Goal: Task Accomplishment & Management: Manage account settings

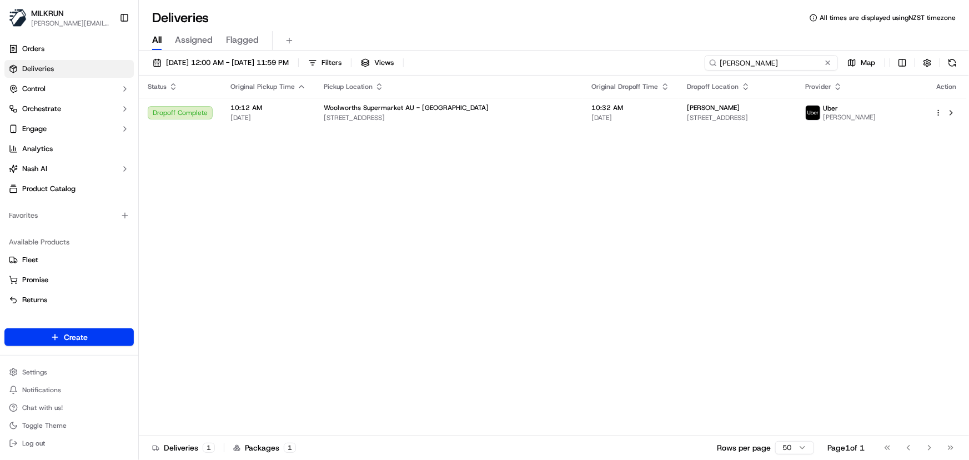
drag, startPoint x: 803, startPoint y: 59, endPoint x: 26, endPoint y: 7, distance: 779.6
click at [89, 33] on div "MILKRUN irene.salaivao@woolworths.co.nz Toggle Sidebar Orders Deliveries Contro…" at bounding box center [484, 230] width 969 height 460
paste input "Saharalee cash"
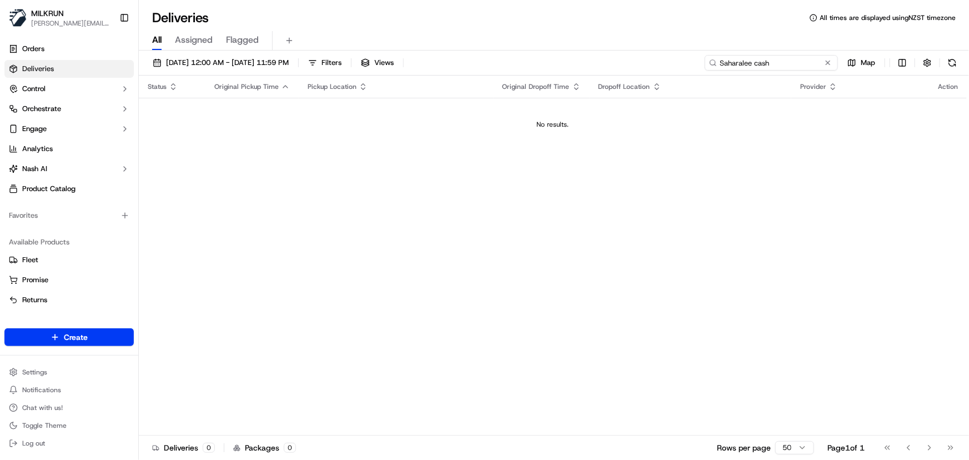
type input "Saharalee cash"
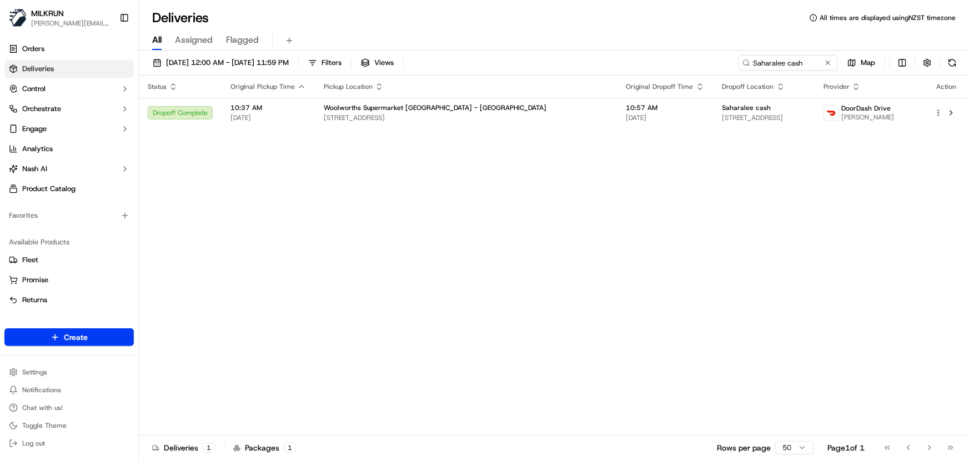
click at [656, 190] on div "Status Original Pickup Time Pickup Location Original Dropoff Time Dropoff Locat…" at bounding box center [553, 256] width 828 height 360
click at [617, 119] on td "10:57 AM 23/09/2025" at bounding box center [665, 113] width 96 height 30
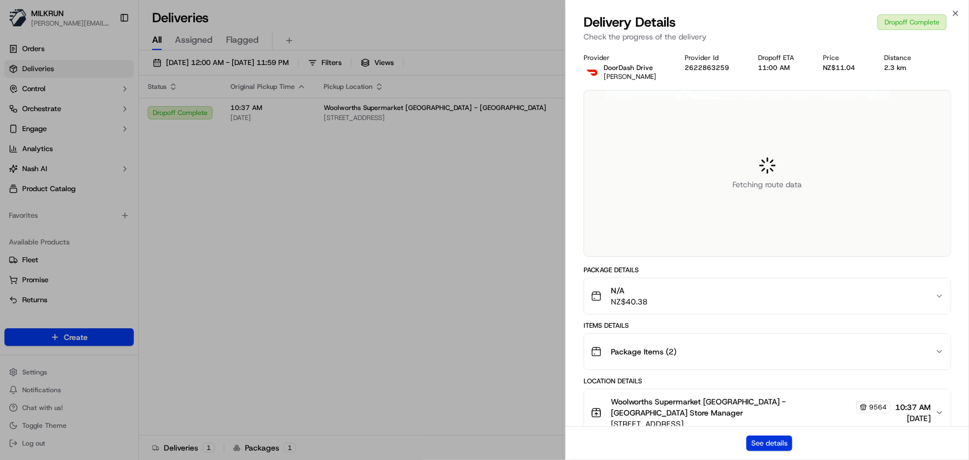
click at [774, 445] on button "See details" at bounding box center [769, 443] width 46 height 16
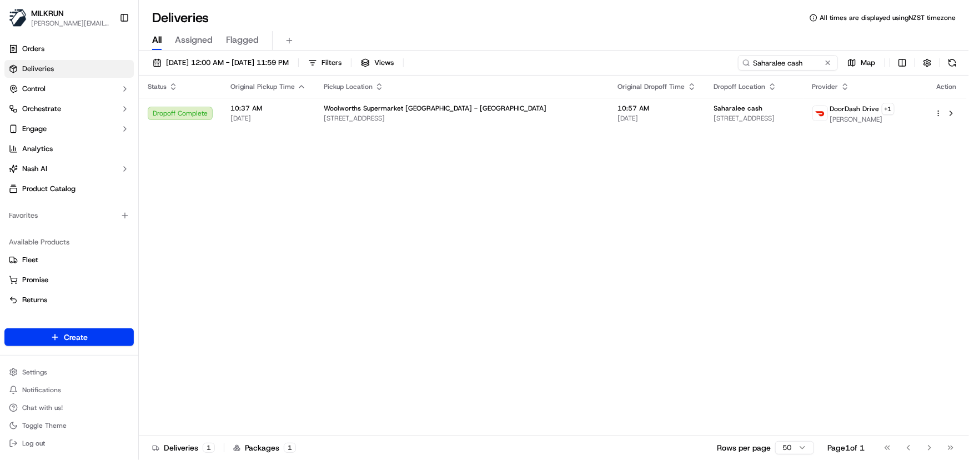
drag, startPoint x: 364, startPoint y: 220, endPoint x: 608, endPoint y: 164, distance: 250.5
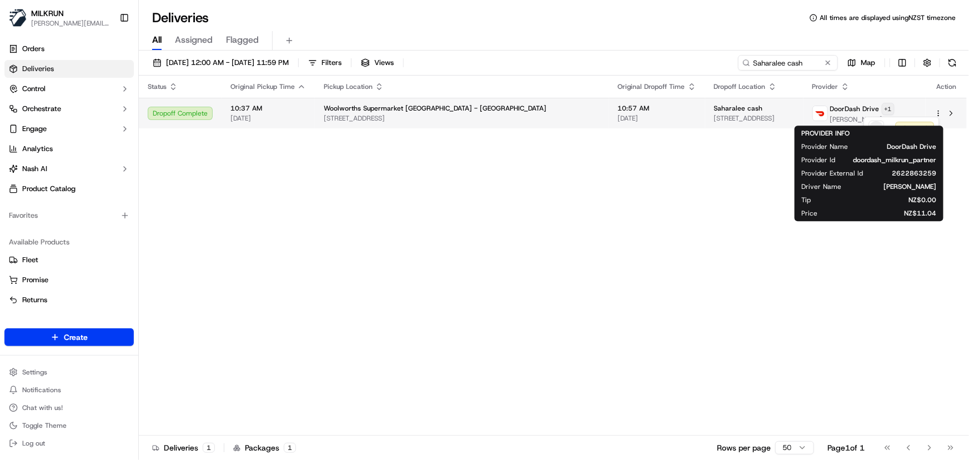
click at [902, 106] on html "MILKRUN irene.salaivao@woolworths.co.nz Toggle Sidebar Orders Deliveries Contro…" at bounding box center [484, 230] width 969 height 460
click at [918, 124] on div "Created" at bounding box center [901, 128] width 74 height 22
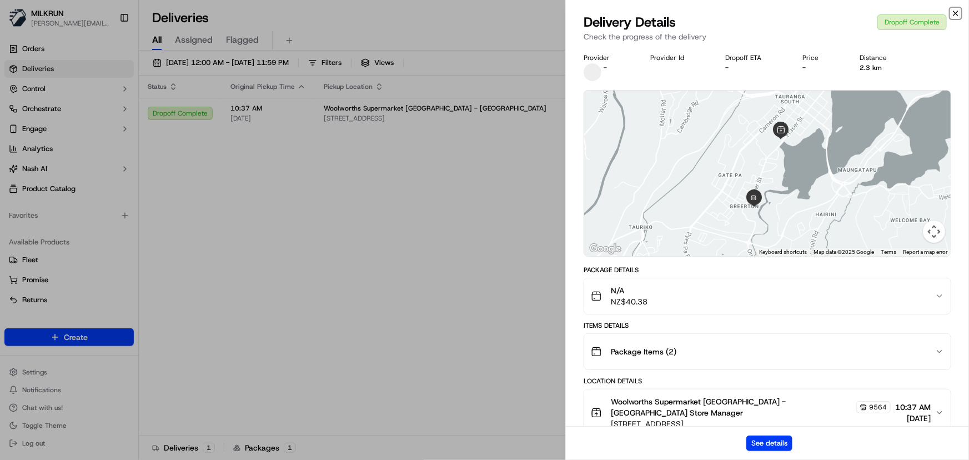
click at [953, 12] on icon "button" at bounding box center [955, 13] width 9 height 9
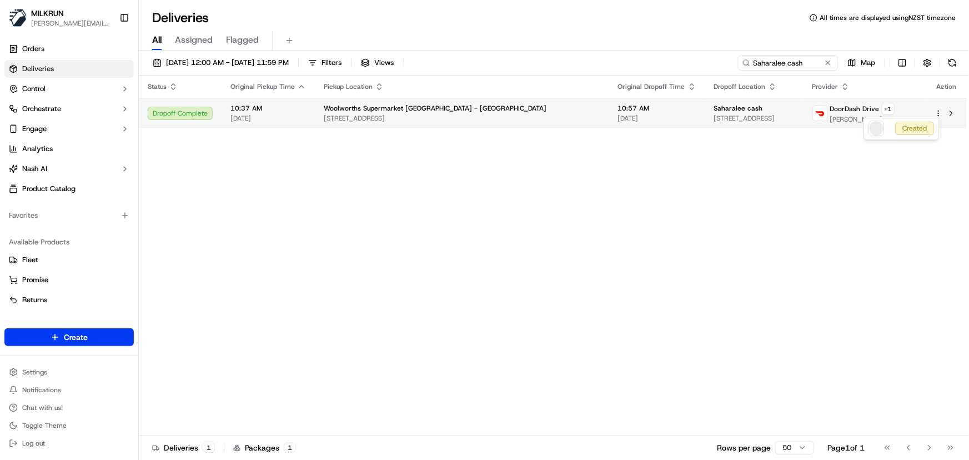
click at [609, 117] on td "10:57 AM 23/09/2025" at bounding box center [657, 113] width 96 height 31
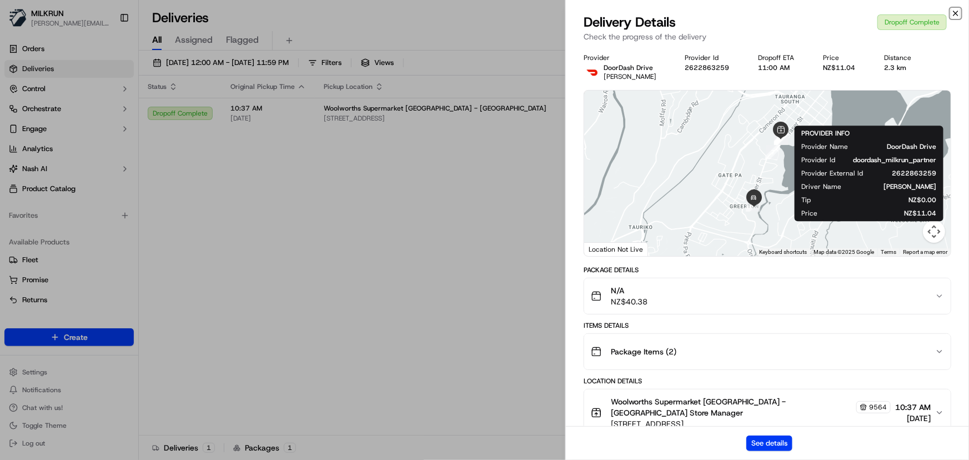
click at [955, 16] on icon "button" at bounding box center [955, 13] width 9 height 9
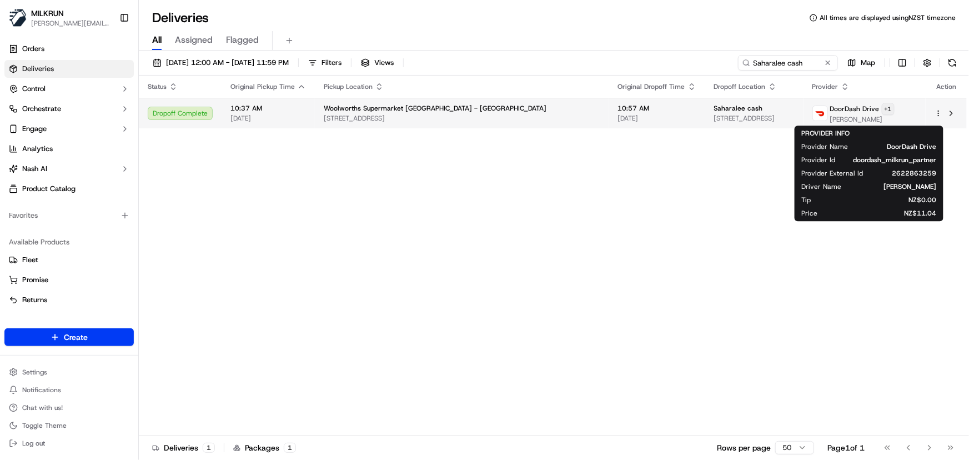
click at [898, 106] on html "MILKRUN irene.salaivao@woolworths.co.nz Toggle Sidebar Orders Deliveries Contro…" at bounding box center [484, 230] width 969 height 460
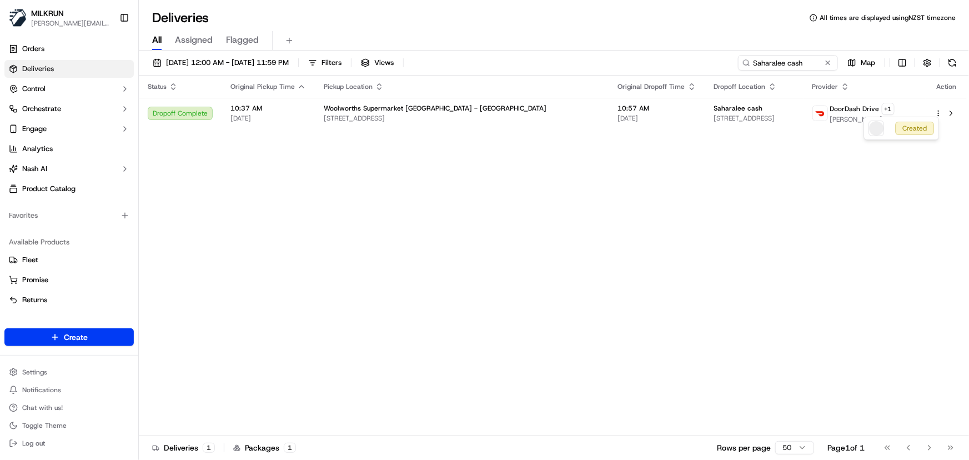
click at [761, 167] on html "MILKRUN irene.salaivao@woolworths.co.nz Toggle Sidebar Orders Deliveries Contro…" at bounding box center [484, 230] width 969 height 460
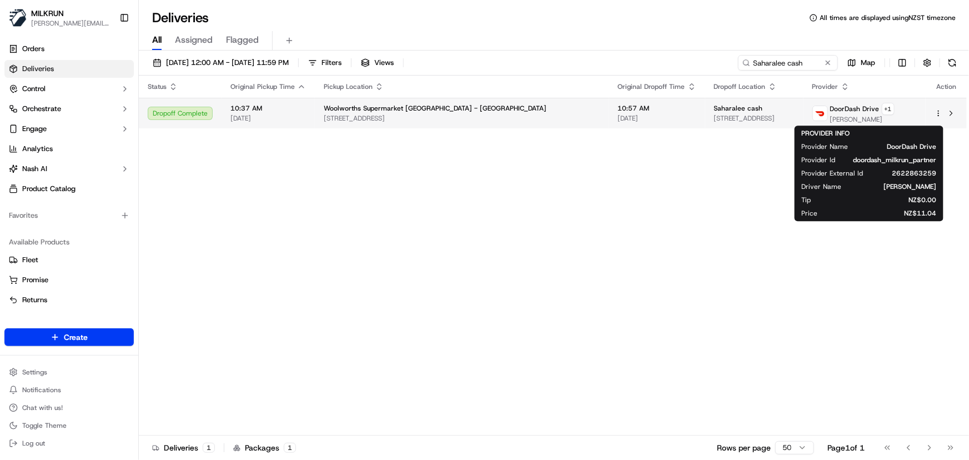
click at [714, 110] on span "Saharalee cash" at bounding box center [738, 108] width 49 height 9
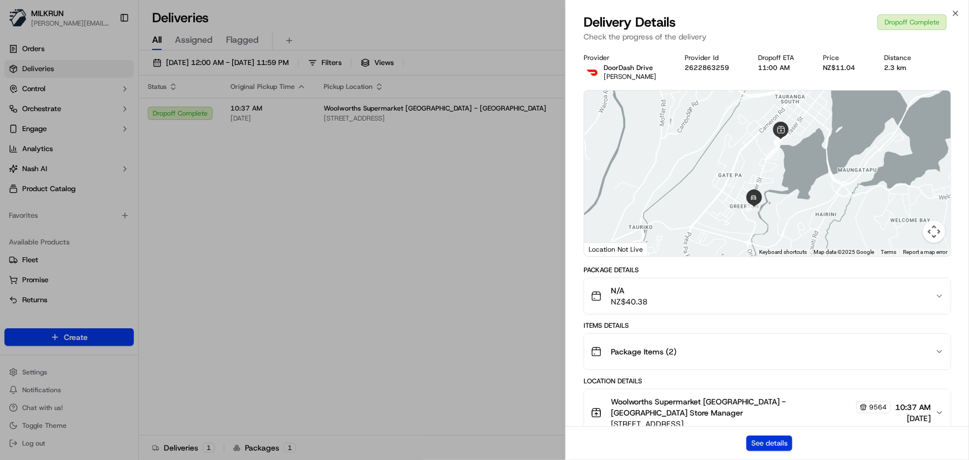
click at [761, 437] on button "See details" at bounding box center [769, 443] width 46 height 16
click at [958, 11] on icon "button" at bounding box center [955, 13] width 4 height 4
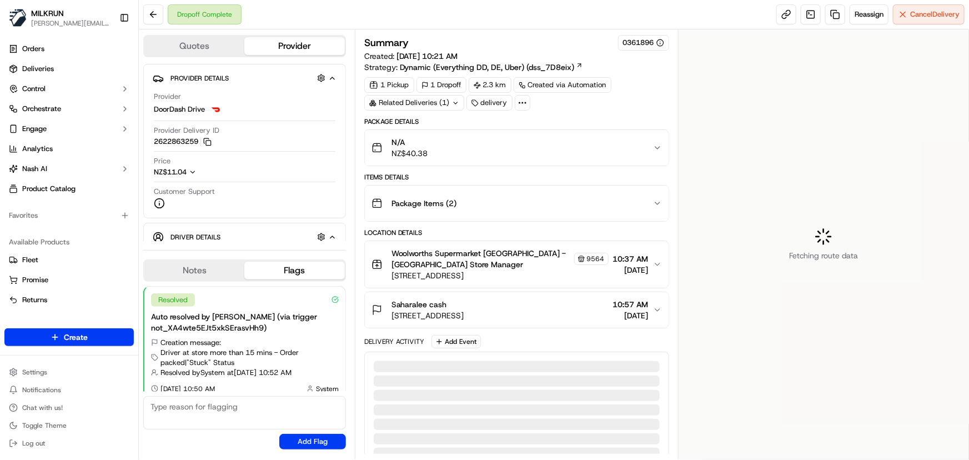
scroll to position [8, 0]
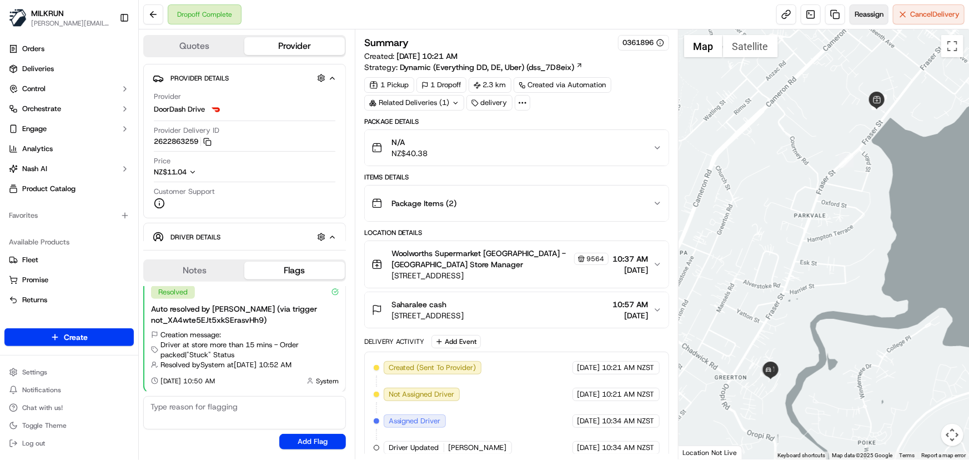
click at [866, 22] on button "Reassign" at bounding box center [868, 14] width 39 height 20
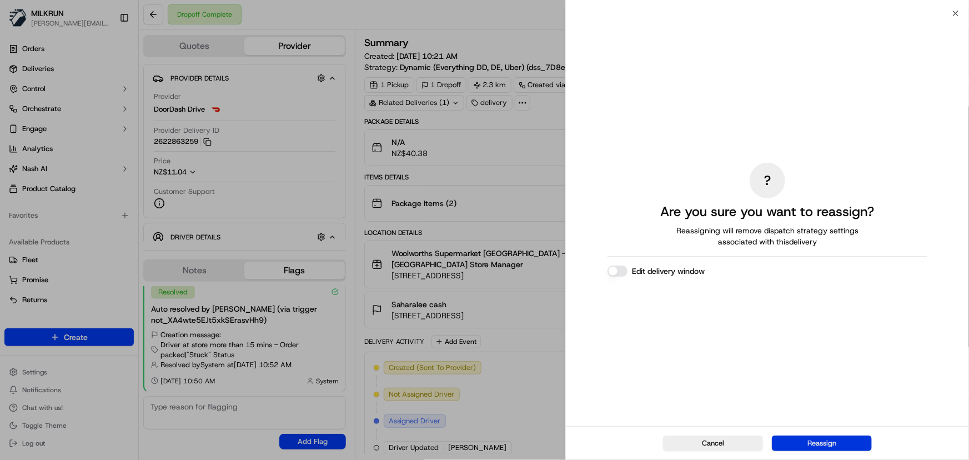
click at [817, 444] on button "Reassign" at bounding box center [822, 443] width 100 height 16
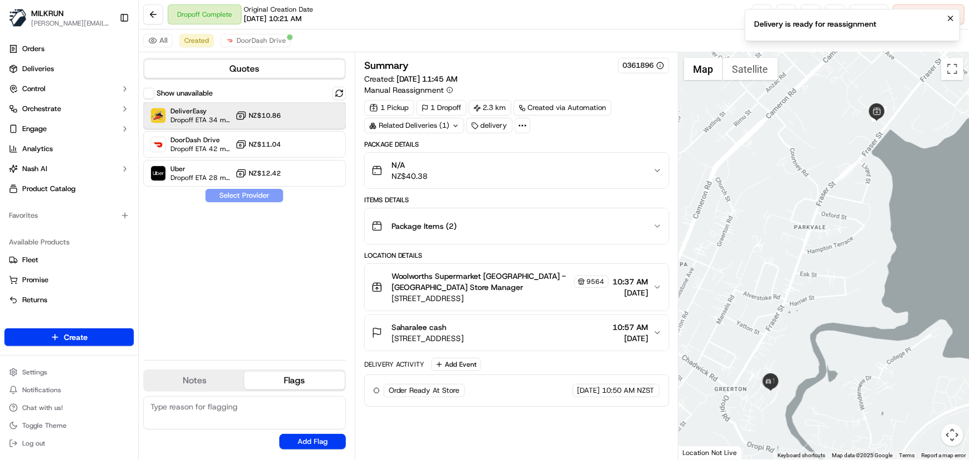
click at [293, 114] on div "DeliverEasy Dropoff ETA 34 minutes NZ$10.86" at bounding box center [244, 115] width 203 height 27
click at [252, 193] on button "Assign Provider" at bounding box center [244, 195] width 79 height 13
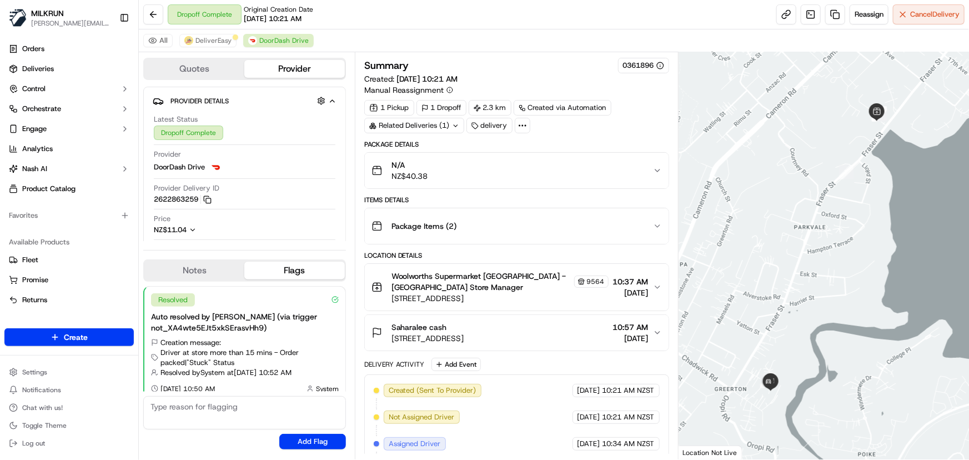
scroll to position [8, 0]
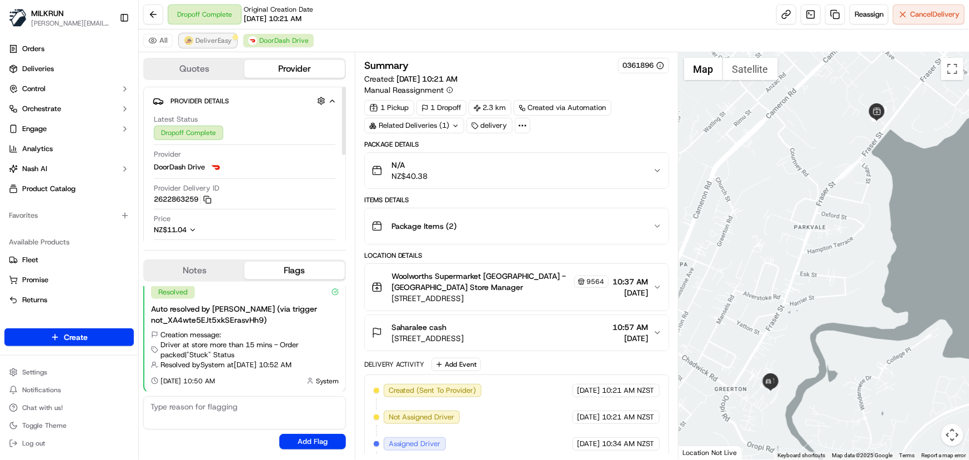
click at [219, 44] on button "DeliverEasy" at bounding box center [207, 40] width 57 height 13
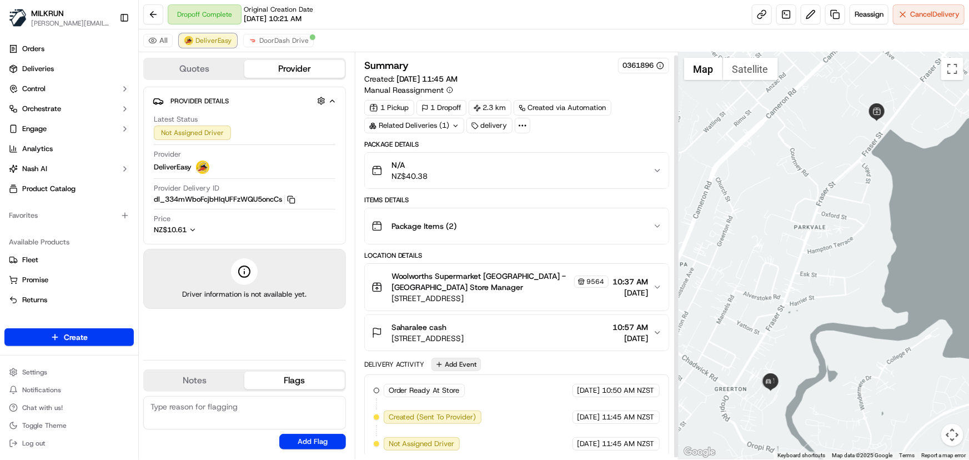
scroll to position [4, 0]
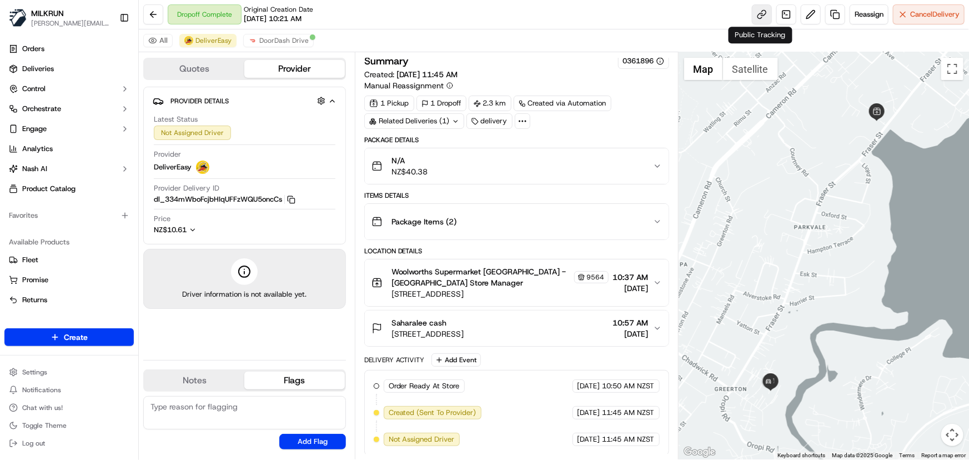
click at [757, 14] on link at bounding box center [762, 14] width 20 height 20
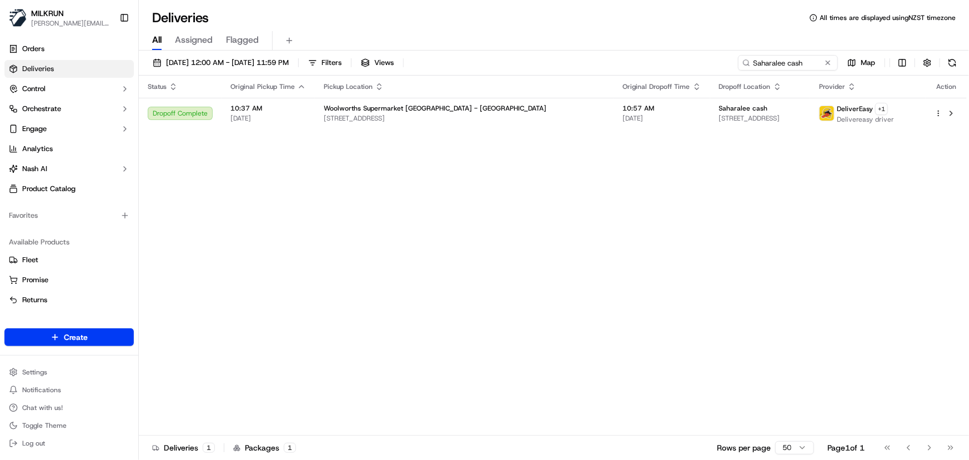
click at [145, 44] on div "Deliveries All times are displayed using NZST timezone All Assigned Flagged 23/…" at bounding box center [554, 230] width 830 height 460
type input "Gavin Ravells"
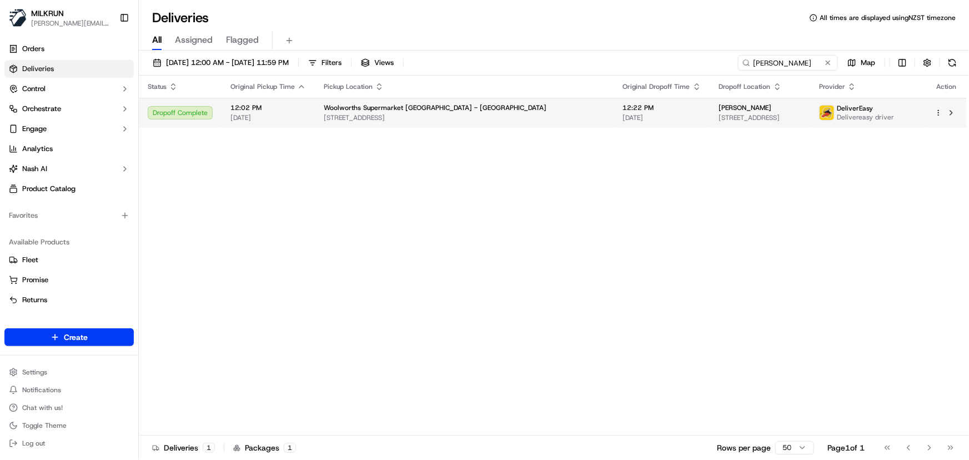
click at [501, 117] on span "[STREET_ADDRESS]" at bounding box center [464, 117] width 281 height 9
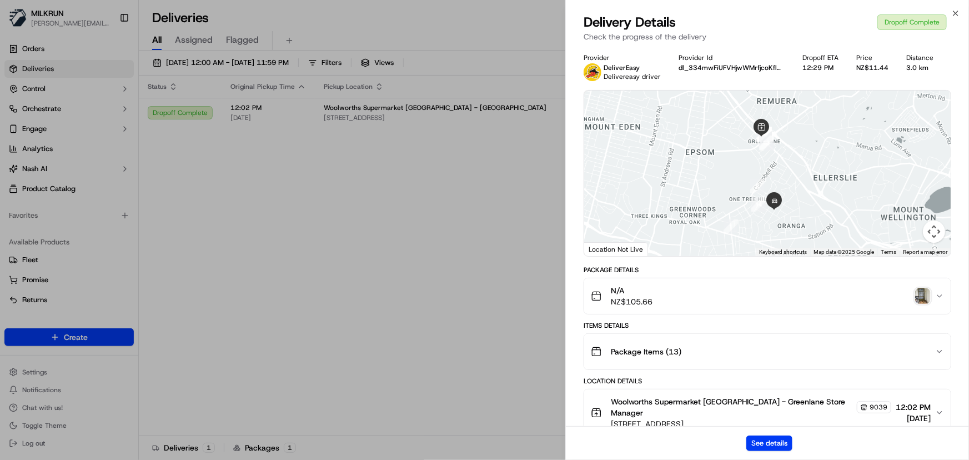
click at [923, 291] on img "button" at bounding box center [923, 296] width 16 height 16
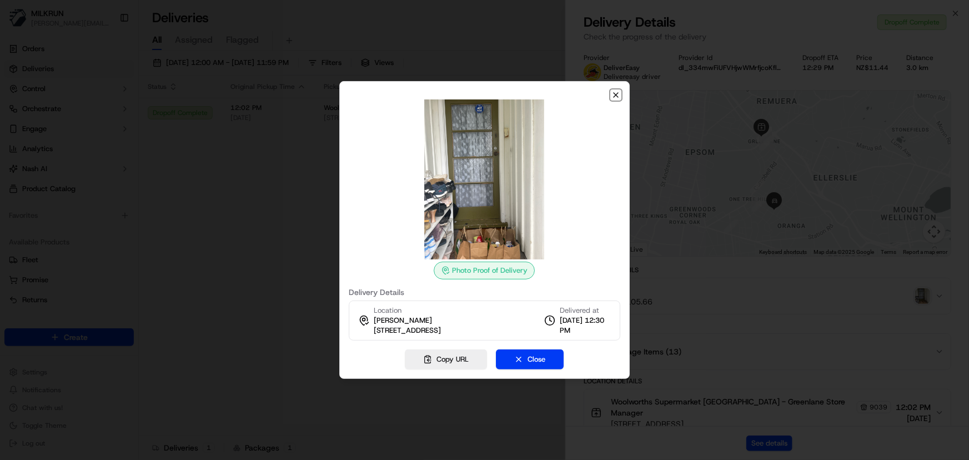
click at [615, 95] on icon "button" at bounding box center [615, 94] width 9 height 9
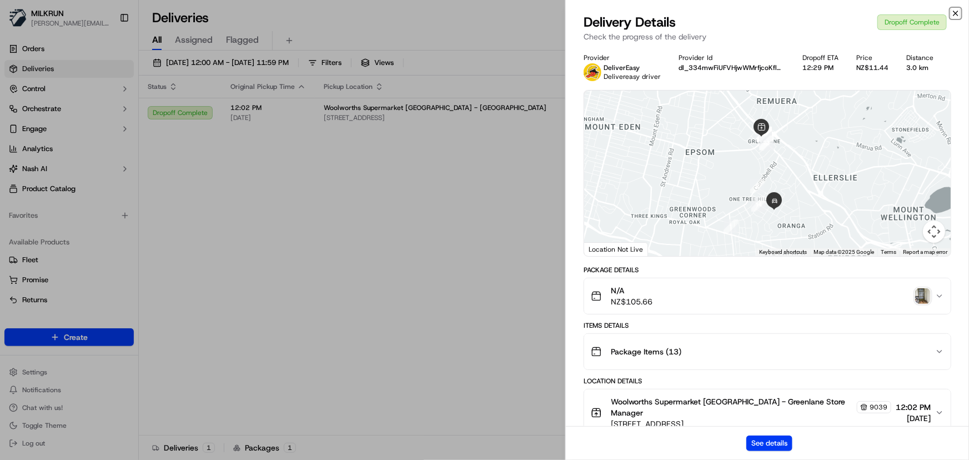
click at [955, 13] on icon "button" at bounding box center [955, 13] width 4 height 4
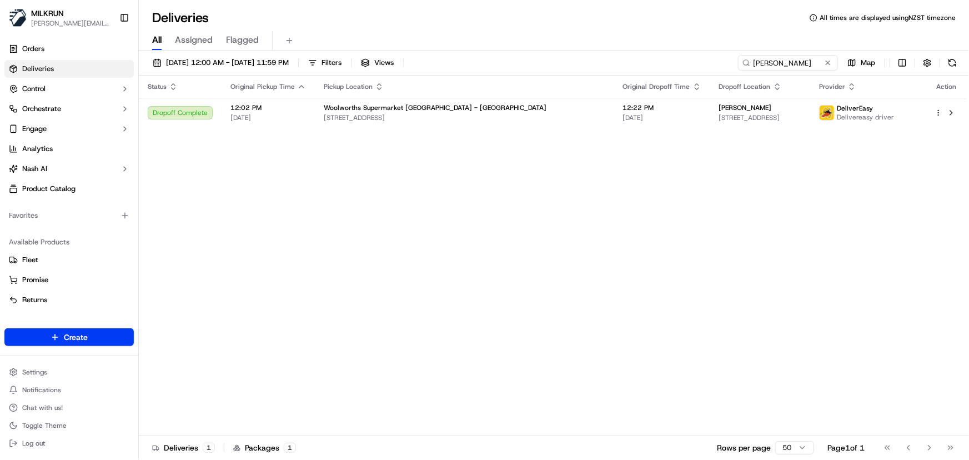
click at [423, 300] on div "Status Original Pickup Time Pickup Location Original Dropoff Time Dropoff Locat…" at bounding box center [553, 256] width 828 height 360
click at [675, 273] on div "Status Original Pickup Time Pickup Location Original Dropoff Time Dropoff Locat…" at bounding box center [553, 256] width 828 height 360
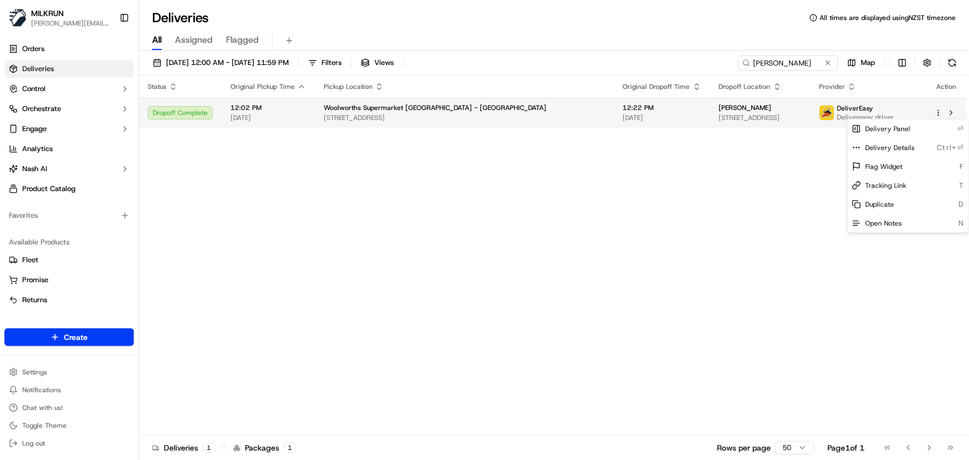
click at [939, 109] on html "MILKRUN irene.salaivao@woolworths.co.nz Toggle Sidebar Orders Deliveries Contro…" at bounding box center [484, 230] width 969 height 460
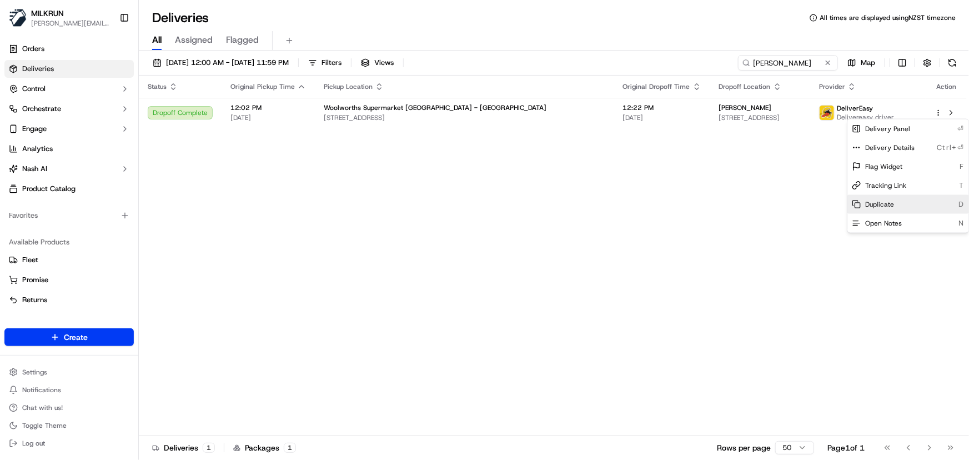
click at [884, 204] on span "Duplicate" at bounding box center [879, 204] width 29 height 9
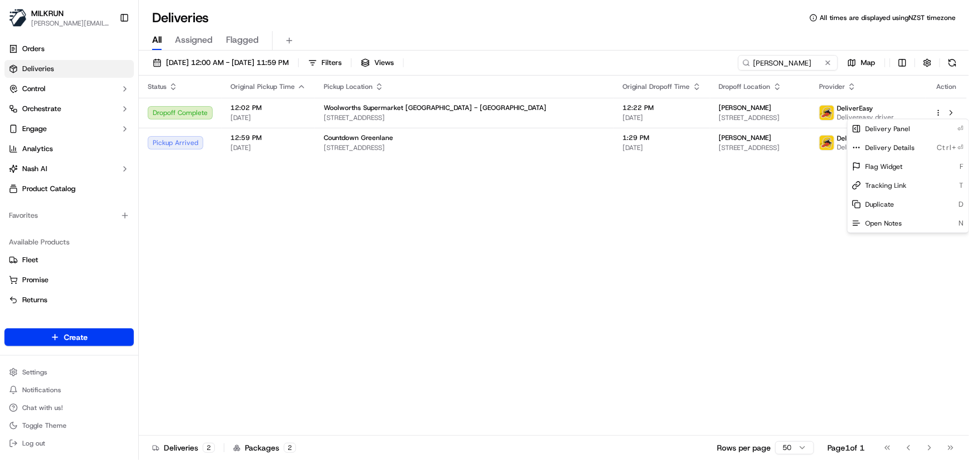
click at [409, 321] on html "MILKRUN irene.salaivao@woolworths.co.nz Toggle Sidebar Orders Deliveries Contro…" at bounding box center [484, 230] width 969 height 460
click at [353, 280] on div "Status Original Pickup Time Pickup Location Original Dropoff Time Dropoff Locat…" at bounding box center [553, 256] width 828 height 360
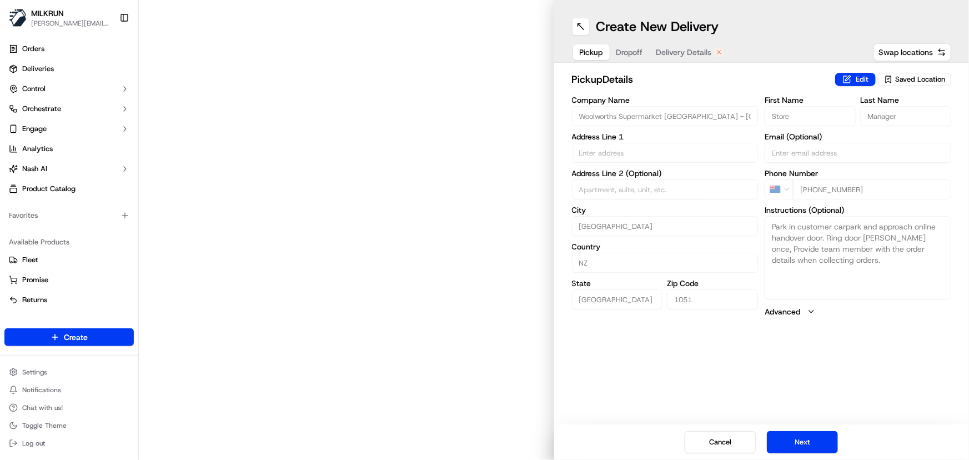
type input "[STREET_ADDRESS]"
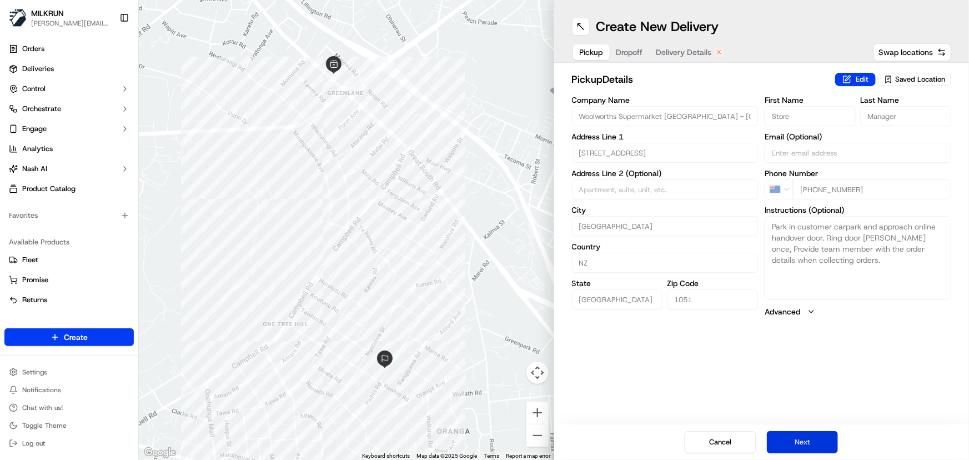
click at [801, 445] on button "Next" at bounding box center [802, 442] width 71 height 22
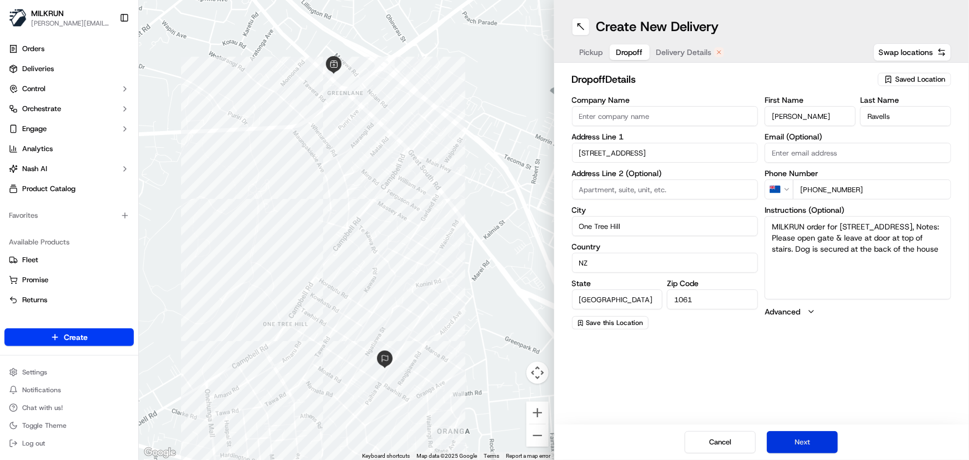
click at [805, 444] on button "Next" at bounding box center [802, 442] width 71 height 22
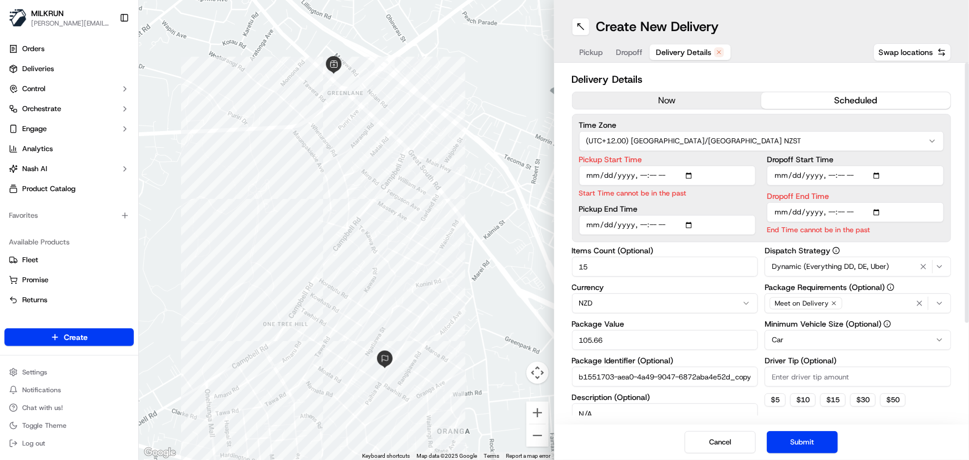
click at [666, 90] on div "Delivery Details now scheduled Time Zone (UTC+12.00) Pacific/[GEOGRAPHIC_DATA] …" at bounding box center [762, 311] width 380 height 478
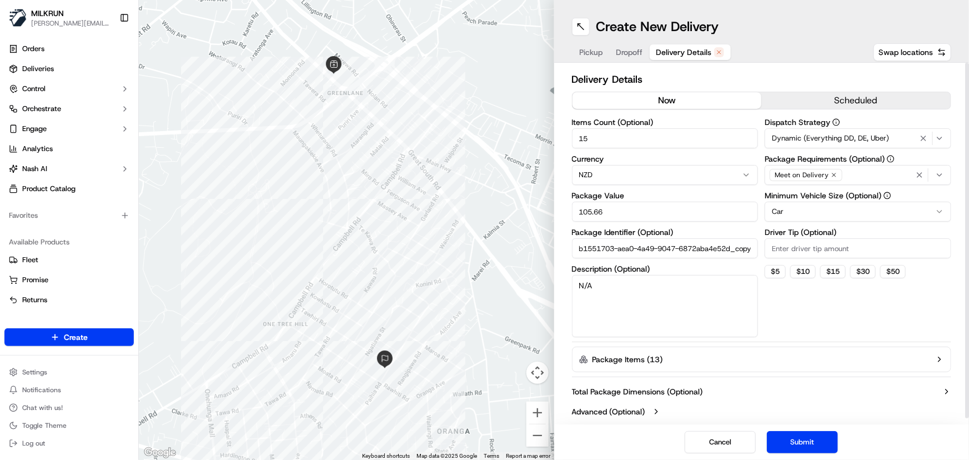
click at [666, 97] on button "now" at bounding box center [666, 100] width 189 height 17
drag, startPoint x: 455, startPoint y: 143, endPoint x: 439, endPoint y: 145, distance: 16.8
click at [432, 147] on div "← Move left → Move right ↑ Move up ↓ Move down + Zoom in - Zoom out Home Jump l…" at bounding box center [554, 230] width 830 height 460
type input "2"
click at [794, 442] on button "Submit" at bounding box center [802, 442] width 71 height 22
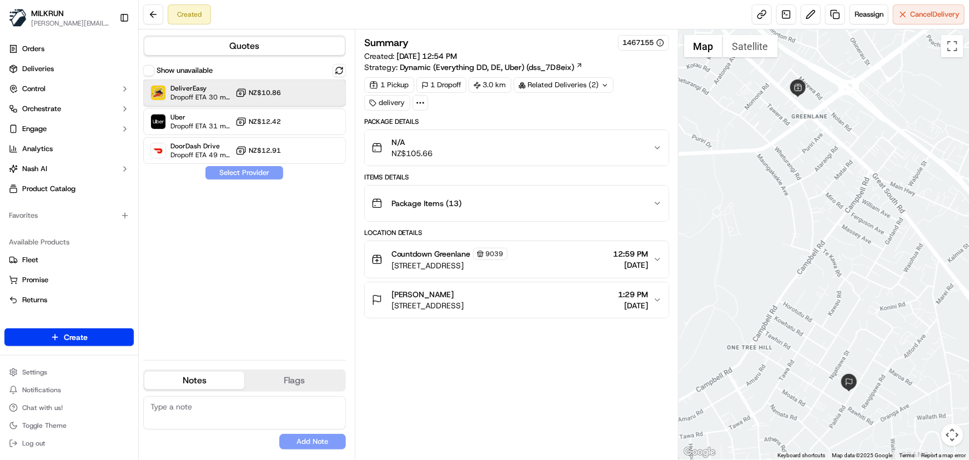
click at [289, 96] on div "DeliverEasy Dropoff ETA 30 minutes NZ$10.86" at bounding box center [244, 92] width 203 height 27
click at [250, 172] on button "Assign Provider" at bounding box center [244, 172] width 79 height 13
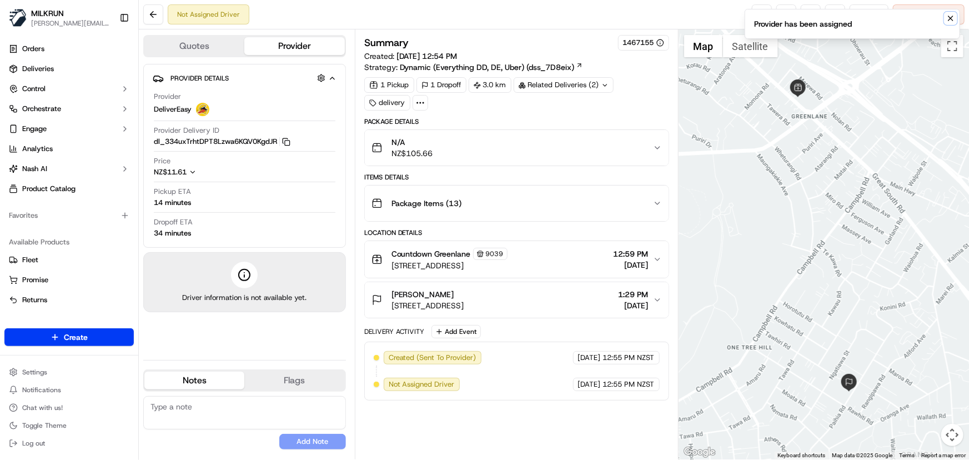
click at [953, 18] on icon "Notifications (F8)" at bounding box center [950, 18] width 9 height 9
click at [759, 16] on link at bounding box center [762, 14] width 20 height 20
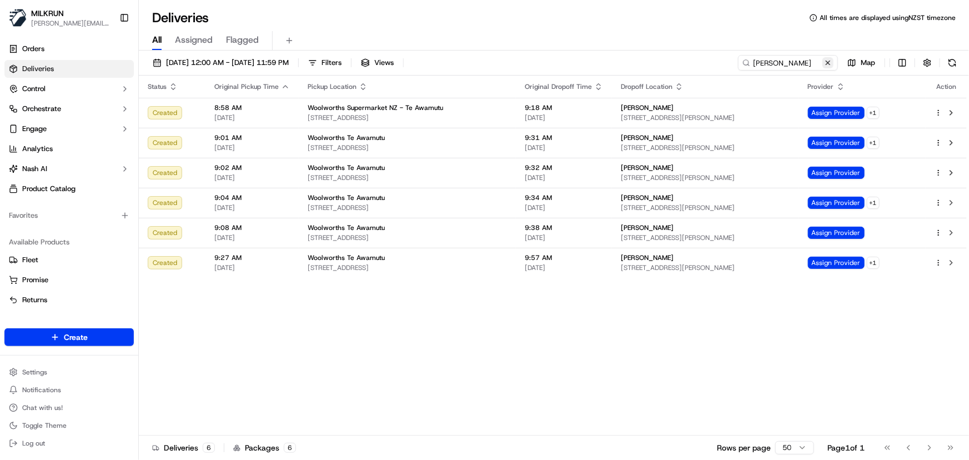
click at [827, 61] on button at bounding box center [827, 62] width 11 height 11
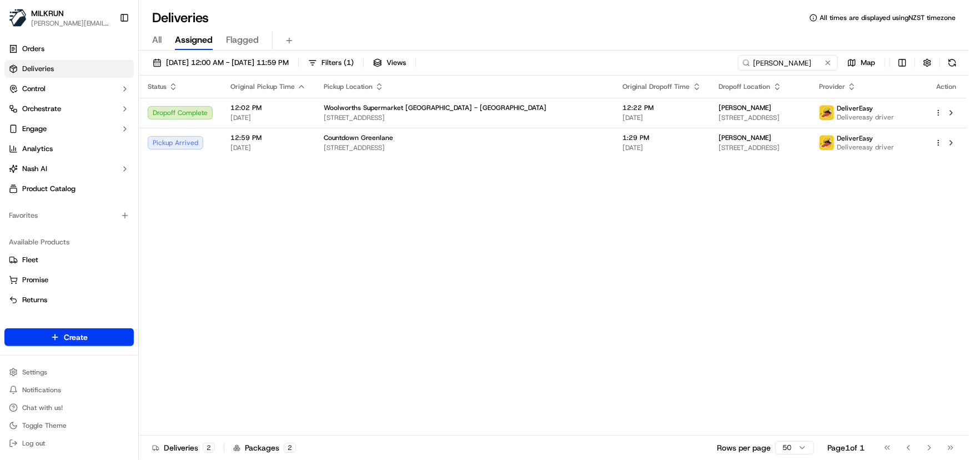
click at [249, 228] on div "Status Original Pickup Time Pickup Location Original Dropoff Time Dropoff Locat…" at bounding box center [553, 256] width 828 height 360
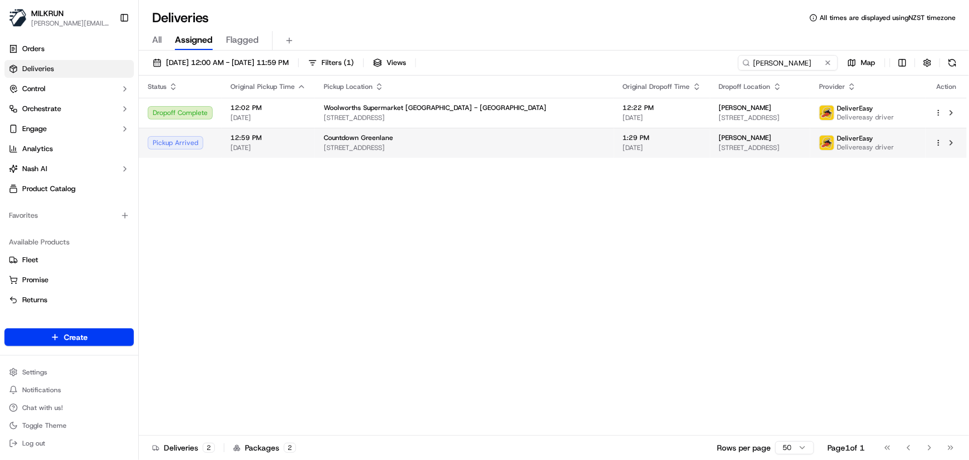
click at [614, 139] on td "1:29 PM [DATE]" at bounding box center [662, 143] width 96 height 30
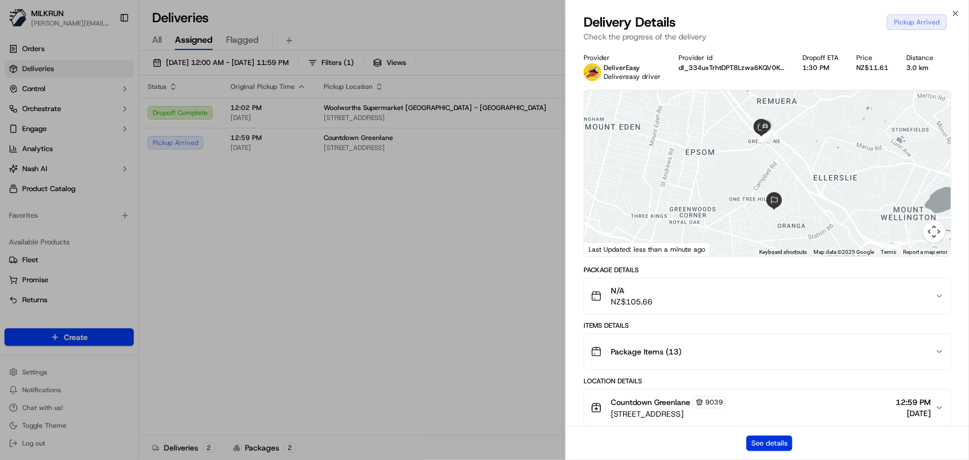
click at [769, 442] on button "See details" at bounding box center [769, 443] width 46 height 16
click at [956, 12] on icon "button" at bounding box center [955, 13] width 4 height 4
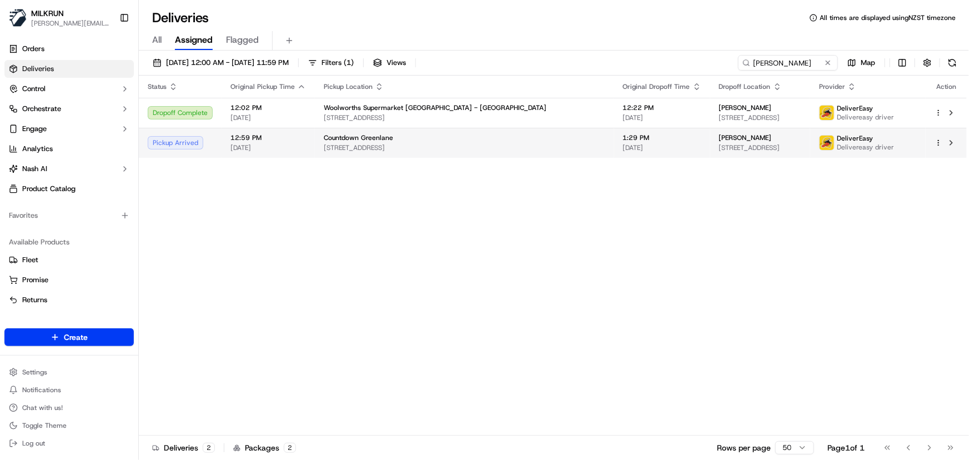
click at [397, 144] on span "[STREET_ADDRESS]" at bounding box center [464, 147] width 281 height 9
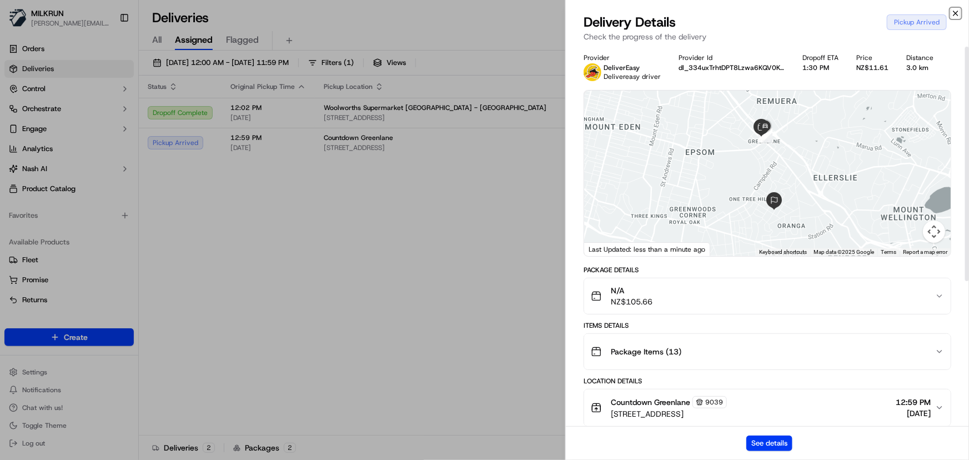
click at [955, 15] on icon "button" at bounding box center [955, 13] width 9 height 9
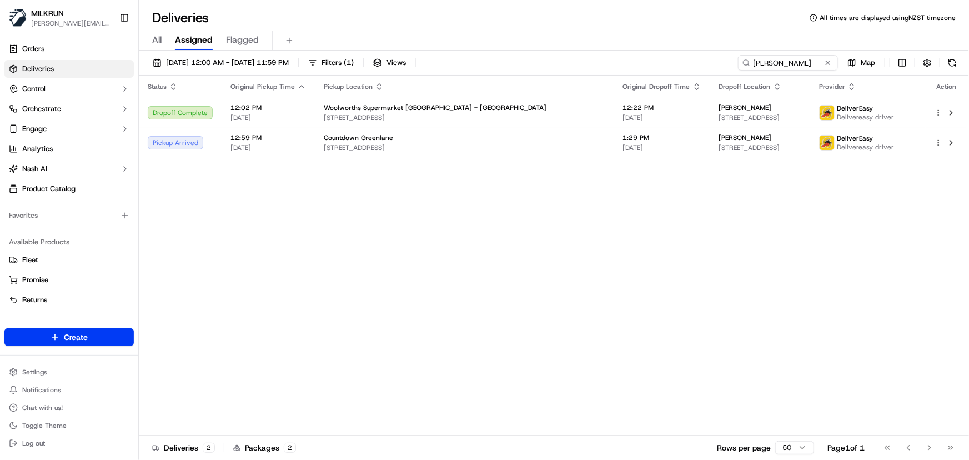
click at [510, 313] on div "Status Original Pickup Time Pickup Location Original Dropoff Time Dropoff Locat…" at bounding box center [553, 256] width 828 height 360
click at [489, 305] on div "Status Original Pickup Time Pickup Location Original Dropoff Time Dropoff Locat…" at bounding box center [553, 256] width 828 height 360
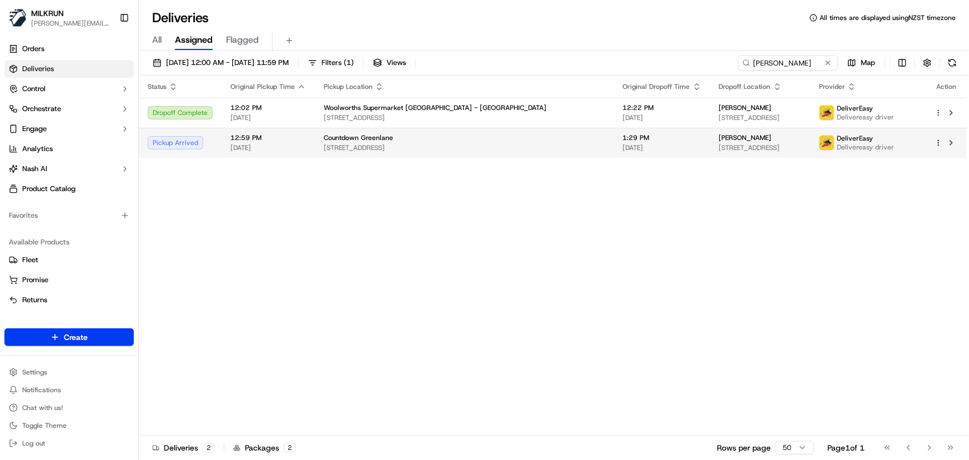
click at [623, 148] on span "[DATE]" at bounding box center [662, 147] width 78 height 9
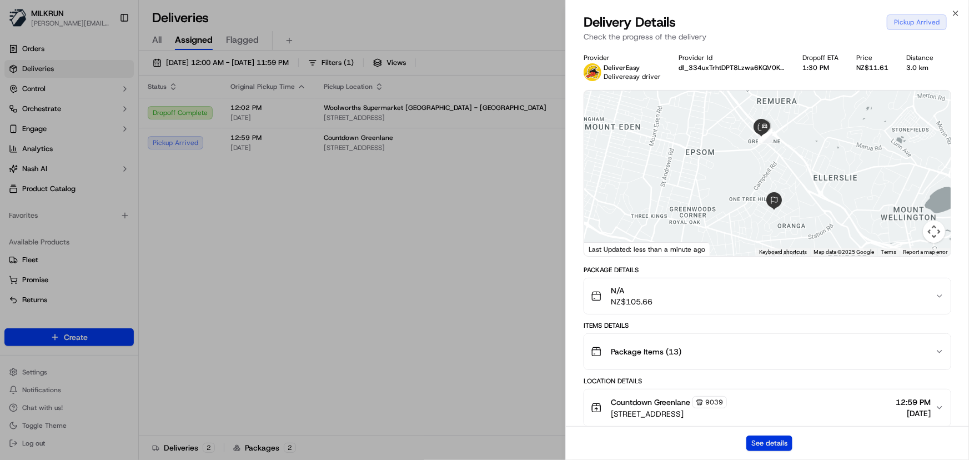
click at [772, 447] on button "See details" at bounding box center [769, 443] width 46 height 16
click at [956, 14] on icon "button" at bounding box center [955, 13] width 4 height 4
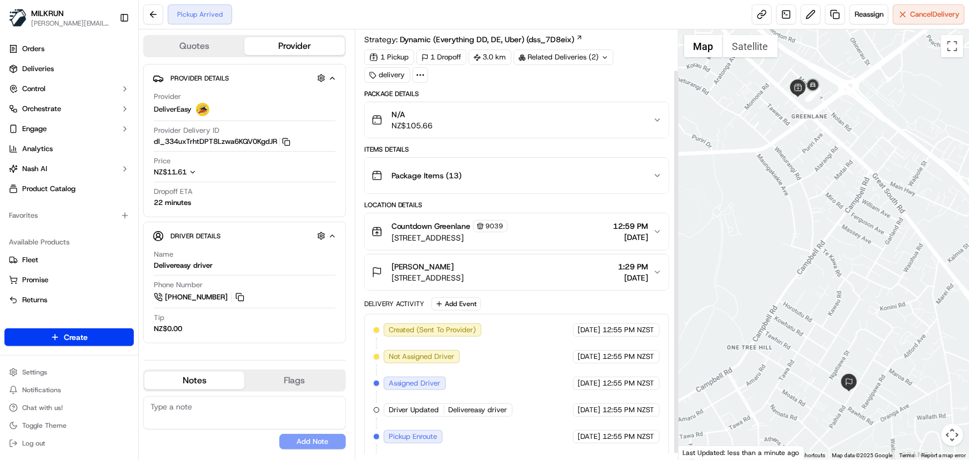
scroll to position [51, 0]
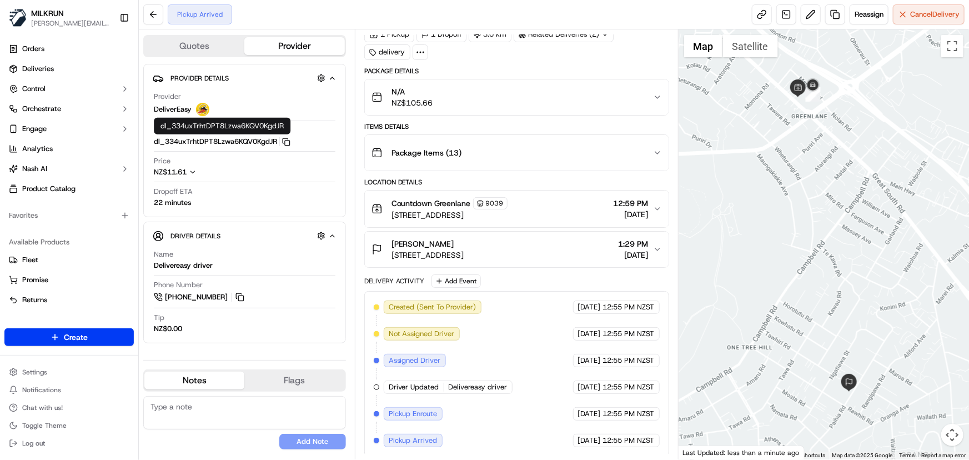
click at [264, 140] on button "dl_334uxTrhtDPT8Lzwa6KQV0KgdJR Copy dl_334uxTrhtDPT8Lzwa6KQV0KgdJR" at bounding box center [222, 142] width 137 height 10
copy button "dl_334uxTrhtDPT8Lzwa6KQV0KgdJR"
click at [502, 144] on div "Package Items ( 13 )" at bounding box center [511, 153] width 281 height 22
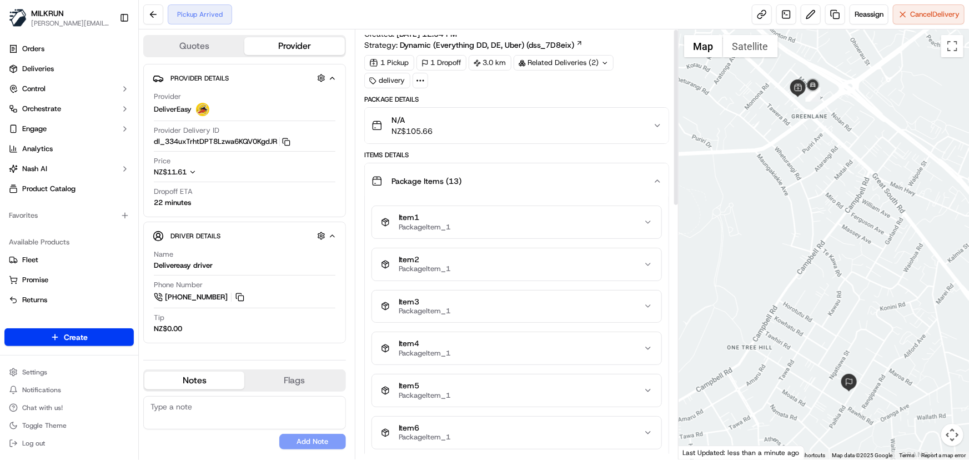
scroll to position [0, 0]
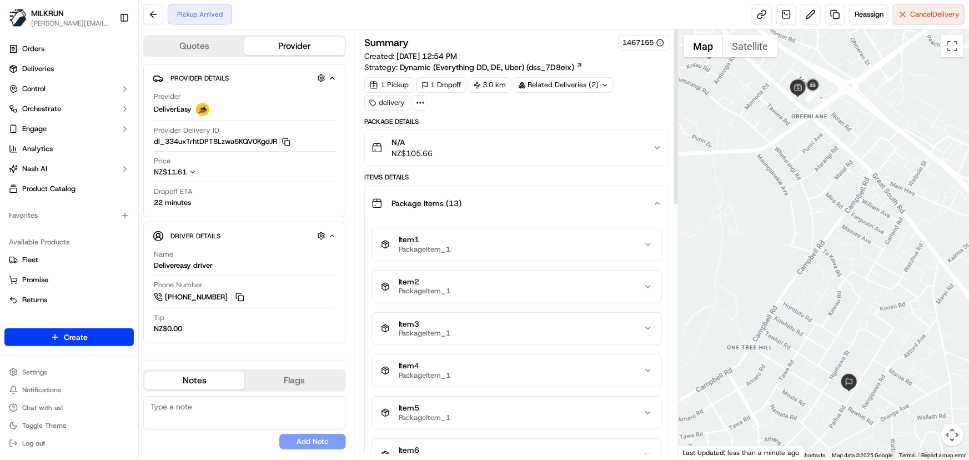
click at [499, 144] on div "N/A NZ$105.66" at bounding box center [511, 148] width 281 height 22
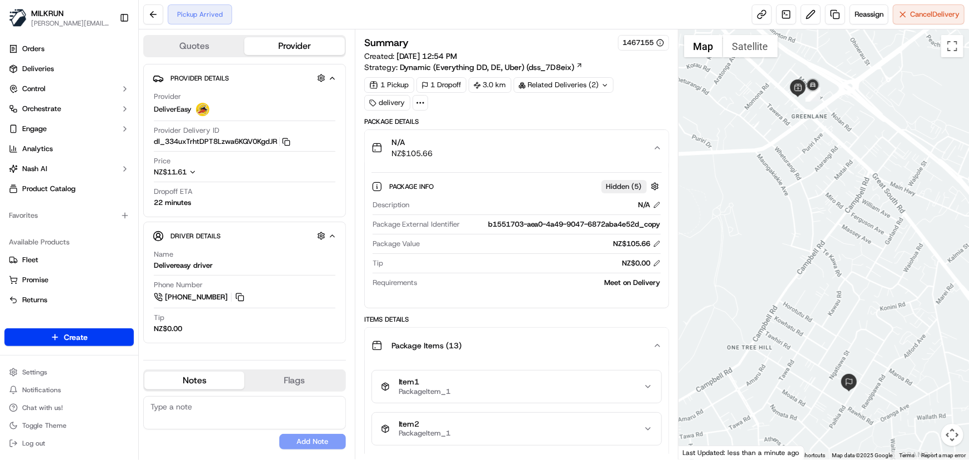
click at [526, 220] on div "b1551703-aea0-4a49-9047-6872aba4e52d_copy" at bounding box center [563, 224] width 196 height 10
copy div "b1551703-aea0-4a49-9047-6872aba4e52d_copy"
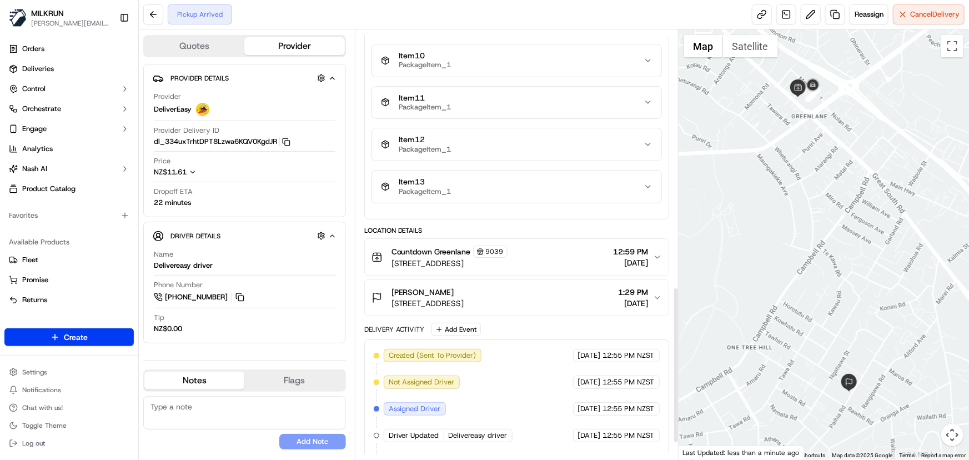
scroll to position [751, 0]
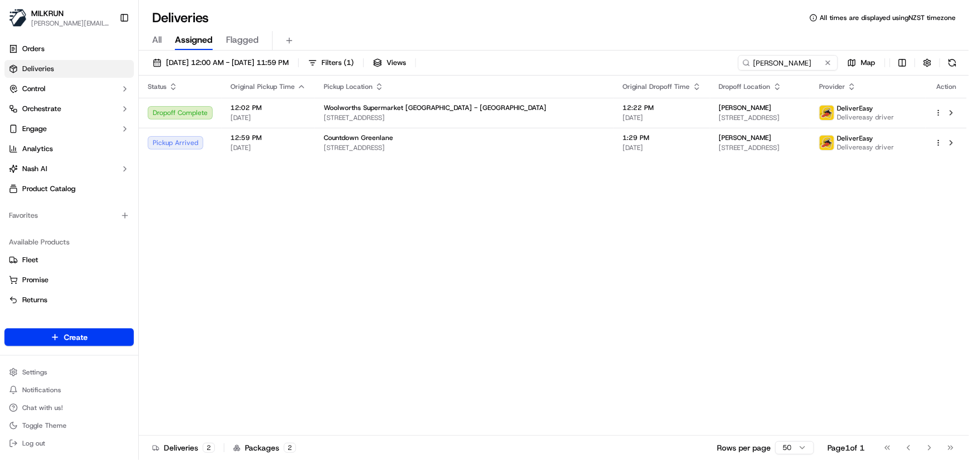
click at [324, 243] on div "Status Original Pickup Time Pickup Location Original Dropoff Time Dropoff Locat…" at bounding box center [553, 256] width 828 height 360
click at [494, 266] on div "Status Original Pickup Time Pickup Location Original Dropoff Time Dropoff Locat…" at bounding box center [553, 256] width 828 height 360
click at [293, 269] on div "Status Original Pickup Time Pickup Location Original Dropoff Time Dropoff Locat…" at bounding box center [553, 256] width 828 height 360
drag, startPoint x: 805, startPoint y: 66, endPoint x: 333, endPoint y: 44, distance: 473.0
click at [334, 45] on div "Deliveries All times are displayed using NZST timezone All Assigned Flagged [DA…" at bounding box center [554, 230] width 830 height 460
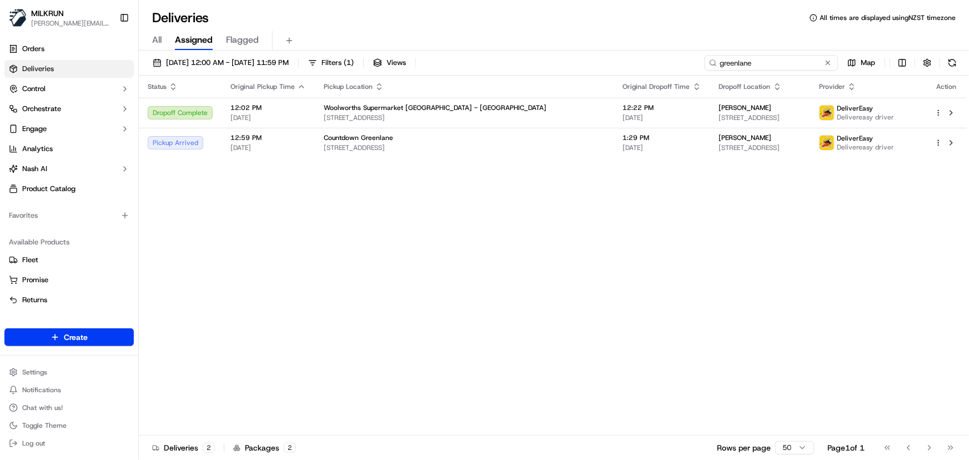
type input "greenlane"
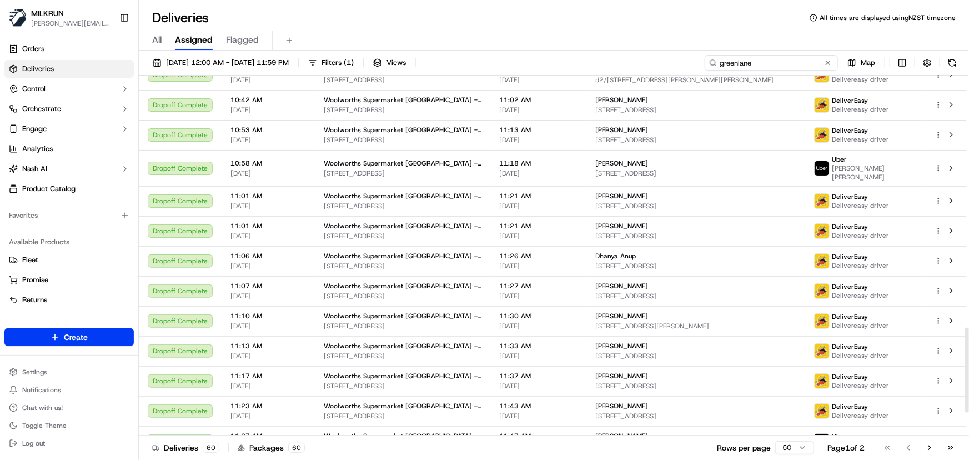
scroll to position [1168, 0]
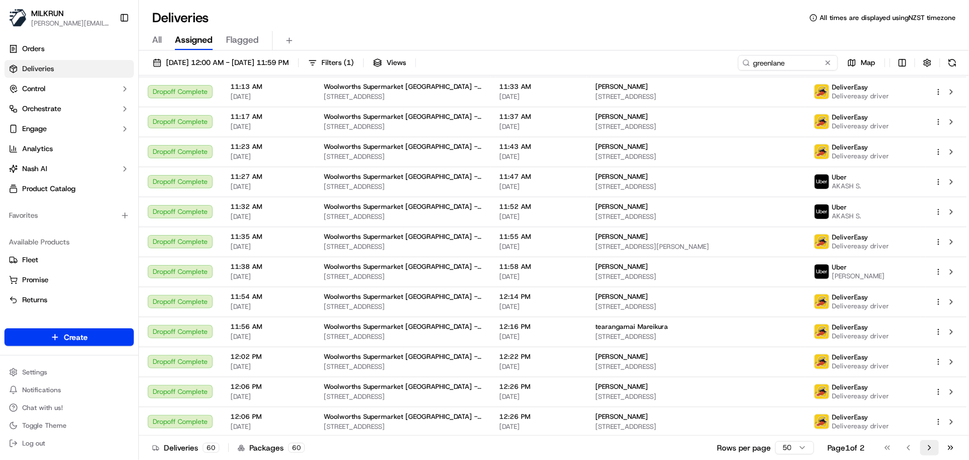
click at [928, 448] on button "Go to next page" at bounding box center [929, 448] width 19 height 16
click at [928, 447] on button "Go to next page" at bounding box center [929, 448] width 19 height 16
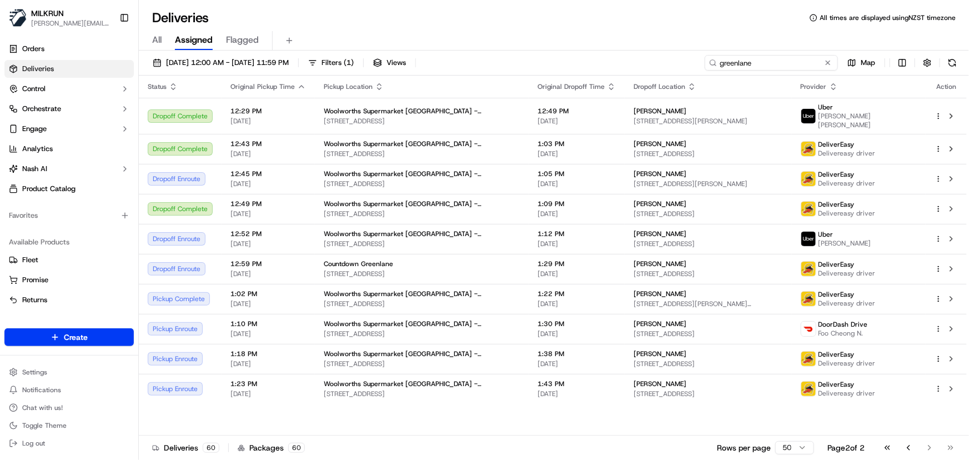
drag, startPoint x: 797, startPoint y: 63, endPoint x: 316, endPoint y: 24, distance: 482.9
click at [318, 24] on div "Deliveries All times are displayed using NZST timezone All Assigned Flagged [DA…" at bounding box center [554, 230] width 830 height 460
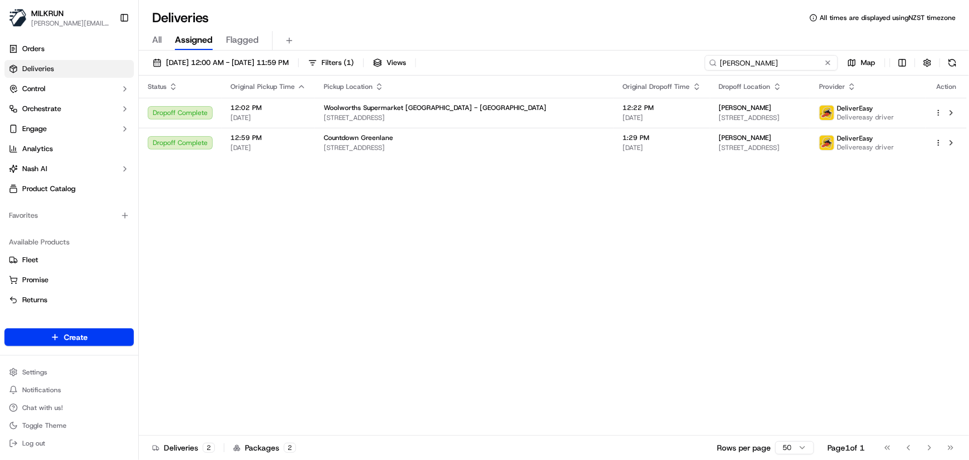
drag, startPoint x: 765, startPoint y: 59, endPoint x: 265, endPoint y: 50, distance: 499.2
click at [265, 51] on div "[DATE] 12:00 AM - [DATE] 11:59 PM Filters ( 1 ) Views gavin ravells Map Status …" at bounding box center [554, 256] width 830 height 411
paste input "[PERSON_NAME]"
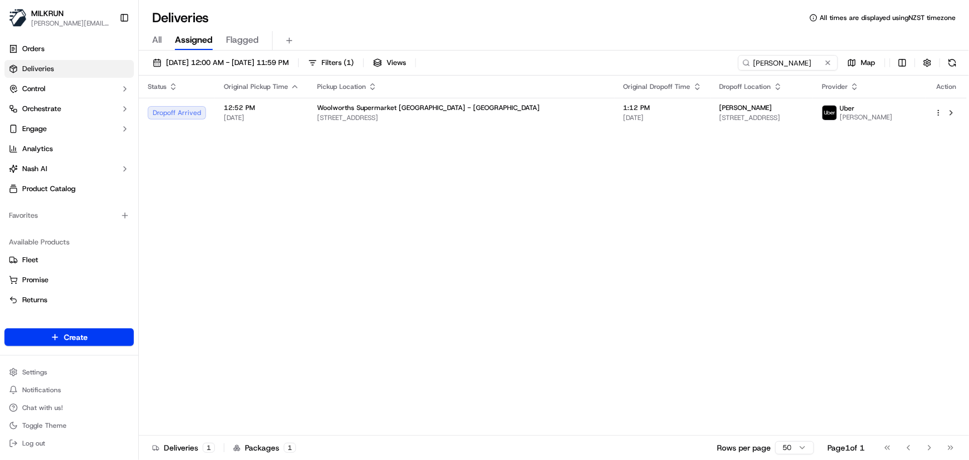
click at [447, 244] on div "Status Original Pickup Time Pickup Location Original Dropoff Time Dropoff Locat…" at bounding box center [553, 256] width 828 height 360
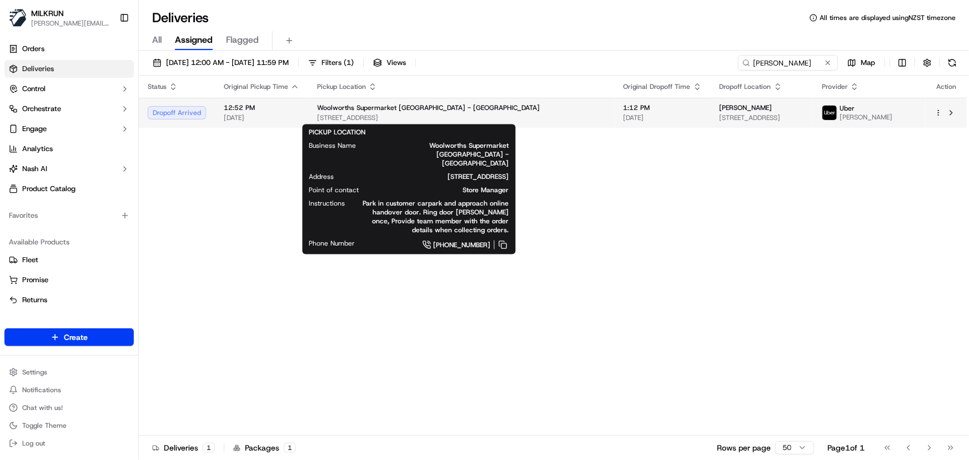
click at [490, 113] on span "[STREET_ADDRESS]" at bounding box center [461, 117] width 289 height 9
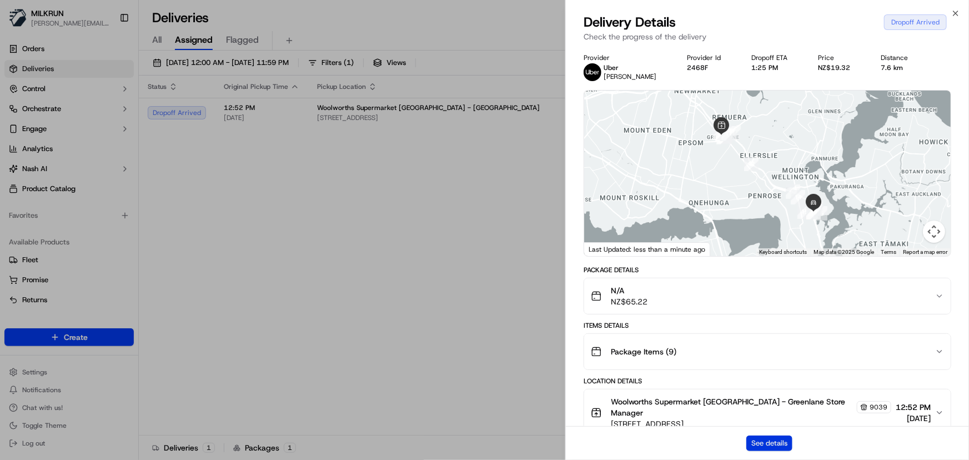
click at [781, 441] on button "See details" at bounding box center [769, 443] width 46 height 16
click at [957, 15] on icon "button" at bounding box center [955, 13] width 9 height 9
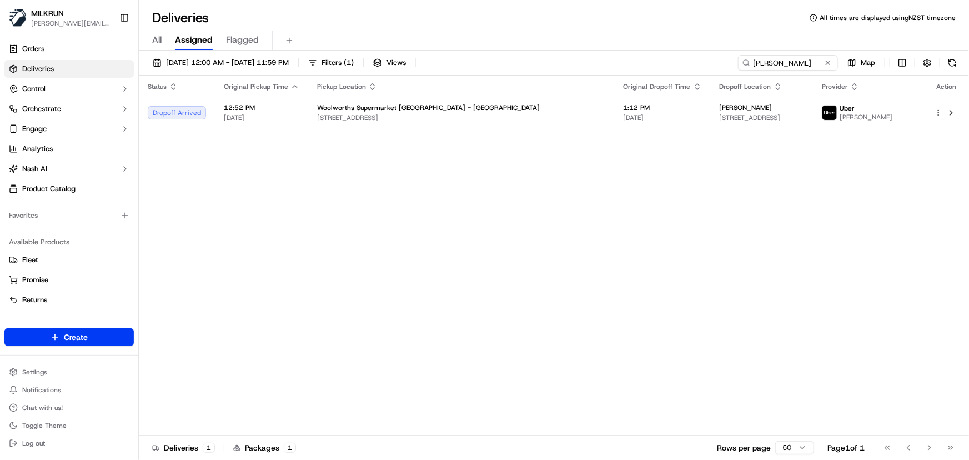
click at [630, 231] on div "Status Original Pickup Time Pickup Location Original Dropoff Time Dropoff Locat…" at bounding box center [553, 256] width 828 height 360
click at [938, 112] on html "[PERSON_NAME] [PERSON_NAME][EMAIL_ADDRESS][DOMAIN_NAME] Toggle Sidebar Orders D…" at bounding box center [484, 230] width 969 height 460
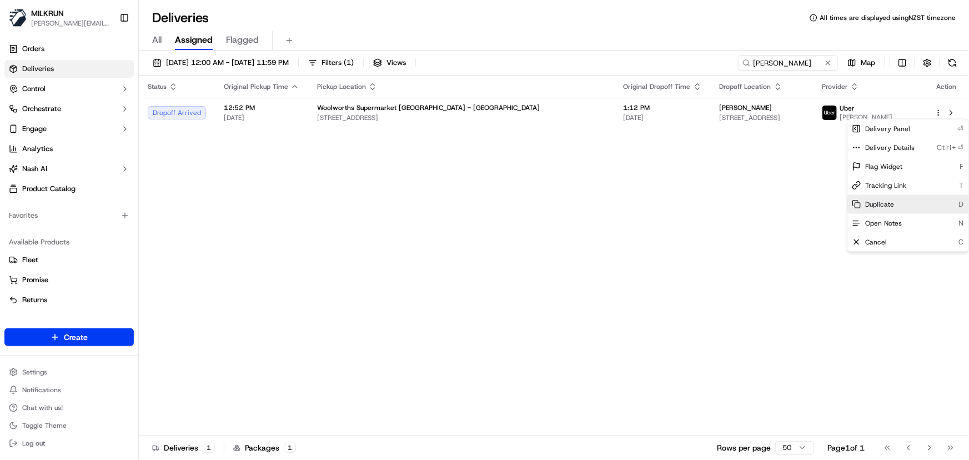
click at [905, 208] on div "Duplicate D" at bounding box center [907, 204] width 121 height 19
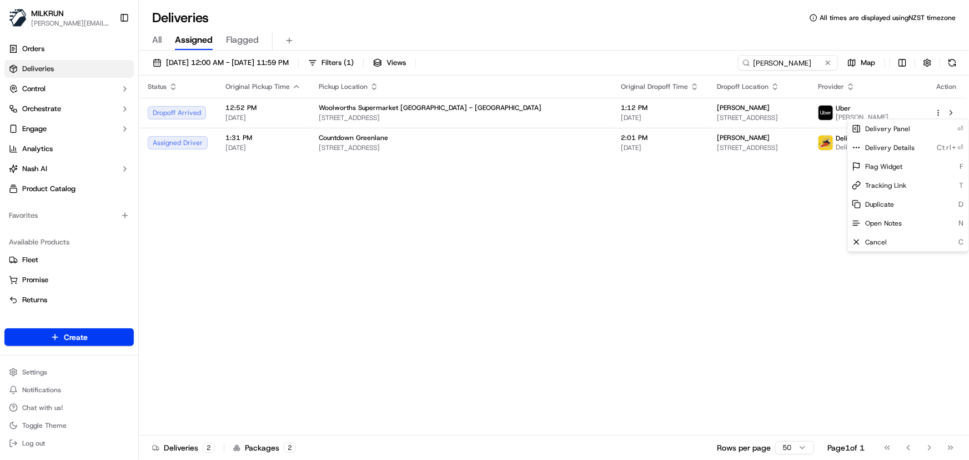
click at [268, 206] on html "[PERSON_NAME] [PERSON_NAME][EMAIL_ADDRESS][DOMAIN_NAME] Toggle Sidebar Orders D…" at bounding box center [484, 230] width 969 height 460
click at [572, 319] on div "Status Original Pickup Time Pickup Location Original Dropoff Time Dropoff Locat…" at bounding box center [553, 256] width 828 height 360
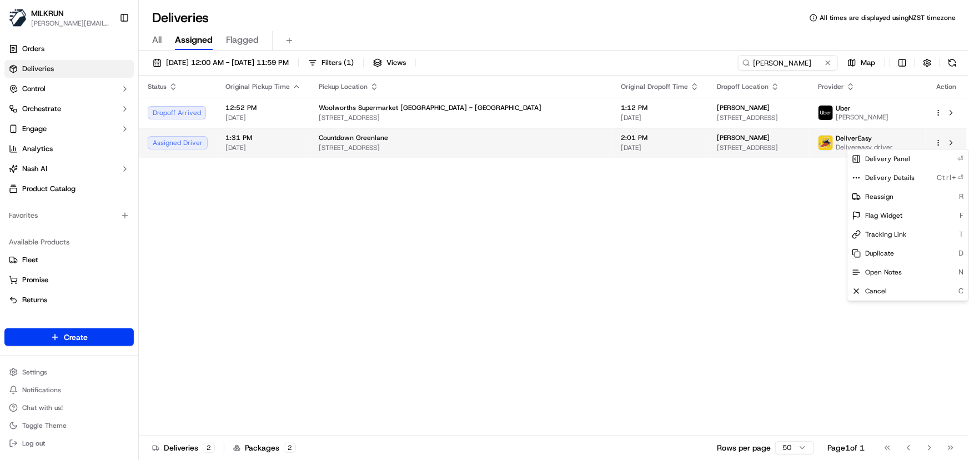
click at [936, 144] on html "[PERSON_NAME] [PERSON_NAME][EMAIL_ADDRESS][DOMAIN_NAME] Toggle Sidebar Orders D…" at bounding box center [484, 230] width 969 height 460
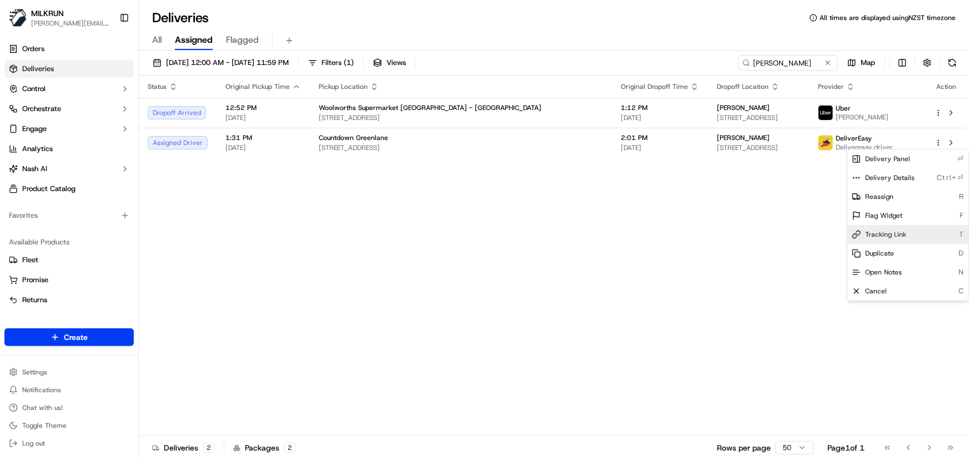
click at [878, 238] on span "Tracking Link" at bounding box center [885, 234] width 41 height 9
click at [798, 57] on html "MILKRUN irene.salaivao@woolworths.co.nz Toggle Sidebar Orders Deliveries Contro…" at bounding box center [484, 230] width 969 height 460
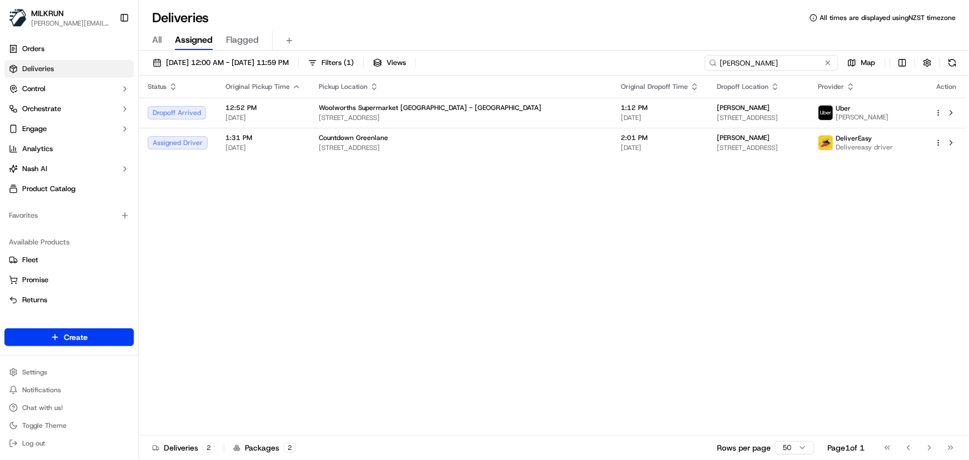
drag, startPoint x: 798, startPoint y: 64, endPoint x: 409, endPoint y: 78, distance: 390.0
click at [411, 78] on div "23/09/2025 12:00 AM - 23/09/2025 11:59 PM Filters ( 1 ) Views Lani Stanley Map …" at bounding box center [554, 256] width 830 height 411
paste input "Gavin Ravells"
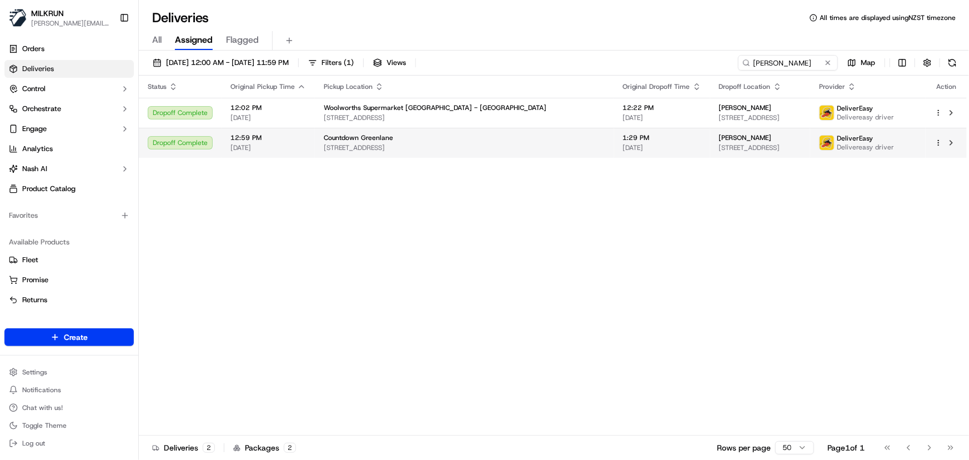
click at [504, 145] on td "Countdown Greenlane 326 Great South Rd, Auckland, Auckland 1051, NZ" at bounding box center [464, 143] width 299 height 30
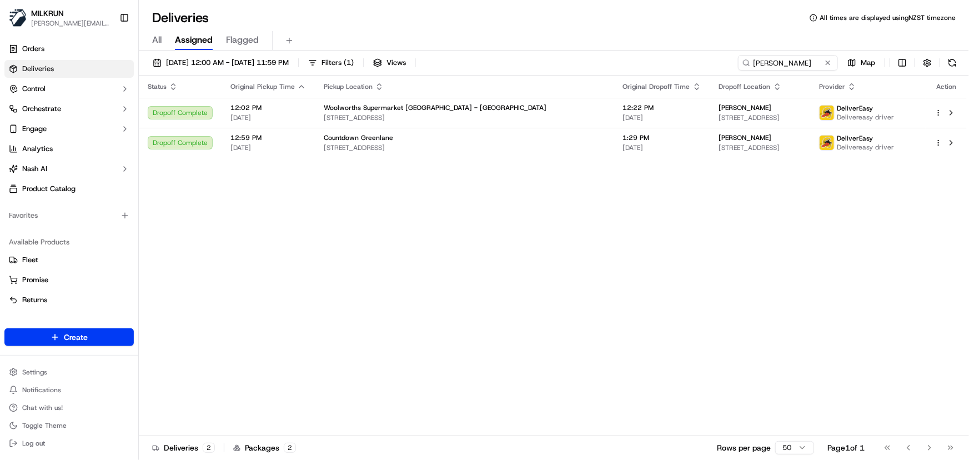
click at [247, 249] on div "Status Original Pickup Time Pickup Location Original Dropoff Time Dropoff Locat…" at bounding box center [553, 256] width 828 height 360
drag, startPoint x: 794, startPoint y: 59, endPoint x: 493, endPoint y: 44, distance: 301.9
click at [495, 44] on div "Deliveries All times are displayed using NZST timezone All Assigned Flagged 23/…" at bounding box center [554, 230] width 830 height 460
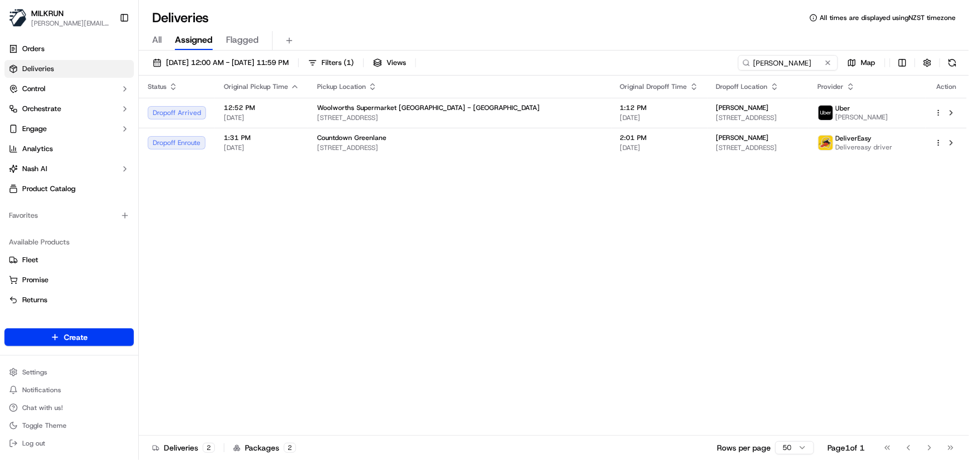
click at [439, 249] on div "Status Original Pickup Time Pickup Location Original Dropoff Time Dropoff Locat…" at bounding box center [553, 256] width 828 height 360
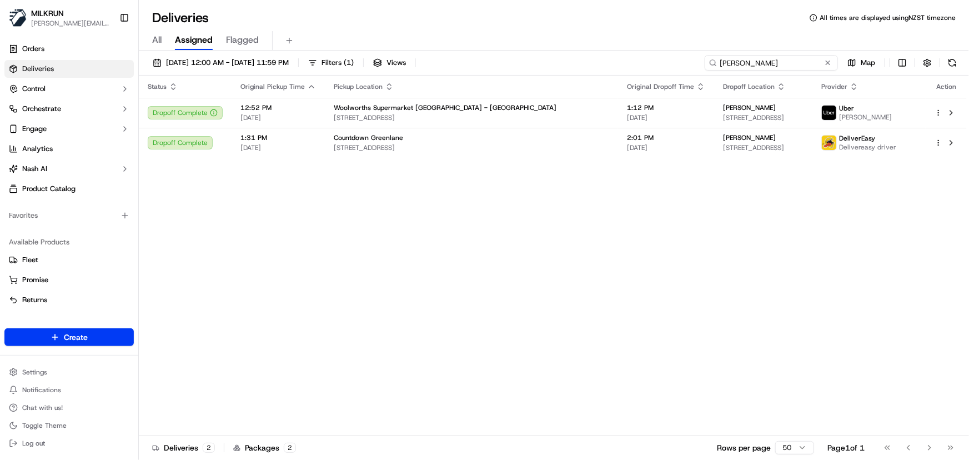
drag, startPoint x: 794, startPoint y: 65, endPoint x: 249, endPoint y: 49, distance: 544.9
click at [253, 48] on div "Deliveries All times are displayed using NZST timezone All Assigned Flagged 23/…" at bounding box center [554, 230] width 830 height 460
paste input "Merylin Singh"
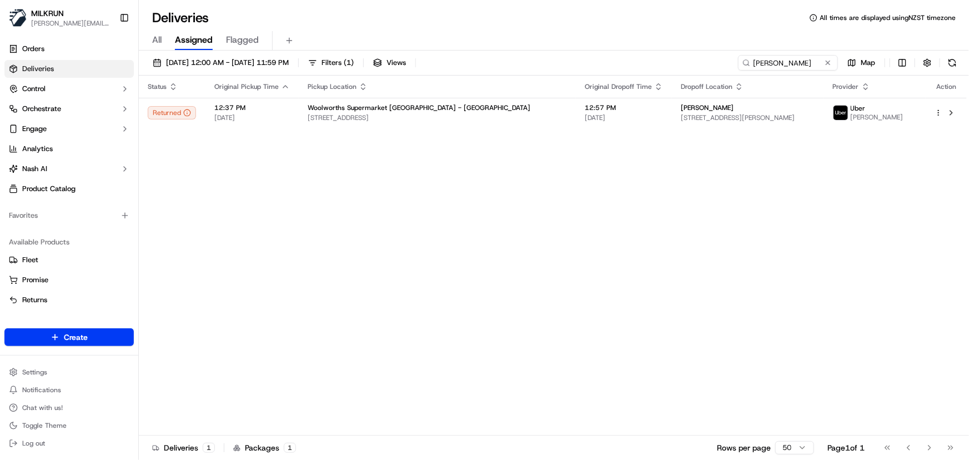
click at [628, 216] on div "Status Original Pickup Time Pickup Location Original Dropoff Time Dropoff Locat…" at bounding box center [553, 256] width 828 height 360
click at [608, 120] on td "12:57 PM 23/09/2025" at bounding box center [624, 113] width 96 height 30
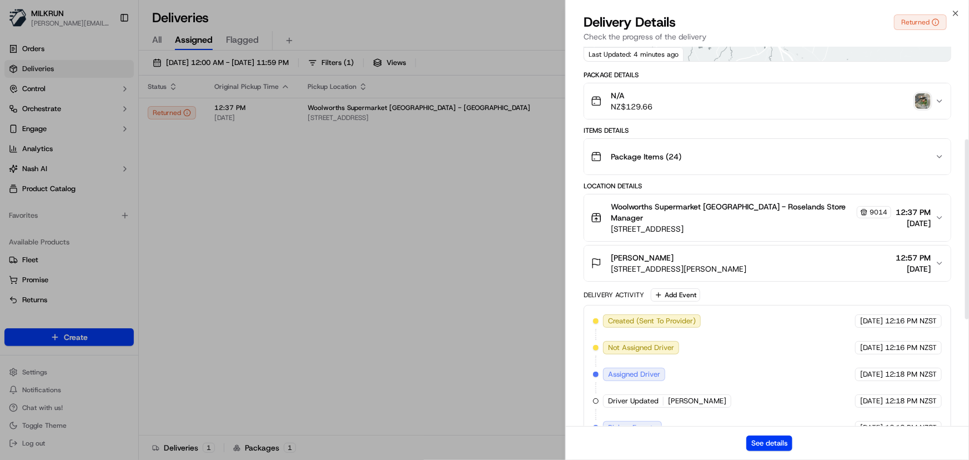
scroll to position [202, 0]
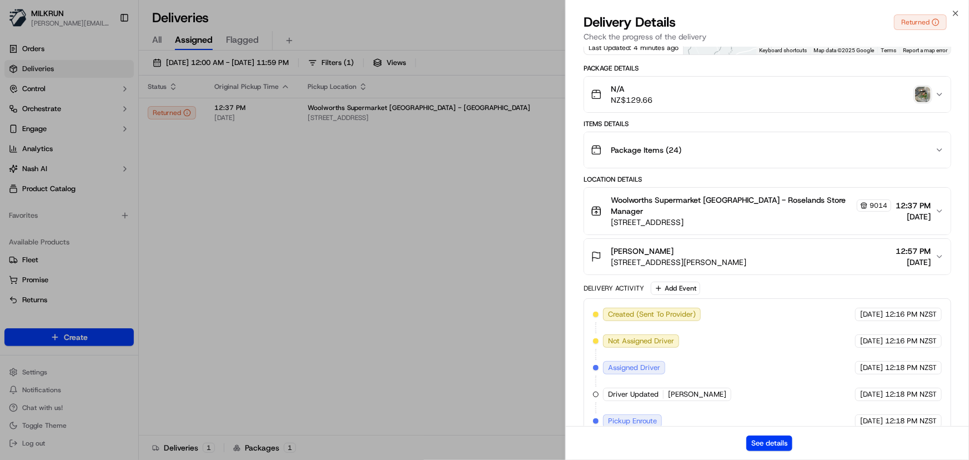
click at [746, 245] on div "[PERSON_NAME]" at bounding box center [678, 250] width 135 height 11
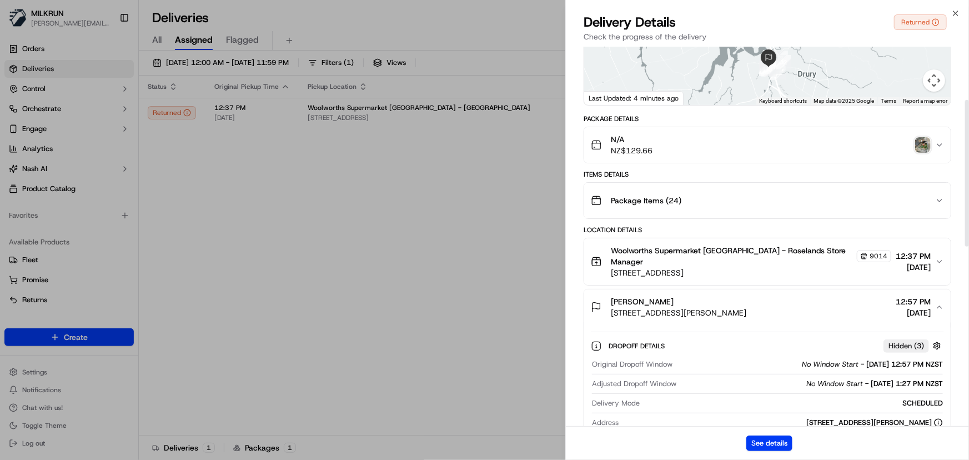
scroll to position [0, 0]
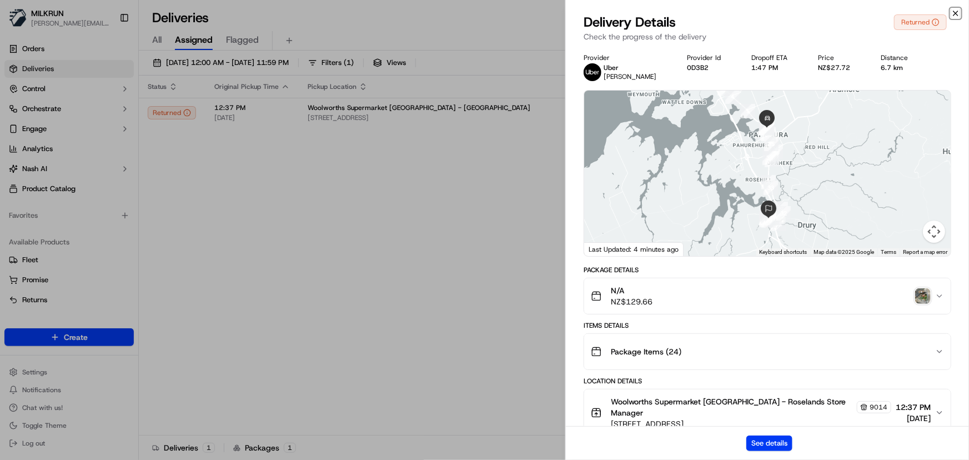
click at [954, 11] on icon "button" at bounding box center [955, 13] width 9 height 9
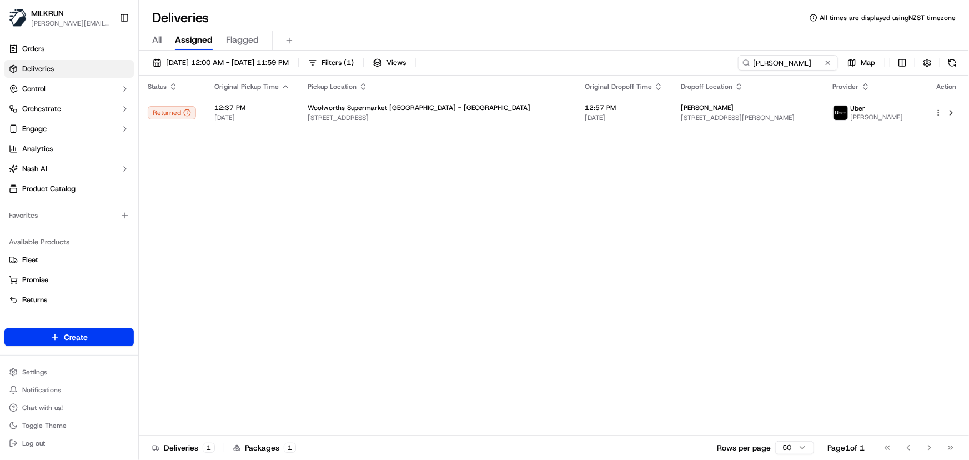
click at [615, 232] on div "Status Original Pickup Time Pickup Location Original Dropoff Time Dropoff Locat…" at bounding box center [553, 256] width 828 height 360
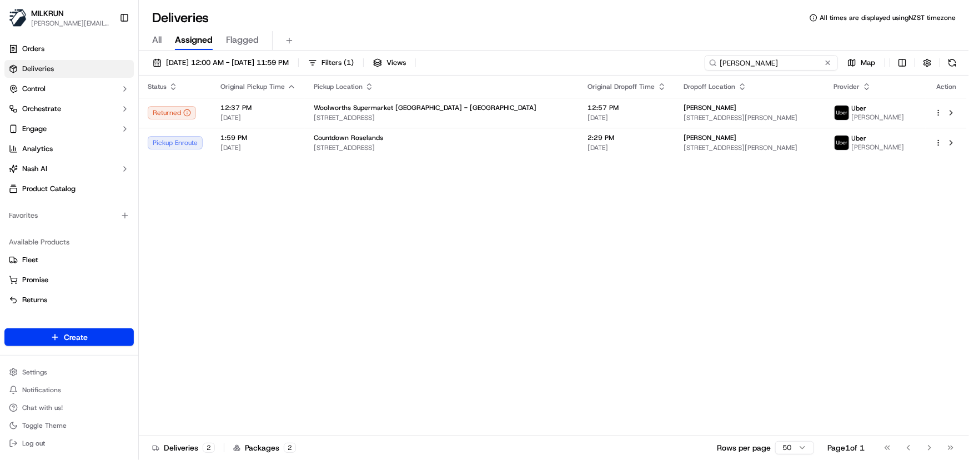
drag, startPoint x: 803, startPoint y: 59, endPoint x: 649, endPoint y: 62, distance: 154.4
click at [649, 62] on div "23/09/2025 12:00 AM - 23/09/2025 11:59 PM Filters ( 1 ) Views Merylin Singh Map" at bounding box center [554, 65] width 830 height 21
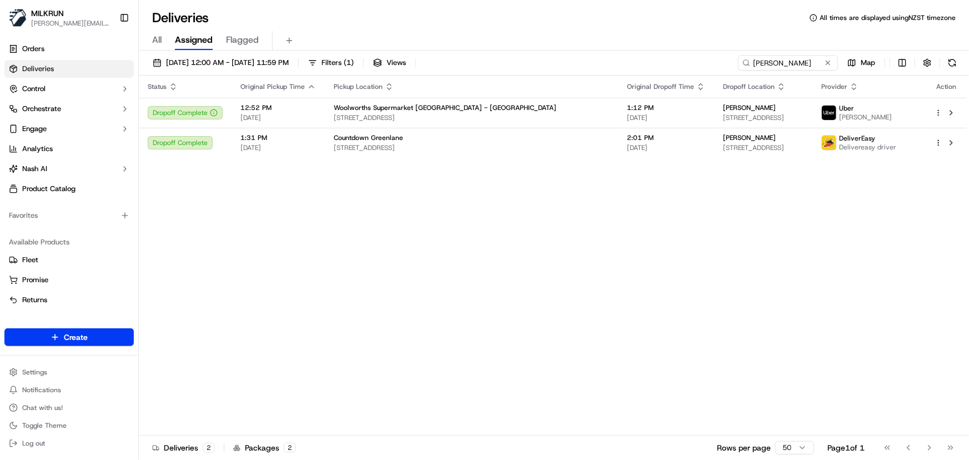
click at [581, 225] on div "Status Original Pickup Time Pickup Location Original Dropoff Time Dropoff Locat…" at bounding box center [553, 256] width 828 height 360
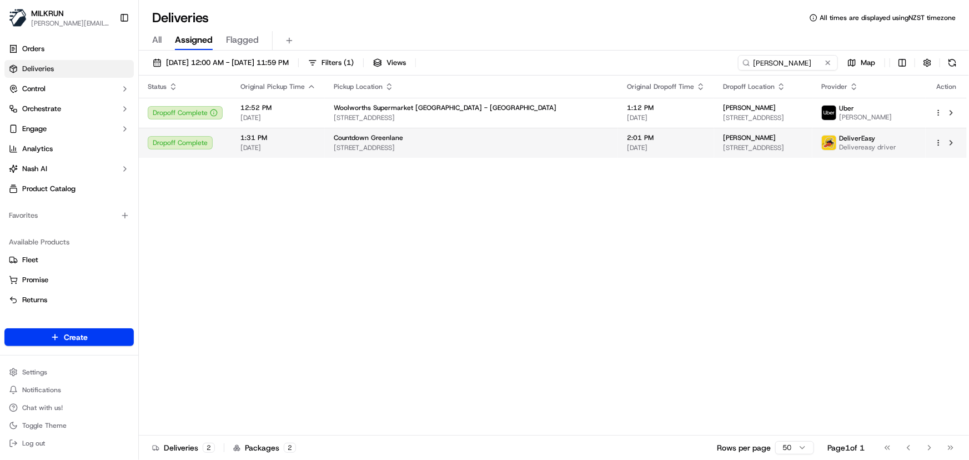
click at [627, 142] on span "2:01 PM" at bounding box center [666, 137] width 78 height 9
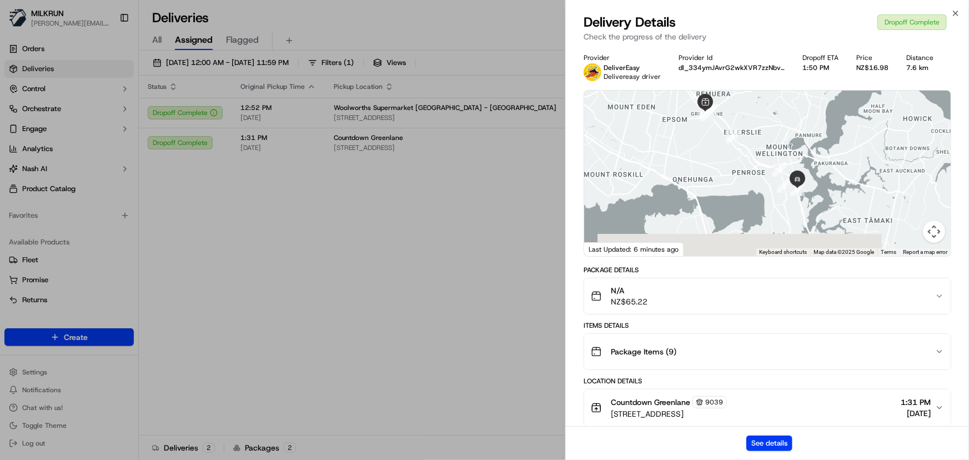
drag, startPoint x: 733, startPoint y: 171, endPoint x: 716, endPoint y: 144, distance: 31.4
click at [716, 144] on div at bounding box center [767, 172] width 366 height 165
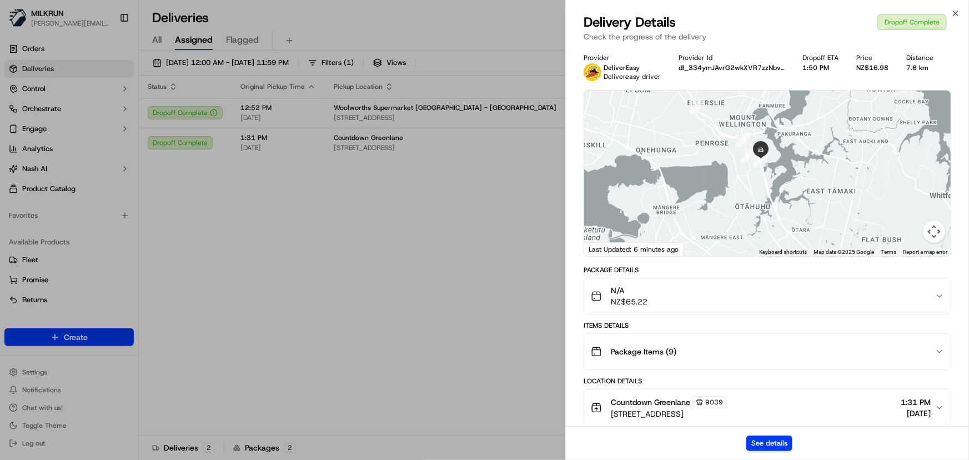
drag, startPoint x: 787, startPoint y: 199, endPoint x: 750, endPoint y: 170, distance: 46.3
click at [750, 170] on div at bounding box center [767, 172] width 366 height 165
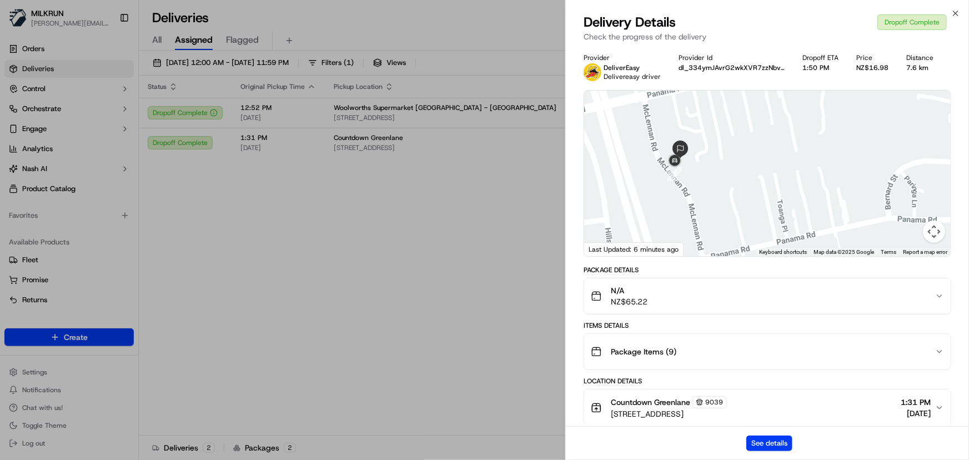
drag, startPoint x: 628, startPoint y: 190, endPoint x: 710, endPoint y: 185, distance: 82.4
click at [710, 185] on div at bounding box center [767, 172] width 366 height 165
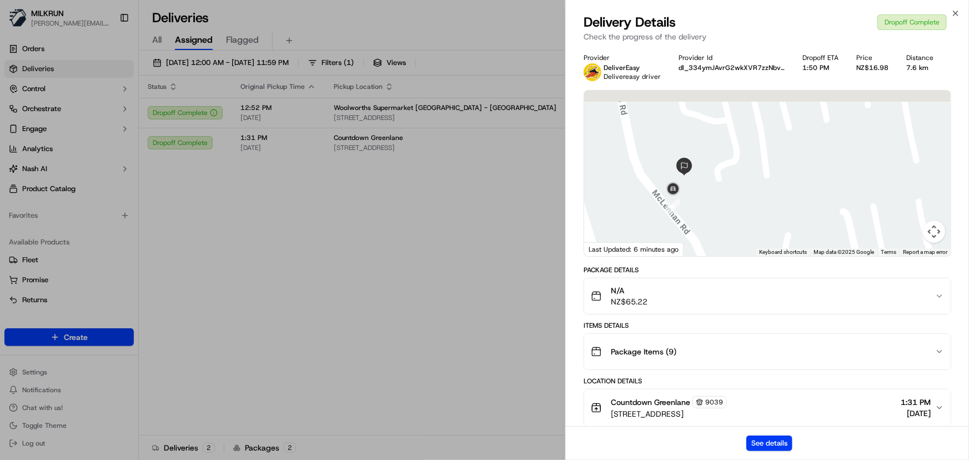
drag, startPoint x: 676, startPoint y: 145, endPoint x: 707, endPoint y: 202, distance: 64.6
click at [707, 202] on div at bounding box center [767, 172] width 366 height 165
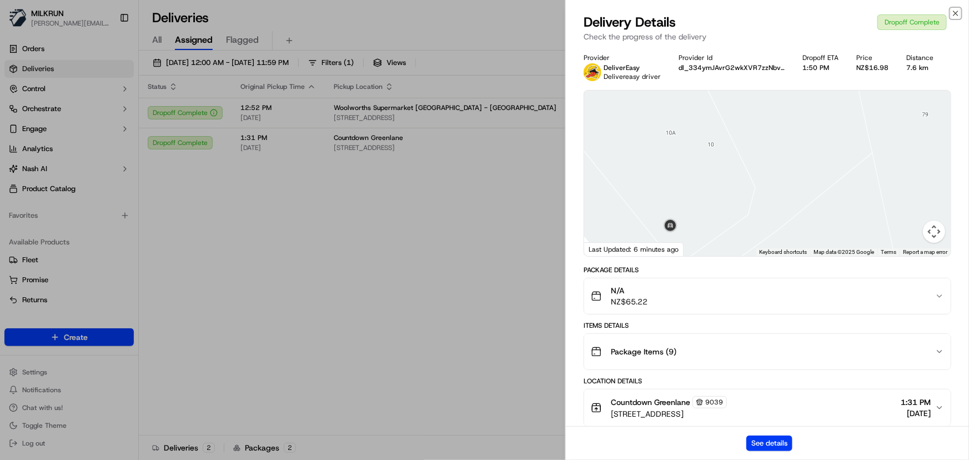
click at [953, 12] on icon "button" at bounding box center [955, 13] width 9 height 9
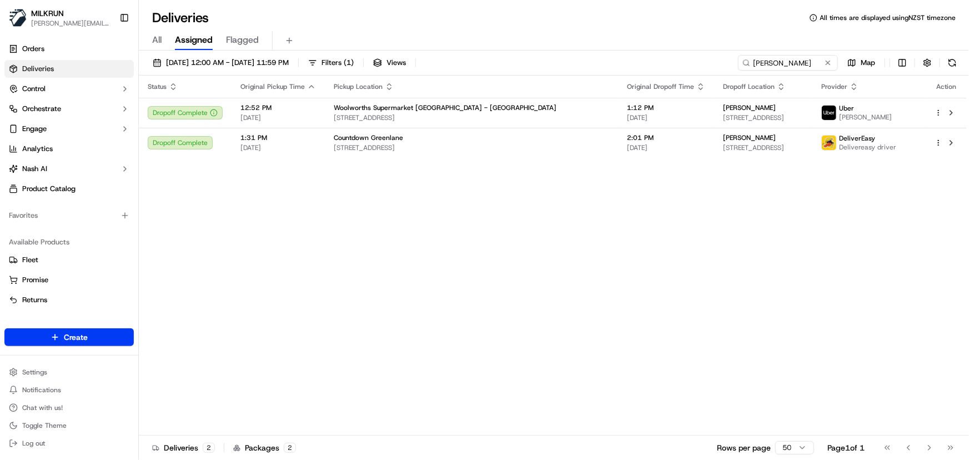
click at [476, 284] on div "Status Original Pickup Time Pickup Location Original Dropoff Time Dropoff Locat…" at bounding box center [553, 256] width 828 height 360
click at [451, 277] on div "Status Original Pickup Time Pickup Location Original Dropoff Time Dropoff Locat…" at bounding box center [553, 256] width 828 height 360
click at [232, 213] on div "Status Original Pickup Time Pickup Location Original Dropoff Time Dropoff Locat…" at bounding box center [553, 256] width 828 height 360
drag, startPoint x: 722, startPoint y: 53, endPoint x: 383, endPoint y: 14, distance: 340.8
click at [384, 14] on div "Deliveries All times are displayed using NZST timezone All Assigned Flagged 23/…" at bounding box center [554, 230] width 830 height 460
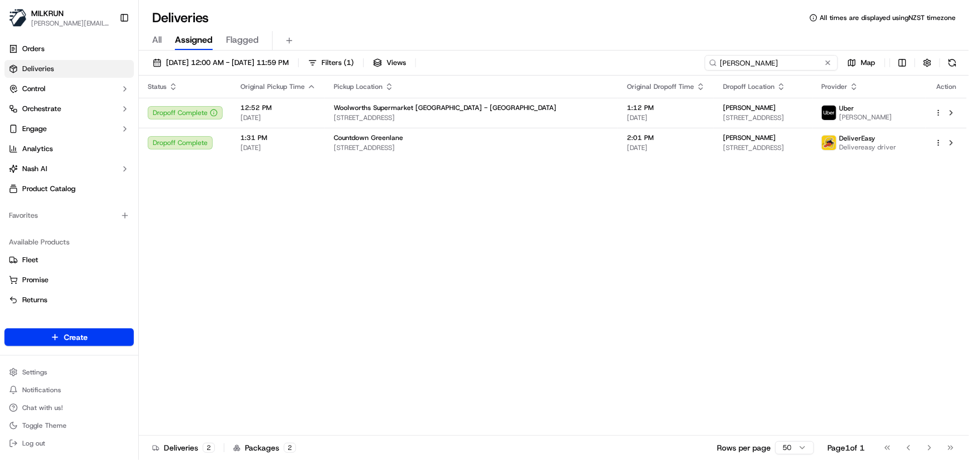
paste input "Renee Milburn"
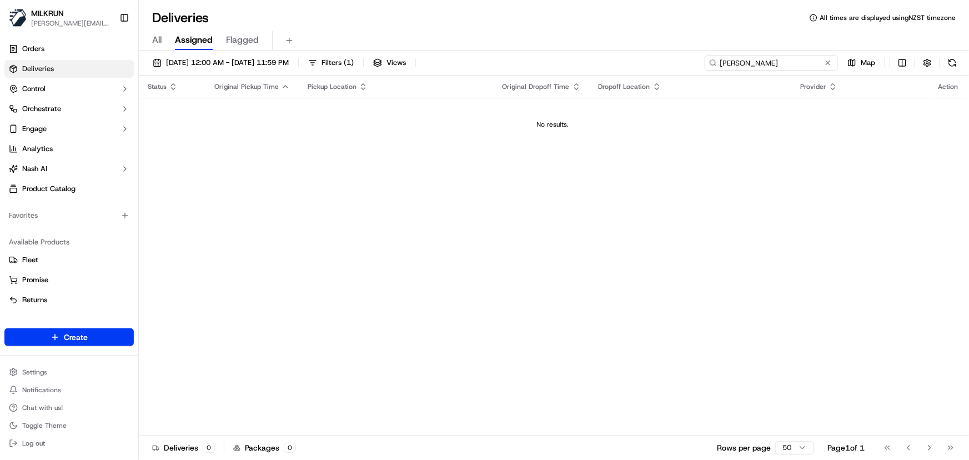
type input "Renee Milburn"
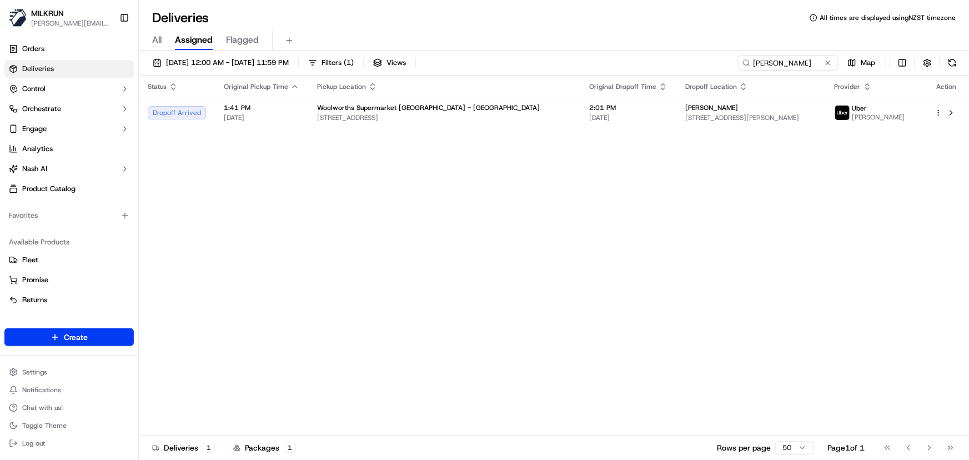
click at [383, 269] on div "Status Original Pickup Time Pickup Location Original Dropoff Time Dropoff Locat…" at bounding box center [553, 256] width 828 height 360
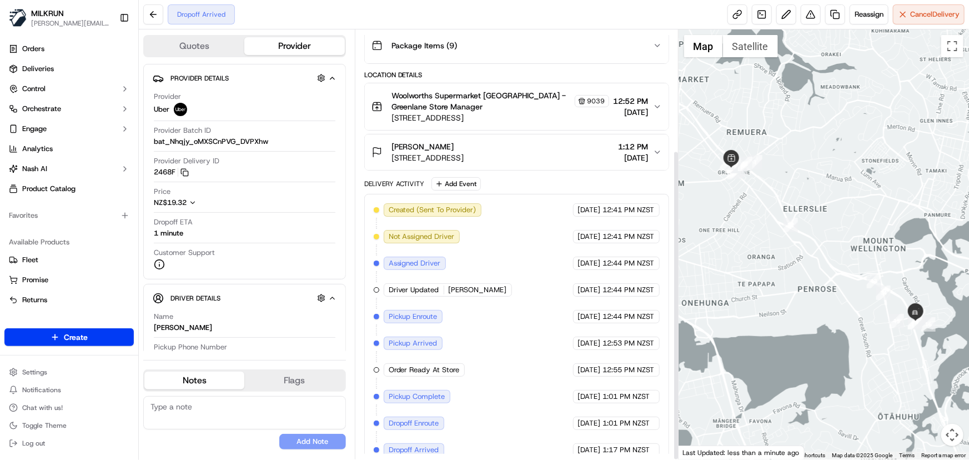
scroll to position [167, 0]
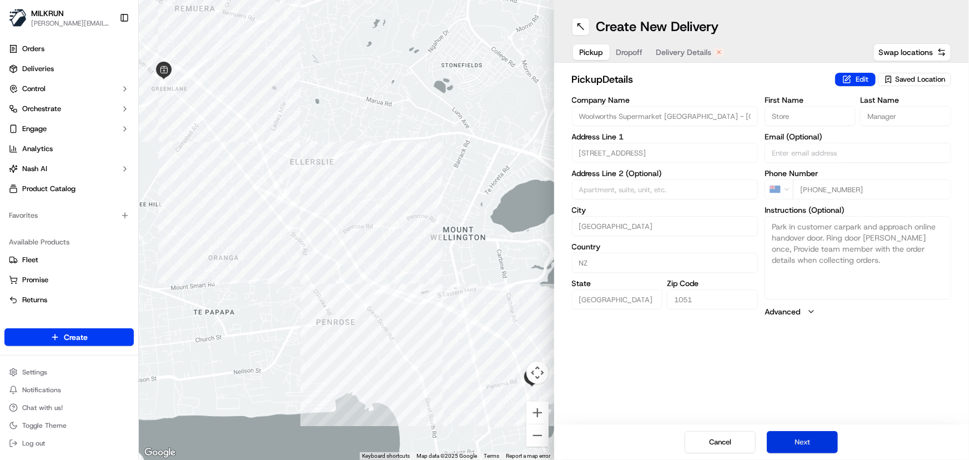
click at [793, 441] on button "Next" at bounding box center [802, 442] width 71 height 22
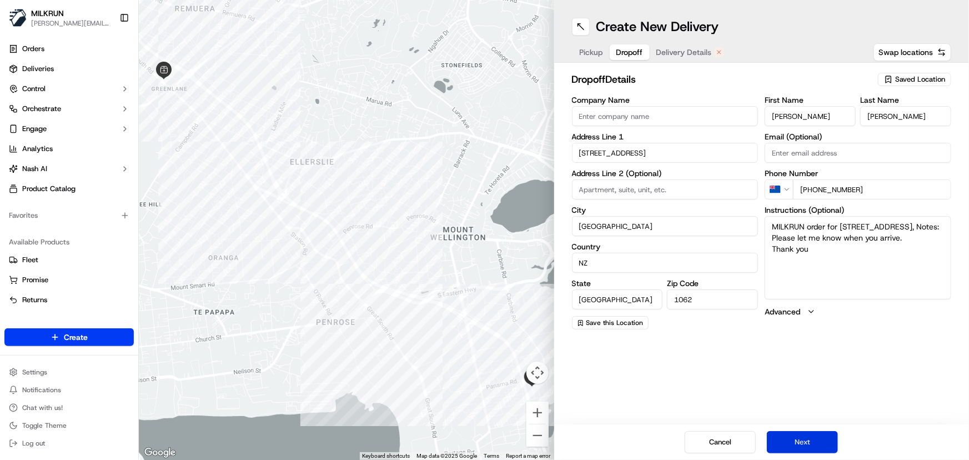
click at [808, 442] on button "Next" at bounding box center [802, 442] width 71 height 22
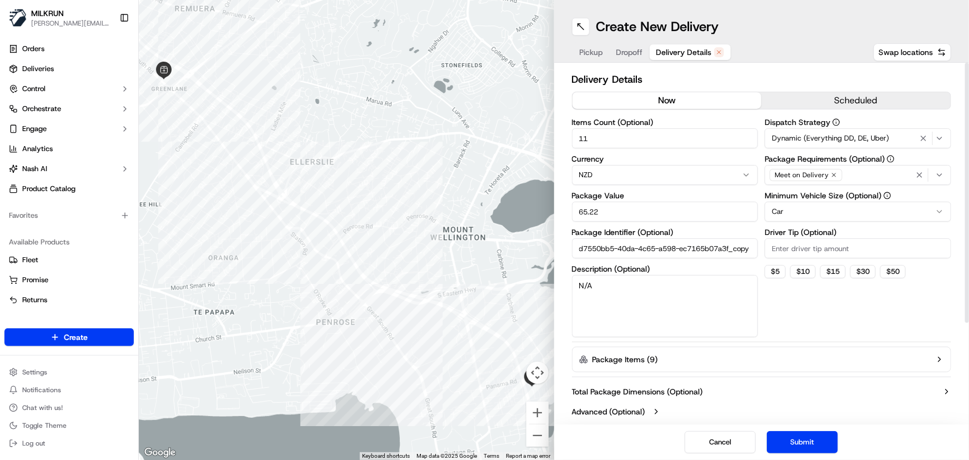
click at [682, 104] on button "now" at bounding box center [666, 100] width 189 height 17
click at [794, 442] on button "Submit" at bounding box center [802, 442] width 71 height 22
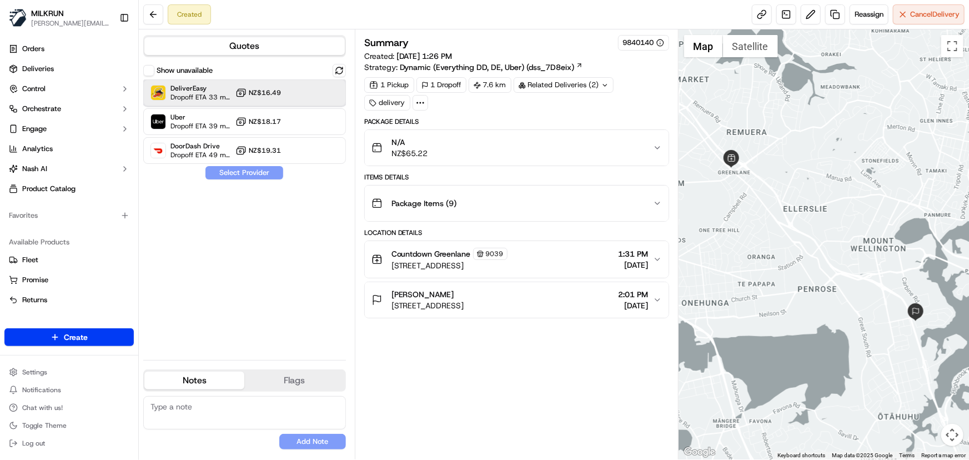
click at [308, 97] on div at bounding box center [311, 92] width 13 height 13
click at [253, 169] on button "Assign Provider" at bounding box center [244, 172] width 79 height 13
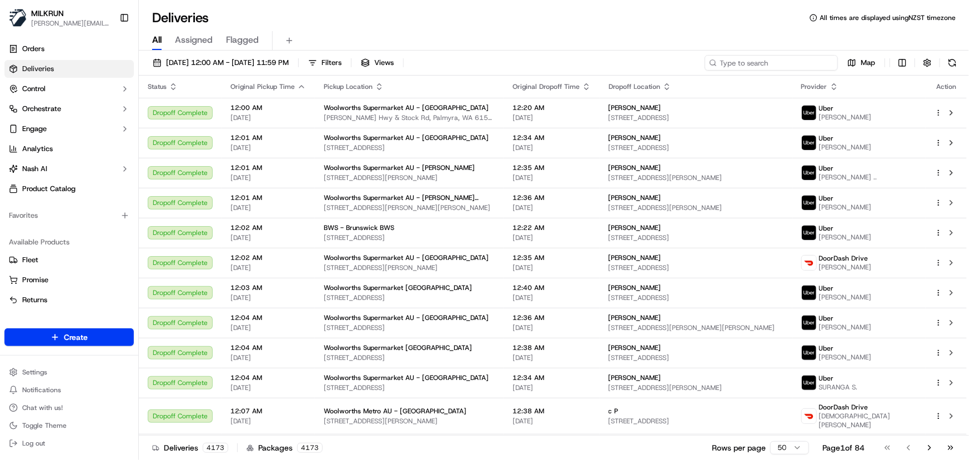
drag, startPoint x: 0, startPoint y: 0, endPoint x: 770, endPoint y: 60, distance: 771.8
click at [768, 61] on input at bounding box center [771, 63] width 133 height 16
paste input "Merylin Singh"
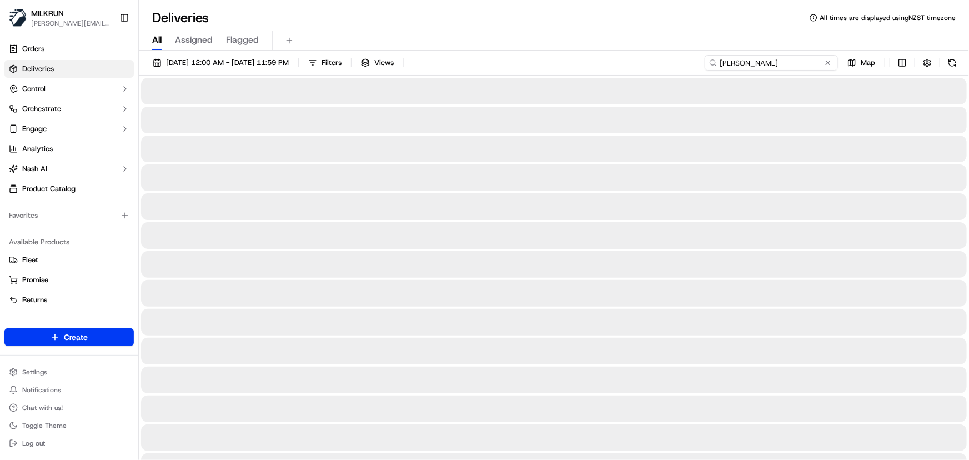
type input "Merylin Singh"
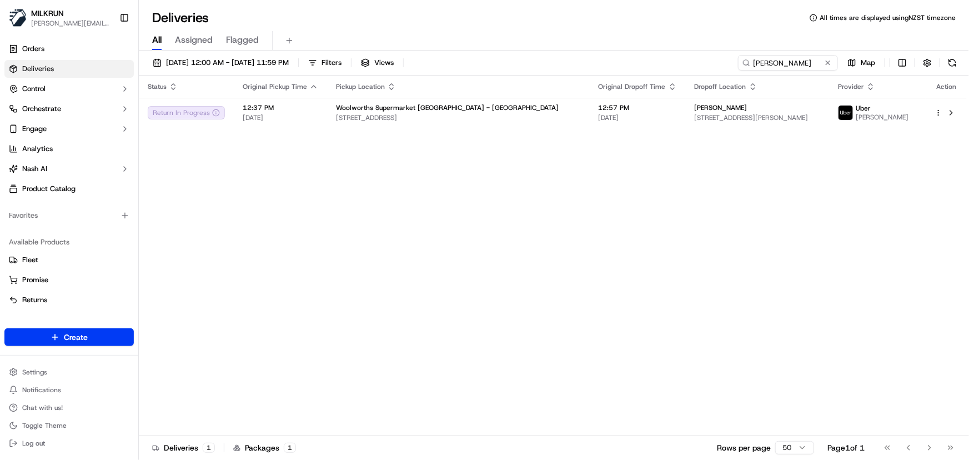
click at [585, 295] on div "Status Original Pickup Time Pickup Location Original Dropoff Time Dropoff Locat…" at bounding box center [553, 256] width 828 height 360
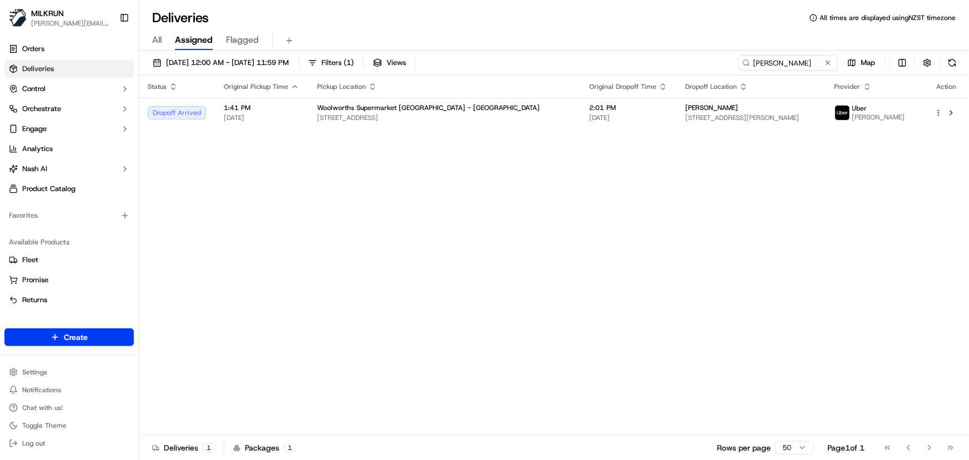
click at [425, 235] on div "Status Original Pickup Time Pickup Location Original Dropoff Time Dropoff Locat…" at bounding box center [553, 256] width 828 height 360
click at [412, 115] on span "326 Great South Rd, Auckland, Auckland 1051, NZ" at bounding box center [444, 117] width 254 height 9
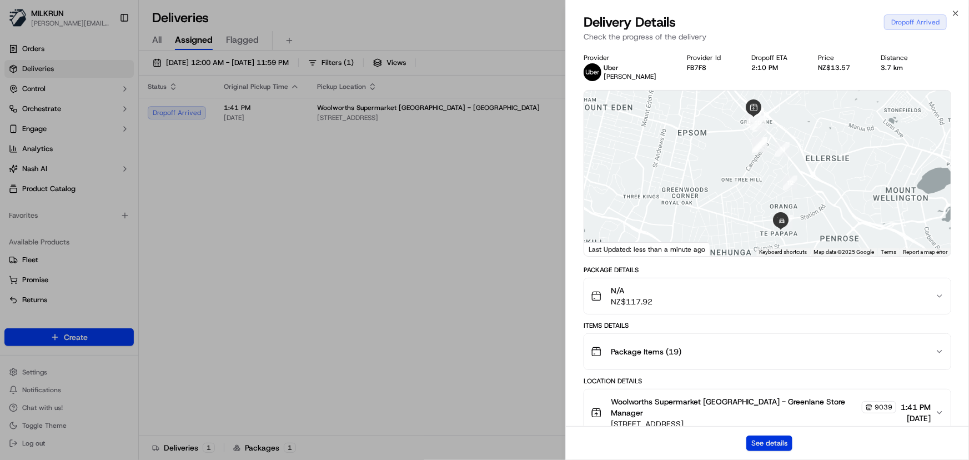
click at [771, 444] on button "See details" at bounding box center [769, 443] width 46 height 16
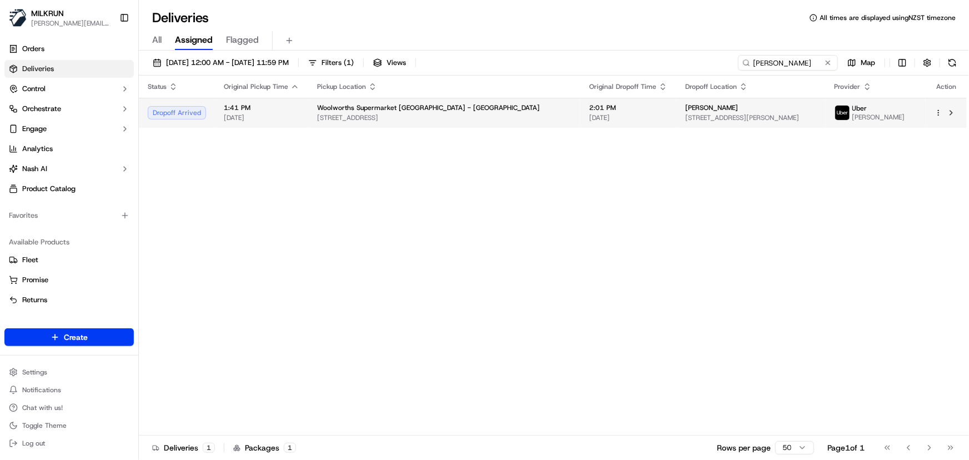
click at [339, 110] on span "Woolworths Supermarket NZ - Greenlane" at bounding box center [428, 107] width 223 height 9
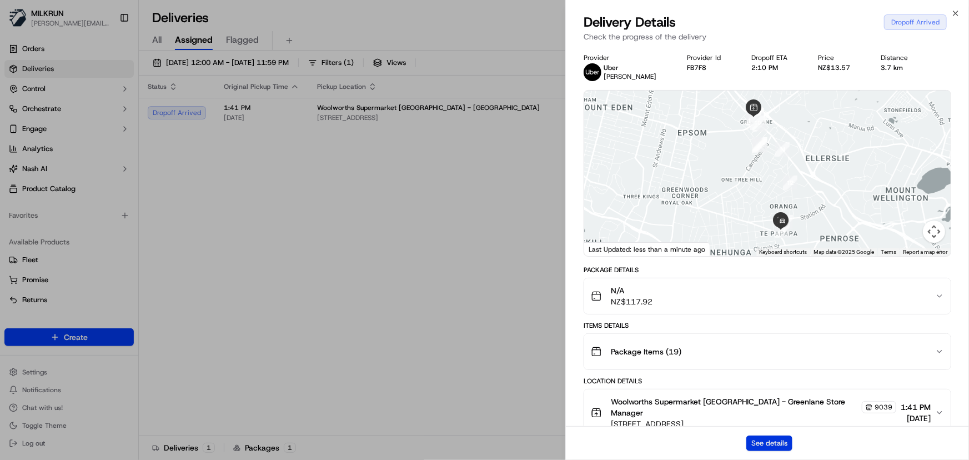
click at [758, 439] on button "See details" at bounding box center [769, 443] width 46 height 16
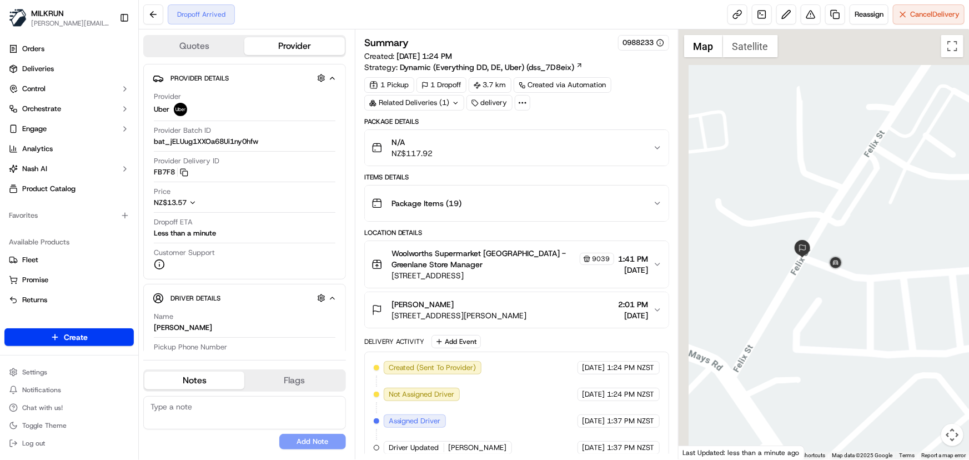
drag, startPoint x: 801, startPoint y: 278, endPoint x: 871, endPoint y: 317, distance: 79.8
click at [871, 317] on div at bounding box center [823, 244] width 290 height 430
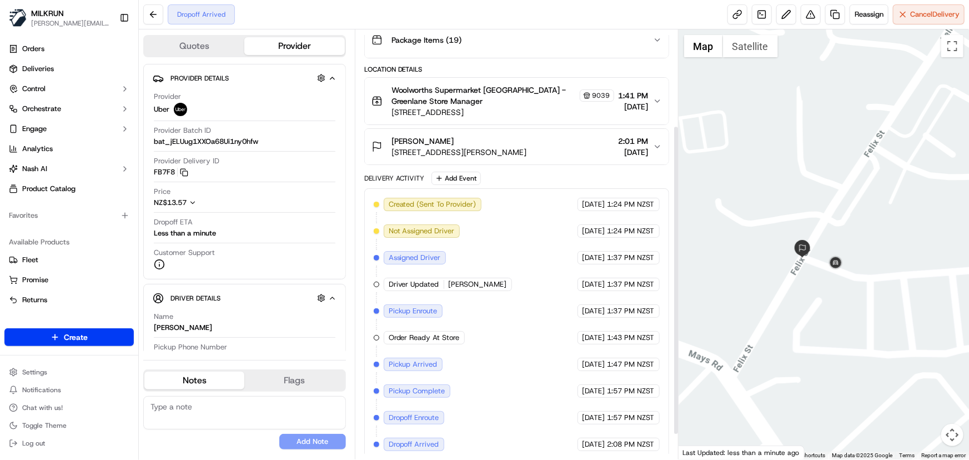
scroll to position [167, 0]
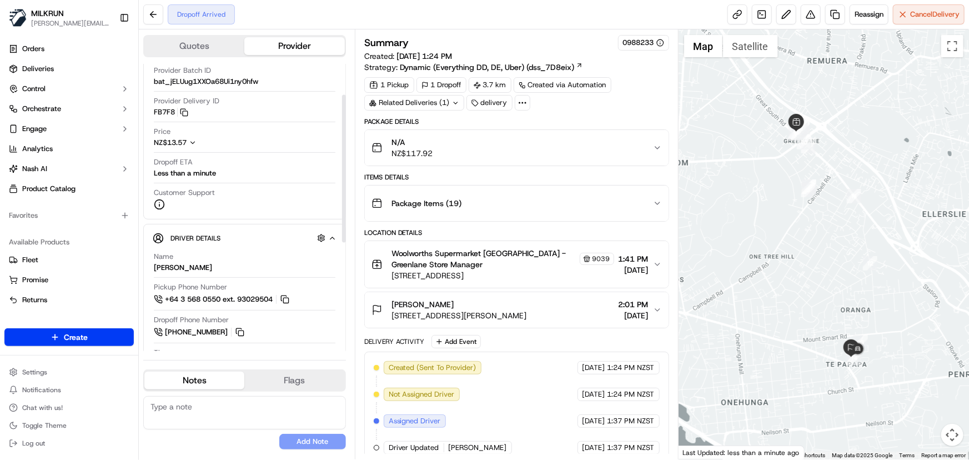
scroll to position [19, 0]
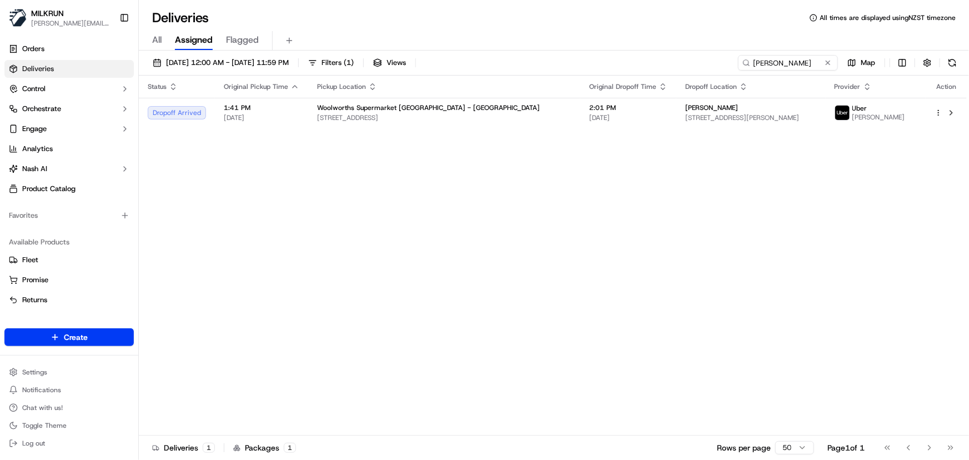
click at [248, 230] on div "Status Original Pickup Time Pickup Location Original Dropoff Time Dropoff Locat…" at bounding box center [553, 256] width 828 height 360
click at [445, 237] on div "Status Original Pickup Time Pickup Location Original Dropoff Time Dropoff Locat…" at bounding box center [553, 256] width 828 height 360
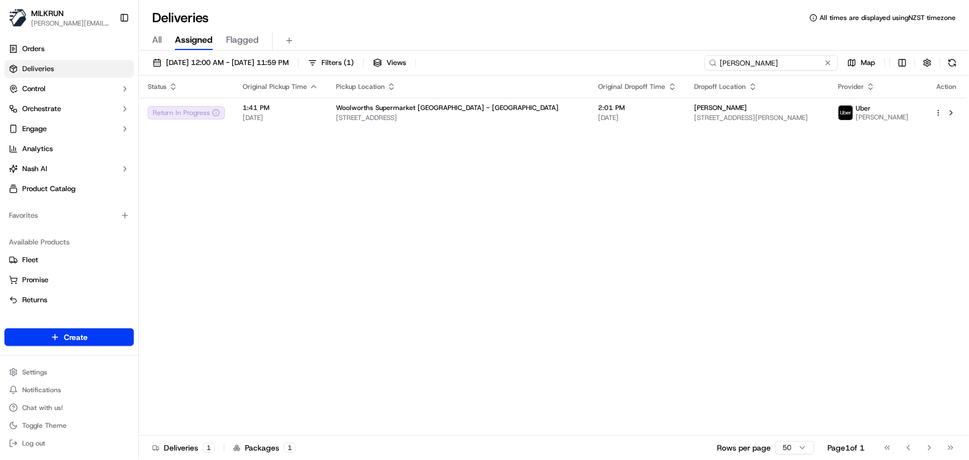
drag, startPoint x: 802, startPoint y: 65, endPoint x: 142, endPoint y: 7, distance: 662.7
click at [145, 9] on div "Deliveries All times are displayed using NZST timezone All Assigned Flagged [DA…" at bounding box center [554, 230] width 830 height 460
paste input "[PERSON_NAME]"
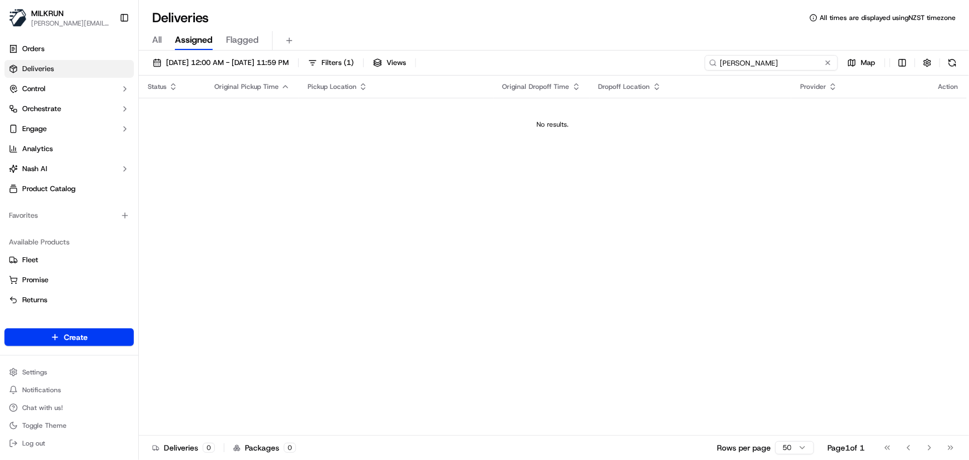
type input "[PERSON_NAME]"
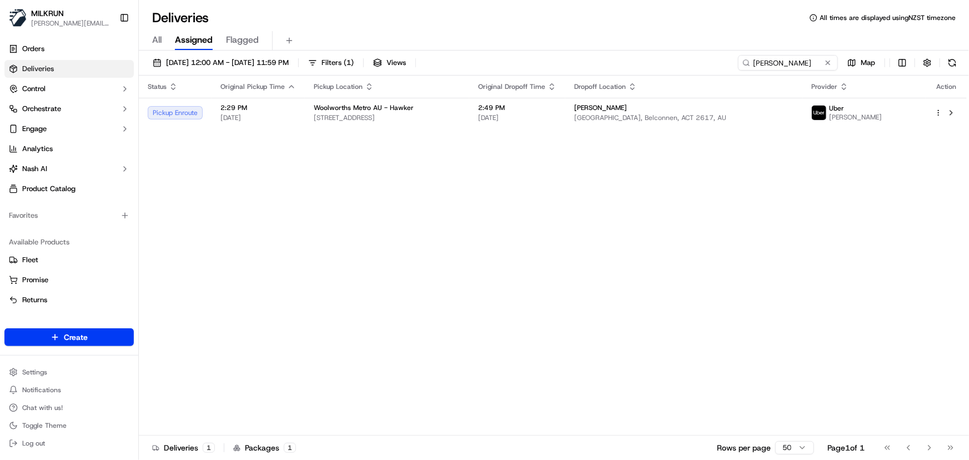
click at [524, 285] on div "Status Original Pickup Time Pickup Location Original Dropoff Time Dropoff Locat…" at bounding box center [553, 256] width 828 height 360
click at [655, 289] on div "Status Original Pickup Time Pickup Location Original Dropoff Time Dropoff Locat…" at bounding box center [553, 256] width 828 height 360
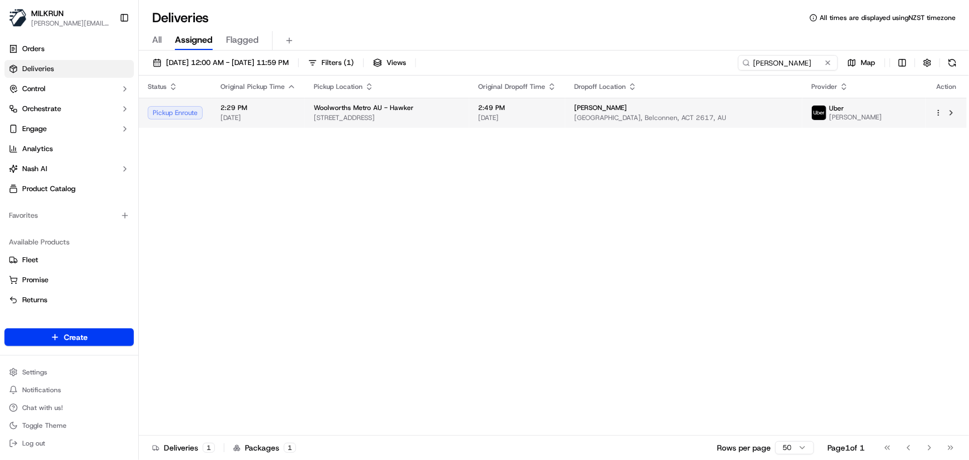
click at [939, 115] on html "[PERSON_NAME] [PERSON_NAME][EMAIL_ADDRESS][DOMAIN_NAME] Toggle Sidebar Orders D…" at bounding box center [484, 230] width 969 height 460
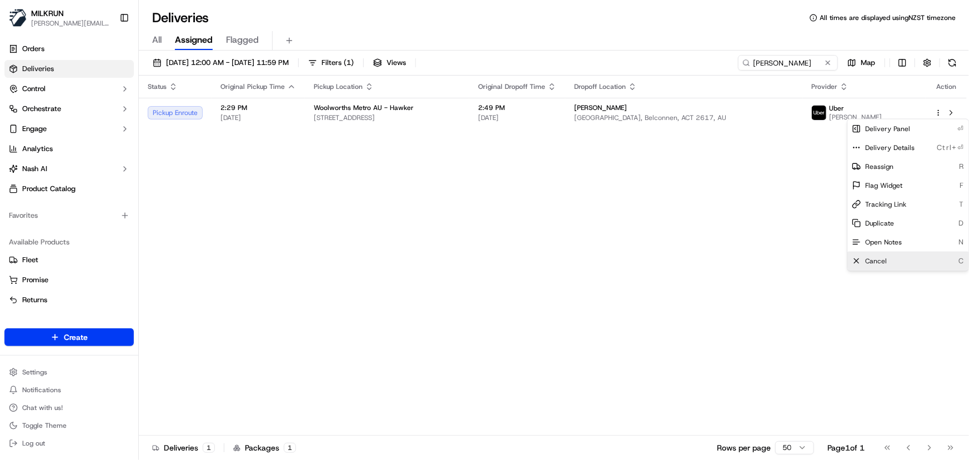
click at [903, 261] on div "Cancel C" at bounding box center [907, 261] width 121 height 19
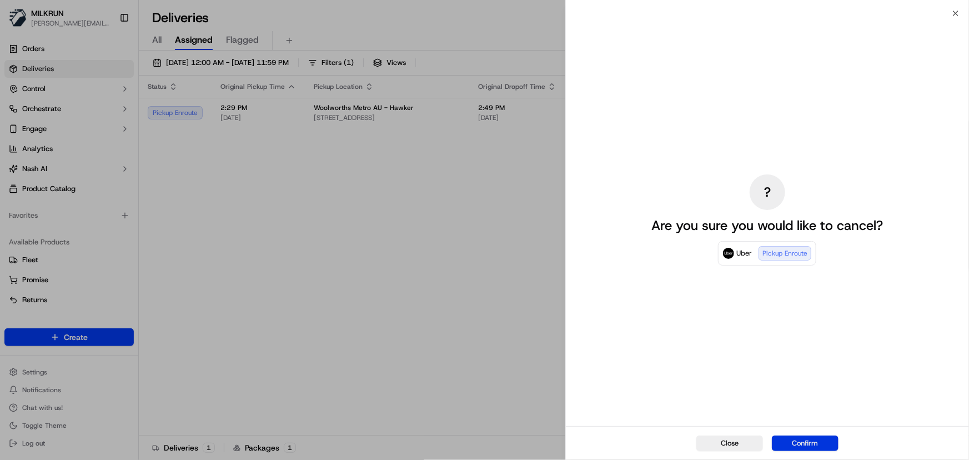
click at [799, 447] on button "Confirm" at bounding box center [805, 443] width 67 height 16
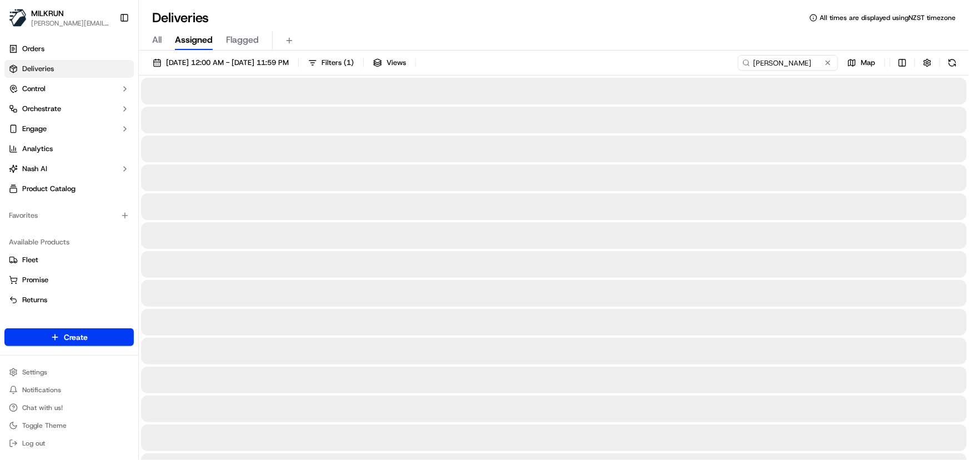
click at [494, 244] on div at bounding box center [554, 235] width 826 height 27
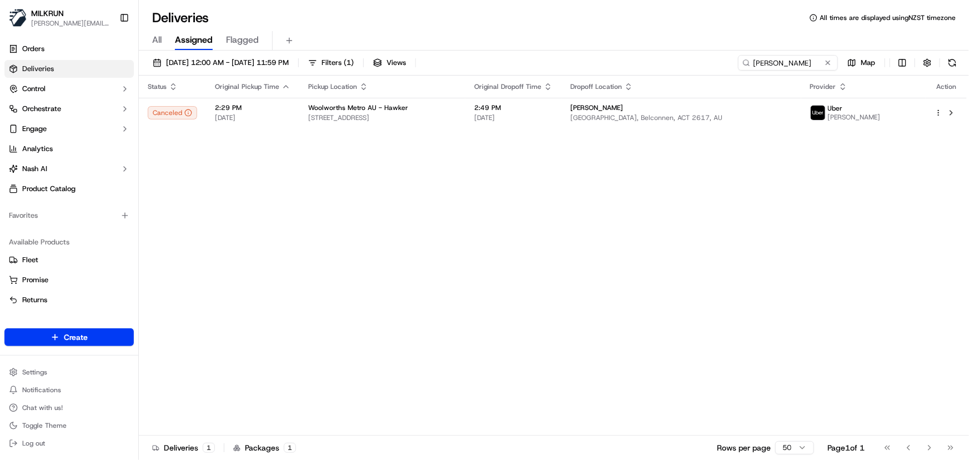
click at [602, 223] on div "Status Original Pickup Time Pickup Location Original Dropoff Time Dropoff Locat…" at bounding box center [553, 256] width 828 height 360
click at [301, 228] on div "Status Original Pickup Time Pickup Location Original Dropoff Time Dropoff Locat…" at bounding box center [553, 256] width 828 height 360
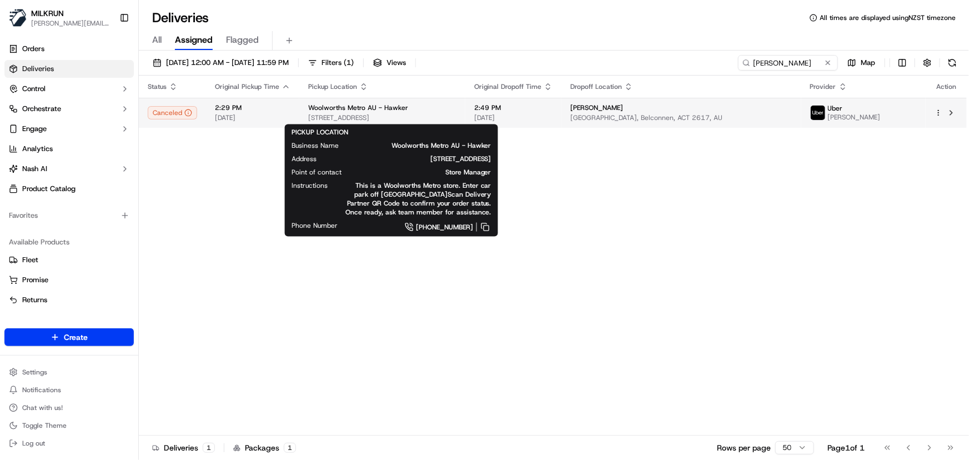
click at [323, 114] on span "[STREET_ADDRESS]" at bounding box center [382, 117] width 148 height 9
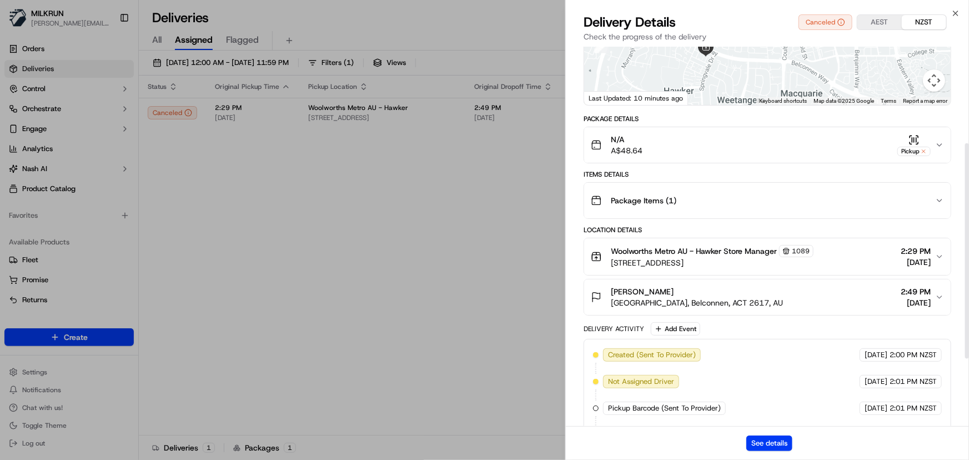
scroll to position [202, 0]
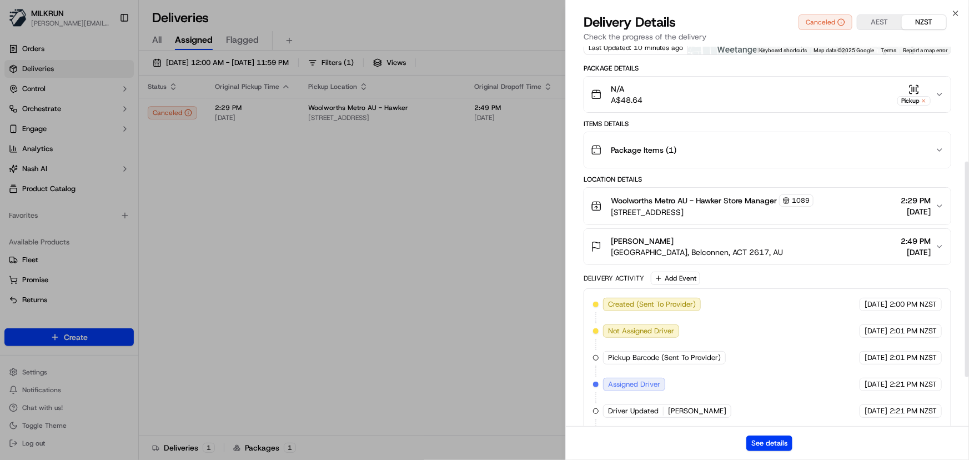
click at [684, 252] on span "[GEOGRAPHIC_DATA], Belconnen, ACT 2617, AU" at bounding box center [697, 252] width 172 height 11
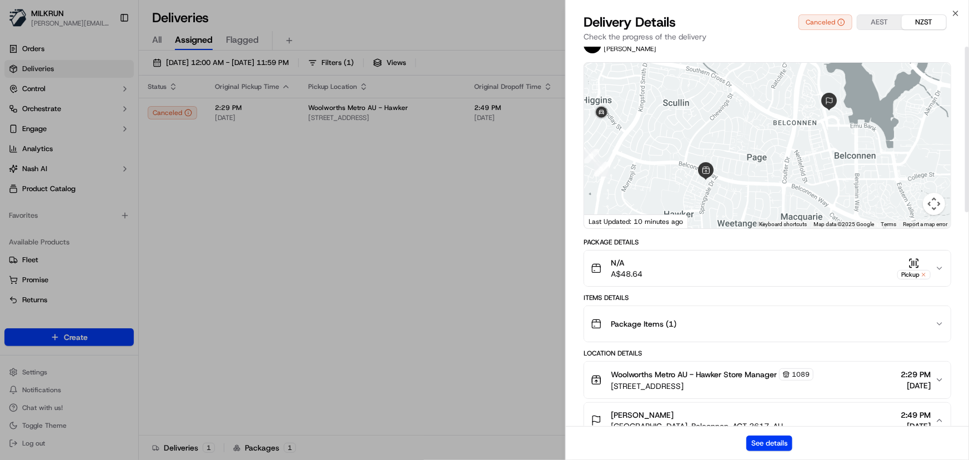
scroll to position [0, 0]
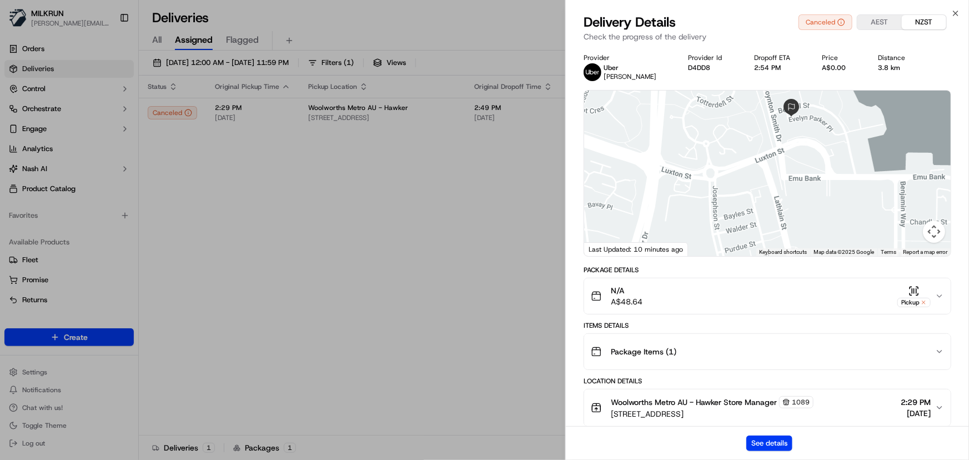
drag, startPoint x: 809, startPoint y: 127, endPoint x: 791, endPoint y: 225, distance: 100.0
click at [791, 225] on div at bounding box center [767, 172] width 366 height 165
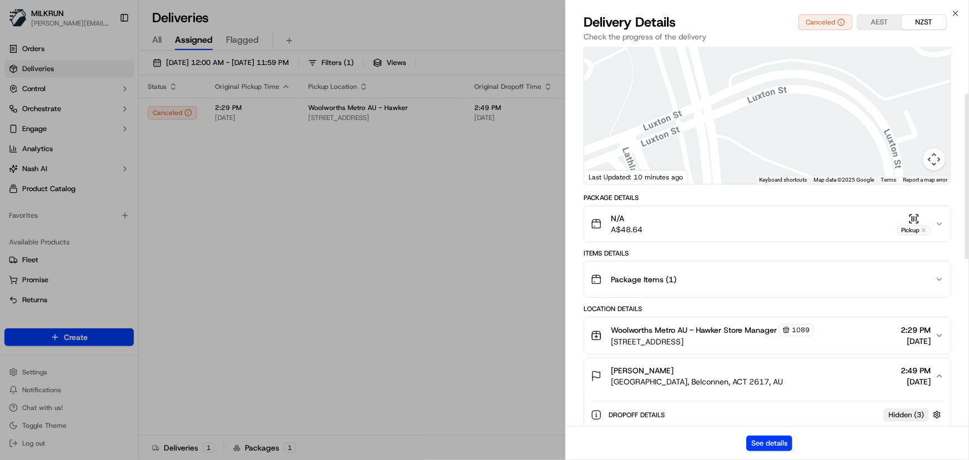
scroll to position [151, 0]
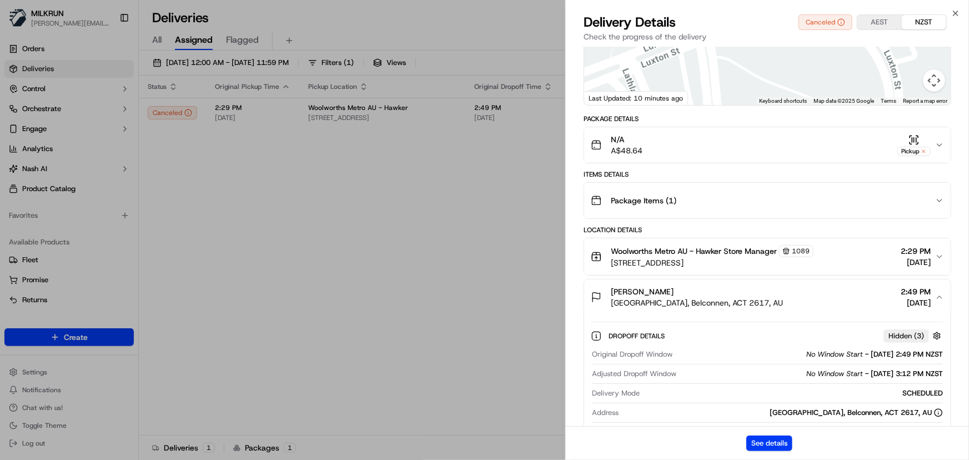
click at [768, 300] on div "[PERSON_NAME] Lakeside, Belconnen, ACT 2617, AU 2:49 PM [DATE]" at bounding box center [763, 297] width 344 height 22
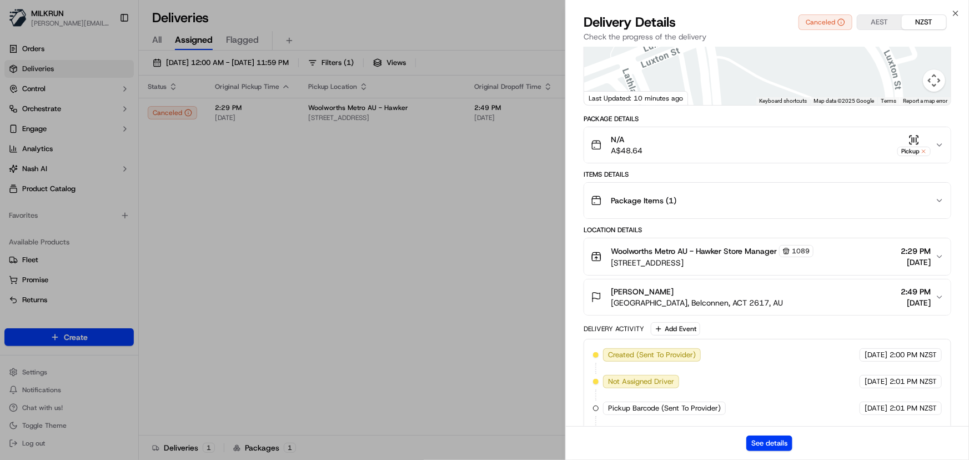
click at [768, 300] on div "[PERSON_NAME] Lakeside, Belconnen, ACT 2617, AU 2:49 PM [DATE]" at bounding box center [763, 297] width 344 height 22
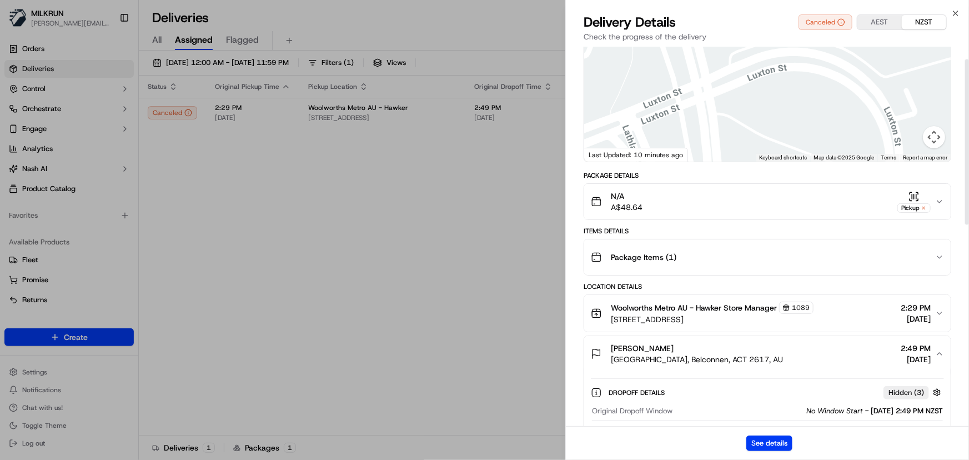
scroll to position [0, 0]
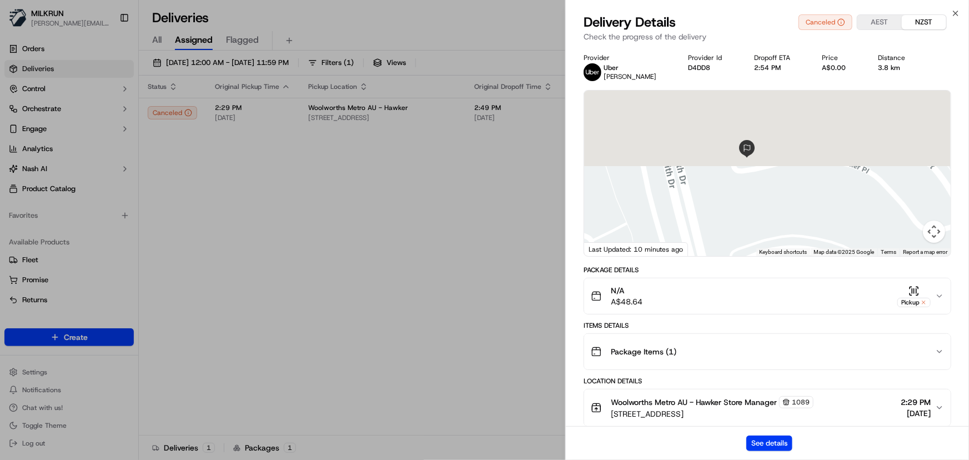
drag, startPoint x: 776, startPoint y: 175, endPoint x: 769, endPoint y: 296, distance: 121.2
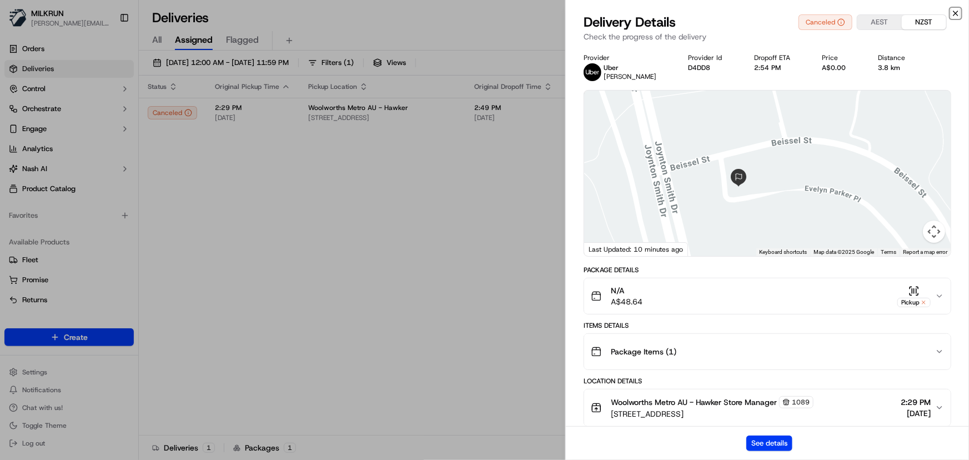
click at [957, 12] on icon "button" at bounding box center [955, 13] width 4 height 4
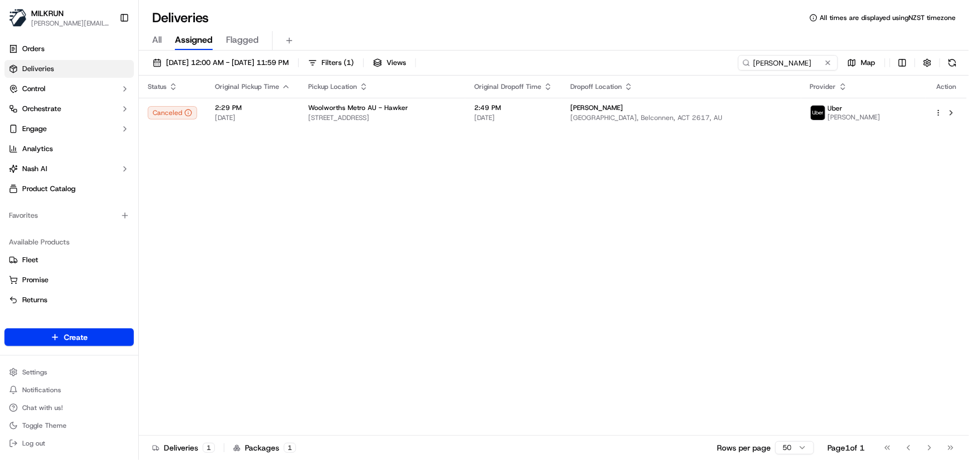
click at [431, 261] on div "Status Original Pickup Time Pickup Location Original Dropoff Time Dropoff Locat…" at bounding box center [553, 256] width 828 height 360
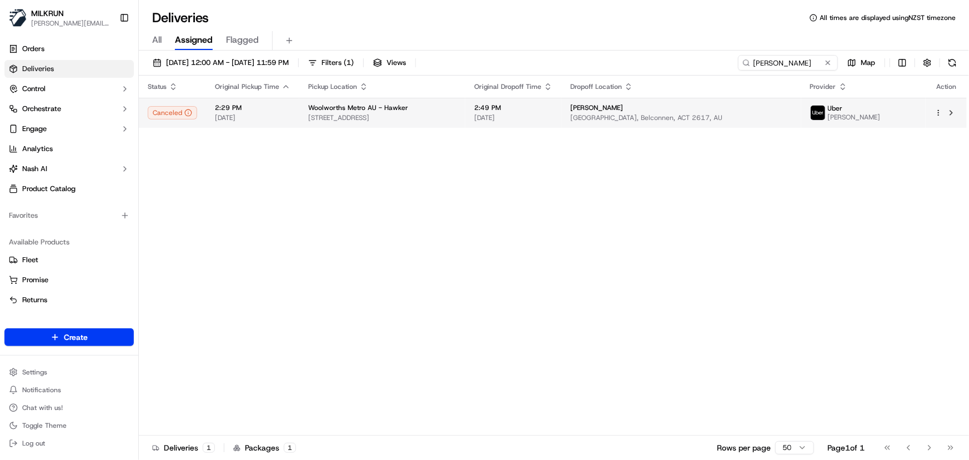
click at [940, 116] on html "MILKRUN irene.salaivao@woolworths.co.nz Toggle Sidebar Orders Deliveries Contro…" at bounding box center [484, 230] width 969 height 460
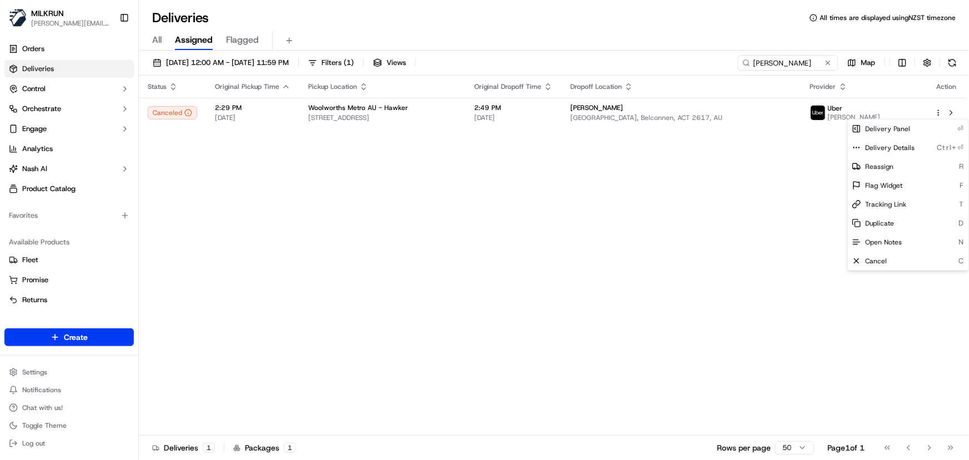
click at [711, 221] on html "MILKRUN irene.salaivao@woolworths.co.nz Toggle Sidebar Orders Deliveries Contro…" at bounding box center [484, 230] width 969 height 460
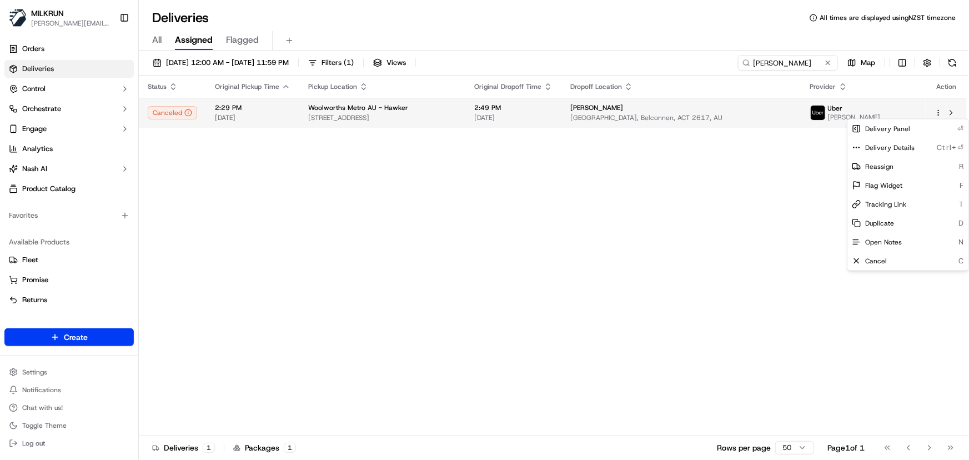
click at [938, 115] on html "MILKRUN irene.salaivao@woolworths.co.nz Toggle Sidebar Orders Deliveries Contro…" at bounding box center [484, 230] width 969 height 460
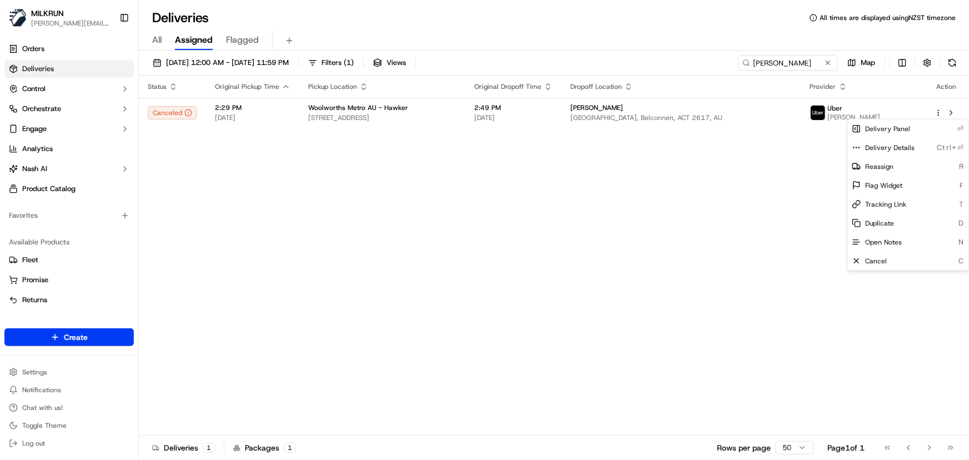
drag, startPoint x: 777, startPoint y: 151, endPoint x: 828, endPoint y: 142, distance: 51.9
click at [778, 151] on html "MILKRUN irene.salaivao@woolworths.co.nz Toggle Sidebar Orders Deliveries Contro…" at bounding box center [484, 230] width 969 height 460
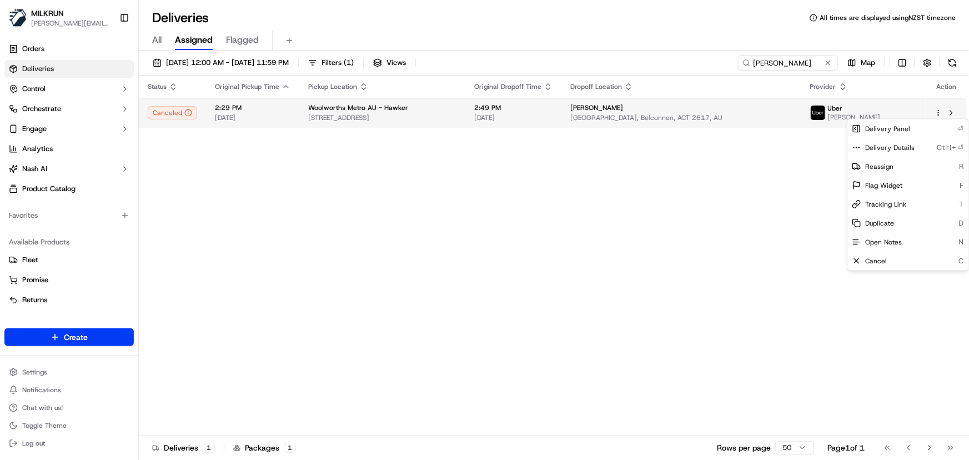
click at [937, 109] on html "MILKRUN irene.salaivao@woolworths.co.nz Toggle Sidebar Orders Deliveries Contro…" at bounding box center [484, 230] width 969 height 460
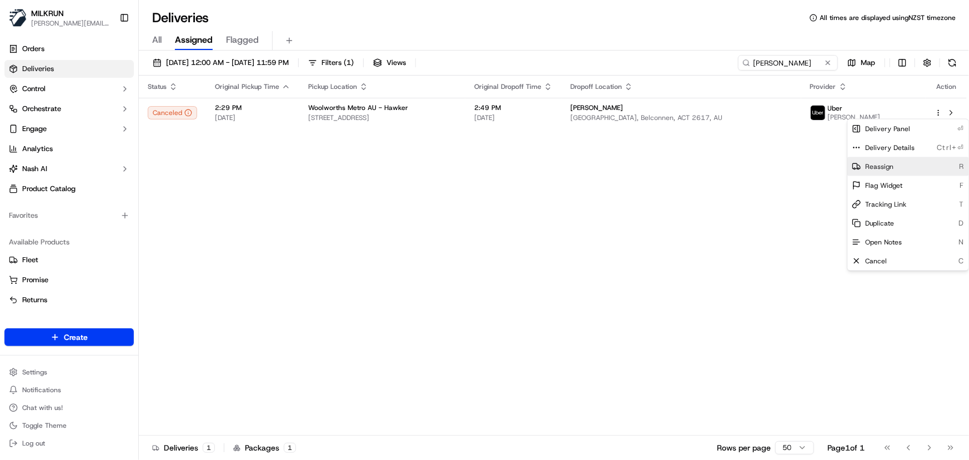
click at [884, 167] on span "Reassign" at bounding box center [879, 166] width 28 height 9
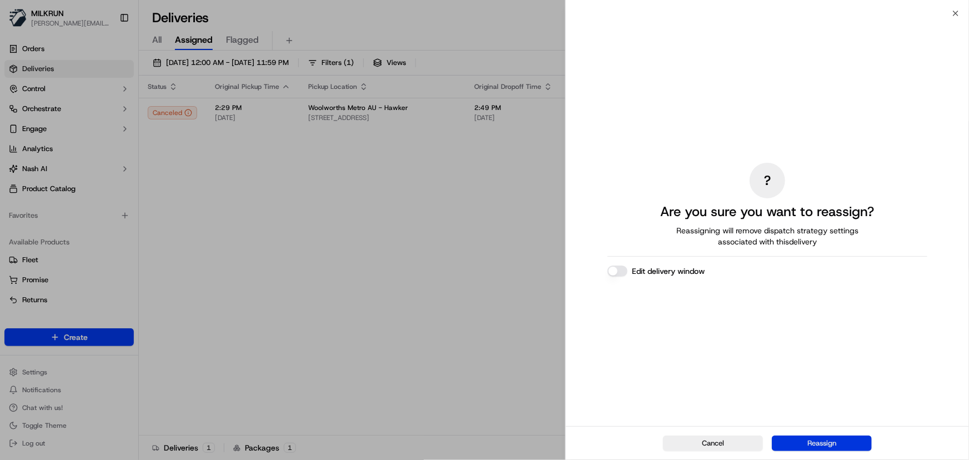
click at [824, 447] on button "Reassign" at bounding box center [822, 443] width 100 height 16
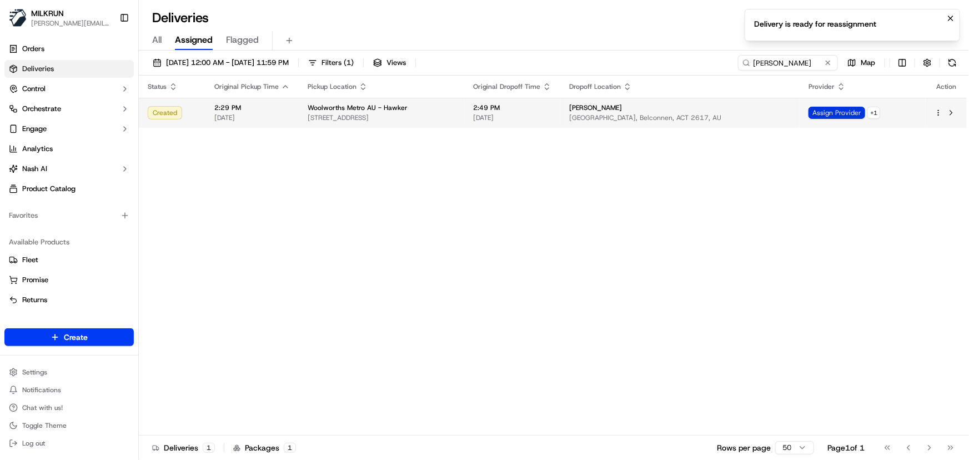
click at [823, 111] on span "Assign Provider" at bounding box center [836, 113] width 57 height 12
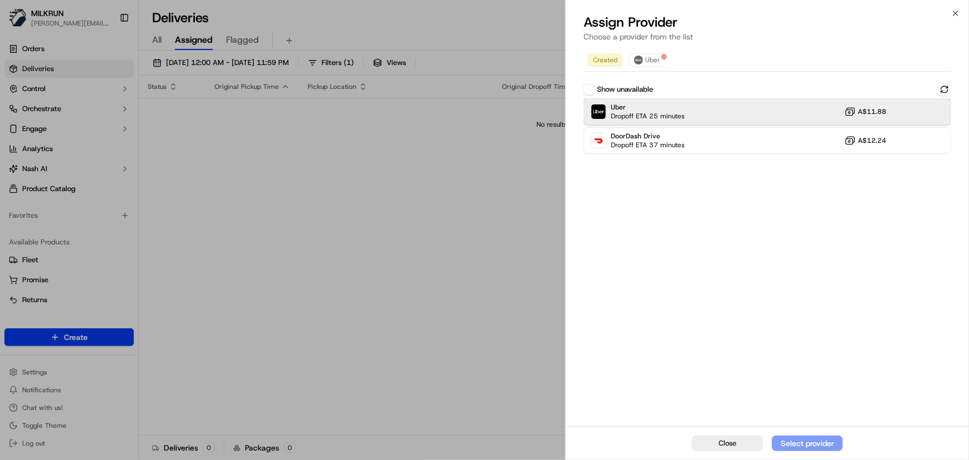
click at [797, 119] on div "Uber Dropoff ETA 25 minutes A$11.88" at bounding box center [768, 111] width 368 height 27
click at [820, 445] on div "Assign Provider" at bounding box center [807, 442] width 54 height 11
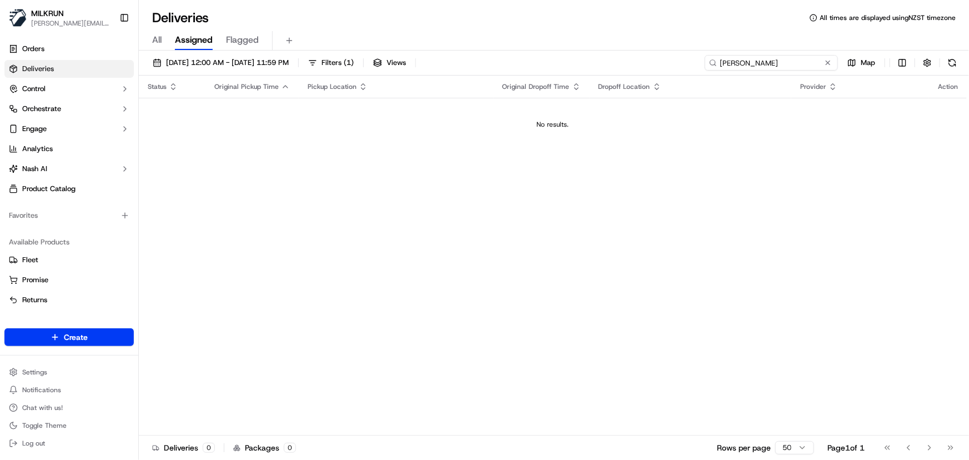
click at [813, 57] on input "Damien Bond" at bounding box center [771, 63] width 133 height 16
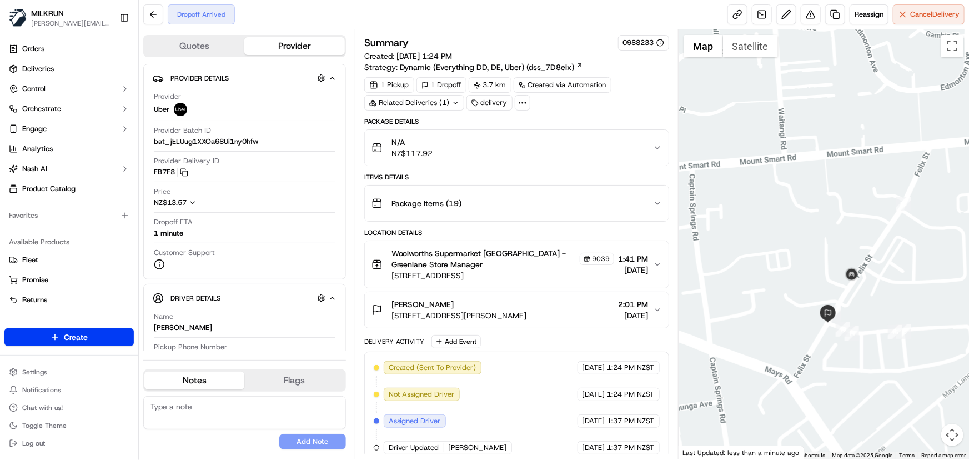
drag, startPoint x: 872, startPoint y: 379, endPoint x: 850, endPoint y: 322, distance: 60.6
click at [850, 322] on div at bounding box center [823, 244] width 290 height 430
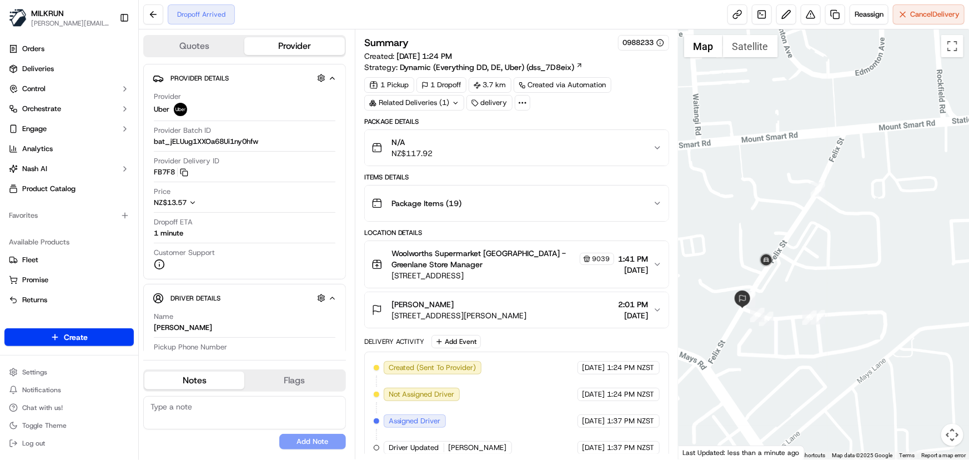
drag, startPoint x: 866, startPoint y: 314, endPoint x: 779, endPoint y: 305, distance: 86.5
click at [779, 305] on div at bounding box center [823, 244] width 290 height 430
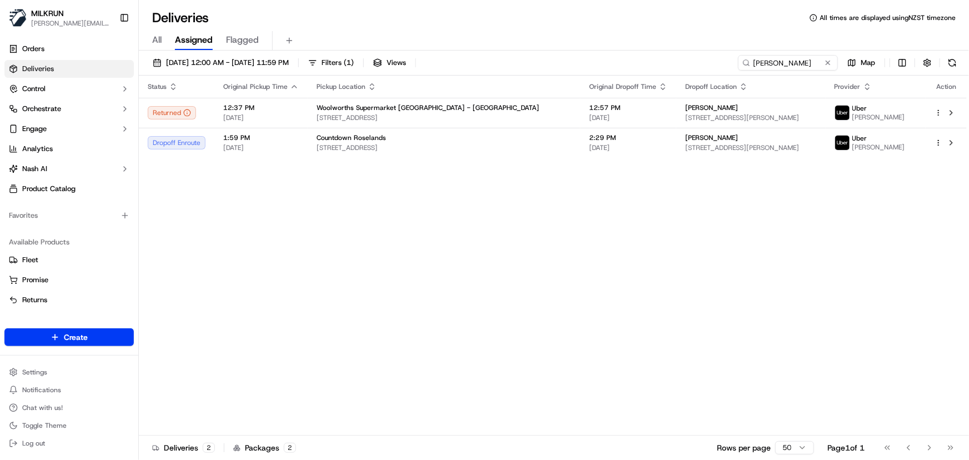
click at [341, 253] on div "Status Original Pickup Time Pickup Location Original Dropoff Time Dropoff Locat…" at bounding box center [553, 256] width 828 height 360
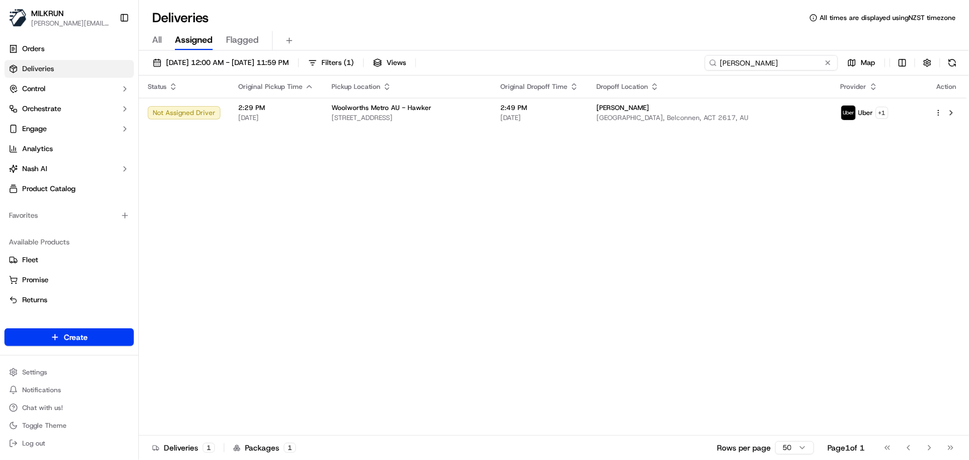
click at [805, 64] on input "[PERSON_NAME]" at bounding box center [771, 63] width 133 height 16
click at [611, 275] on div "Status Original Pickup Time Pickup Location Original Dropoff Time Dropoff Locat…" at bounding box center [553, 256] width 828 height 360
